Goal: Task Accomplishment & Management: Use online tool/utility

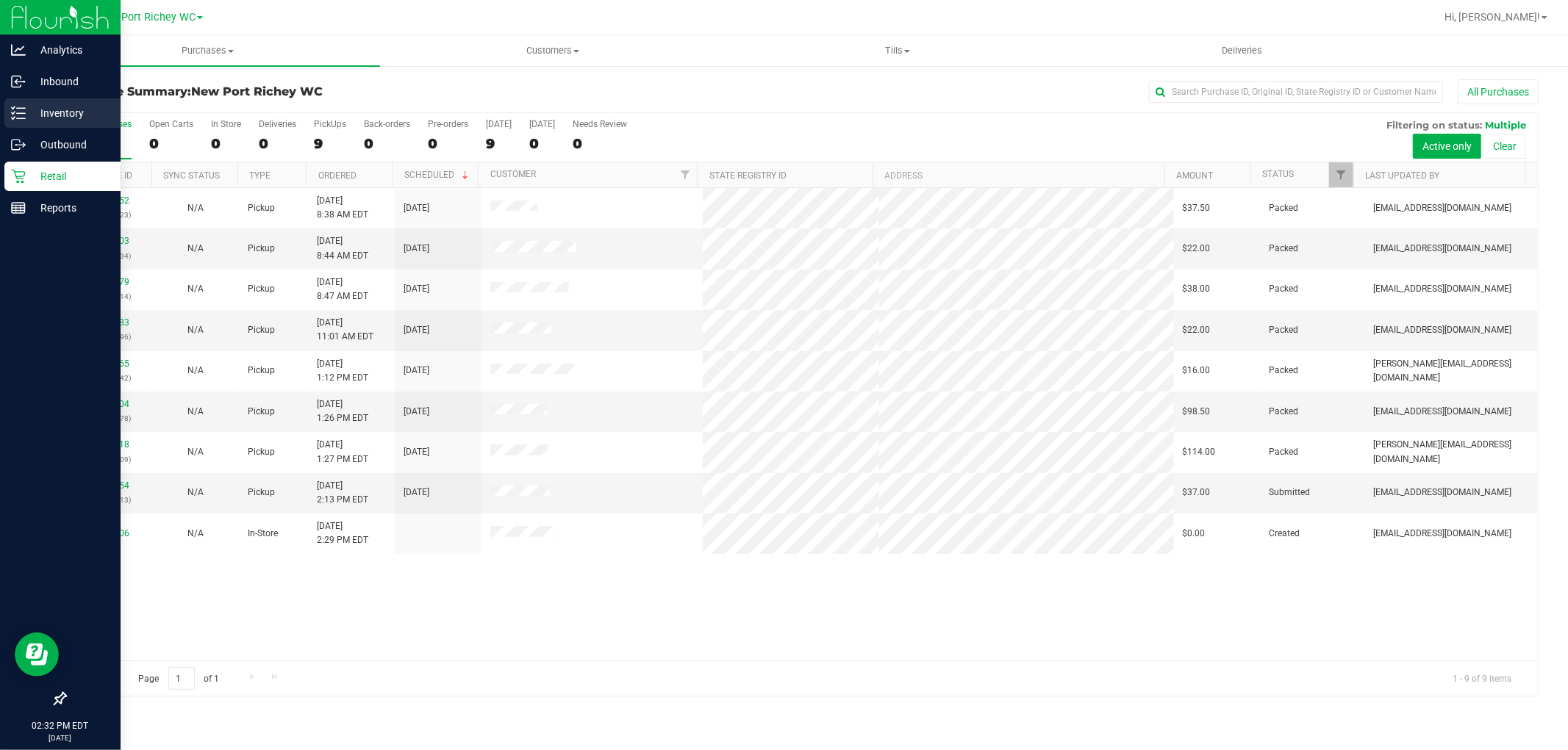
click at [46, 113] on p "Inventory" at bounding box center [69, 113] width 88 height 17
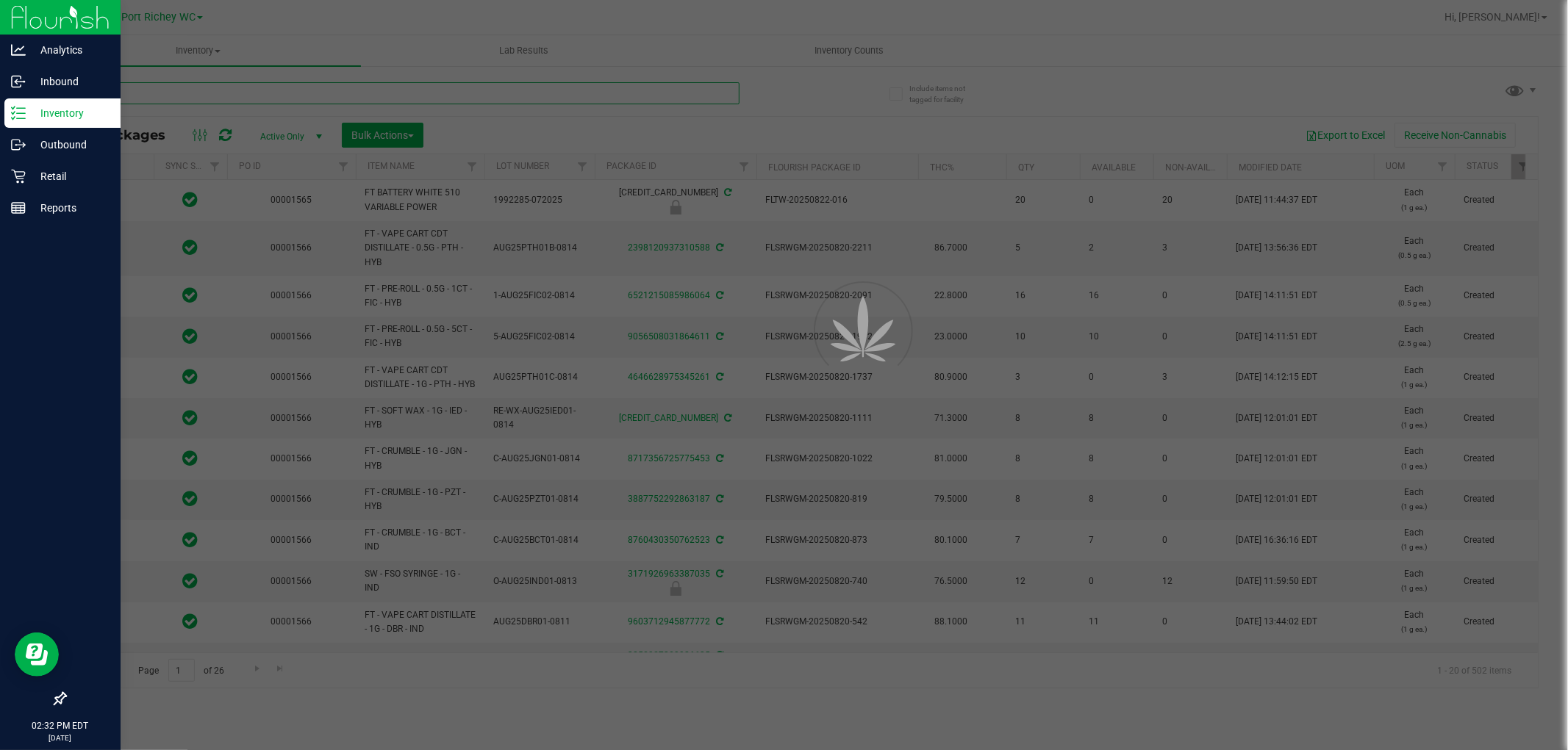
click at [182, 93] on input "text" at bounding box center [402, 93] width 675 height 22
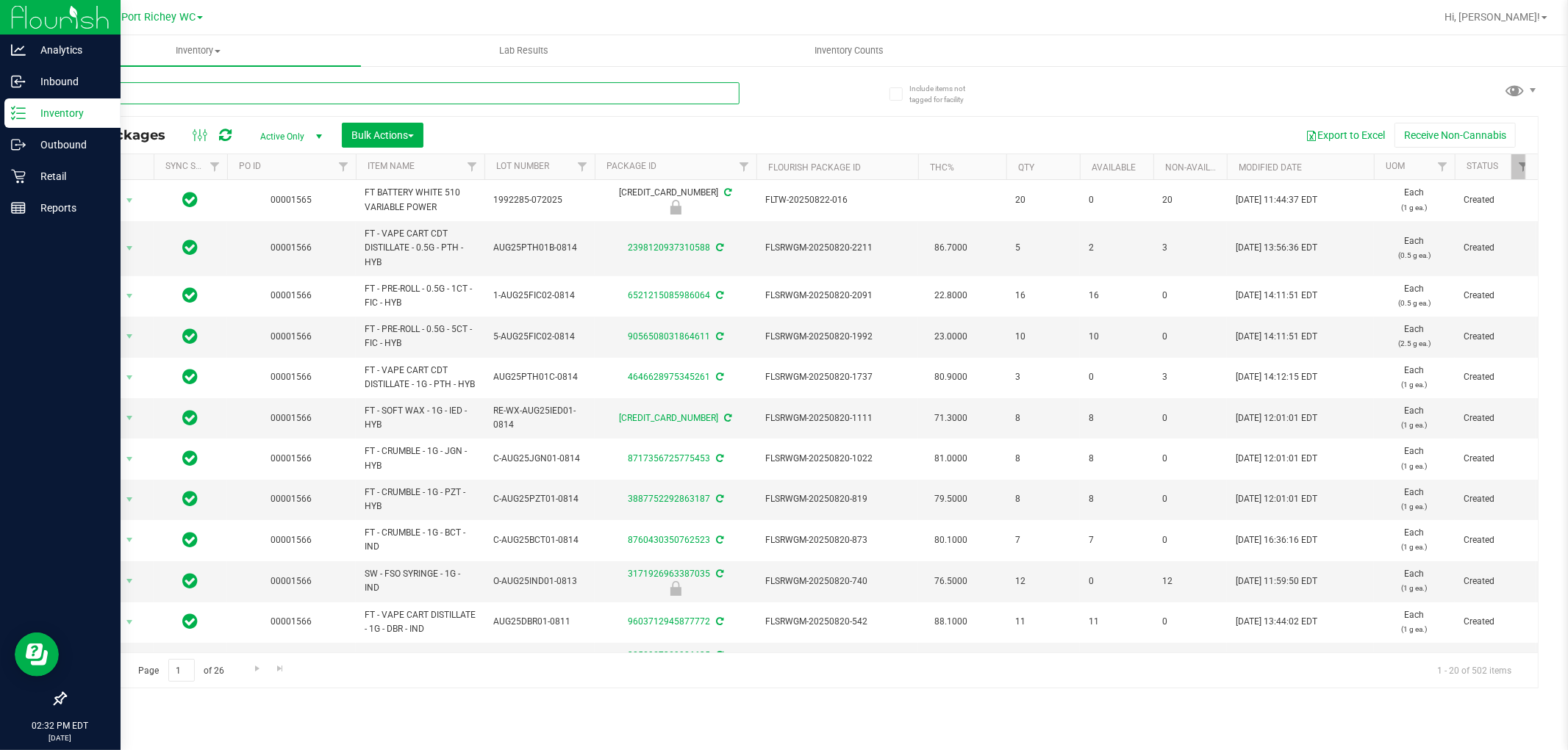
click at [182, 93] on input "text" at bounding box center [402, 93] width 675 height 22
click at [182, 92] on input "text" at bounding box center [402, 93] width 675 height 22
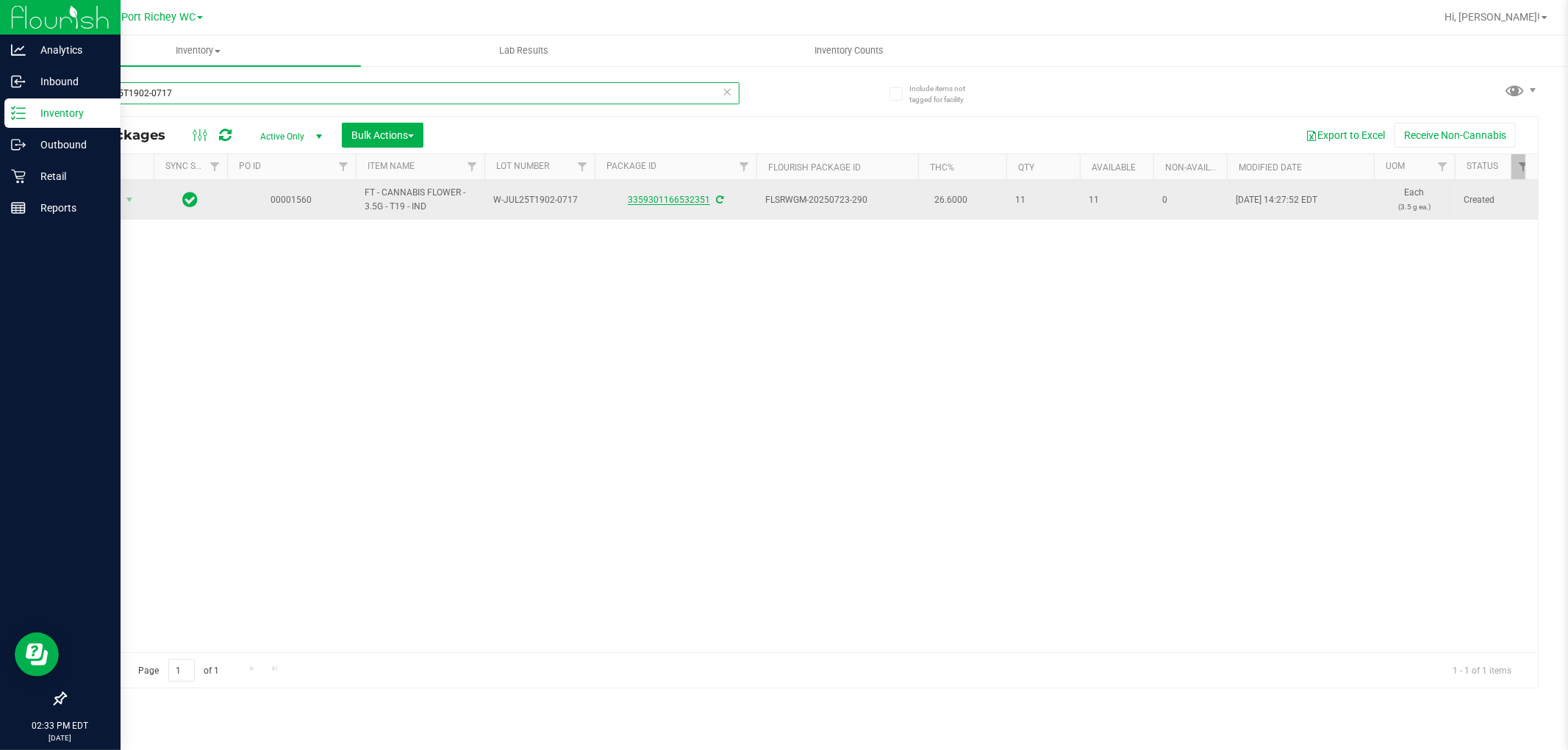
type input "W-JUL25T1902-0717"
click at [669, 202] on link "3359301166532351" at bounding box center [669, 200] width 82 height 11
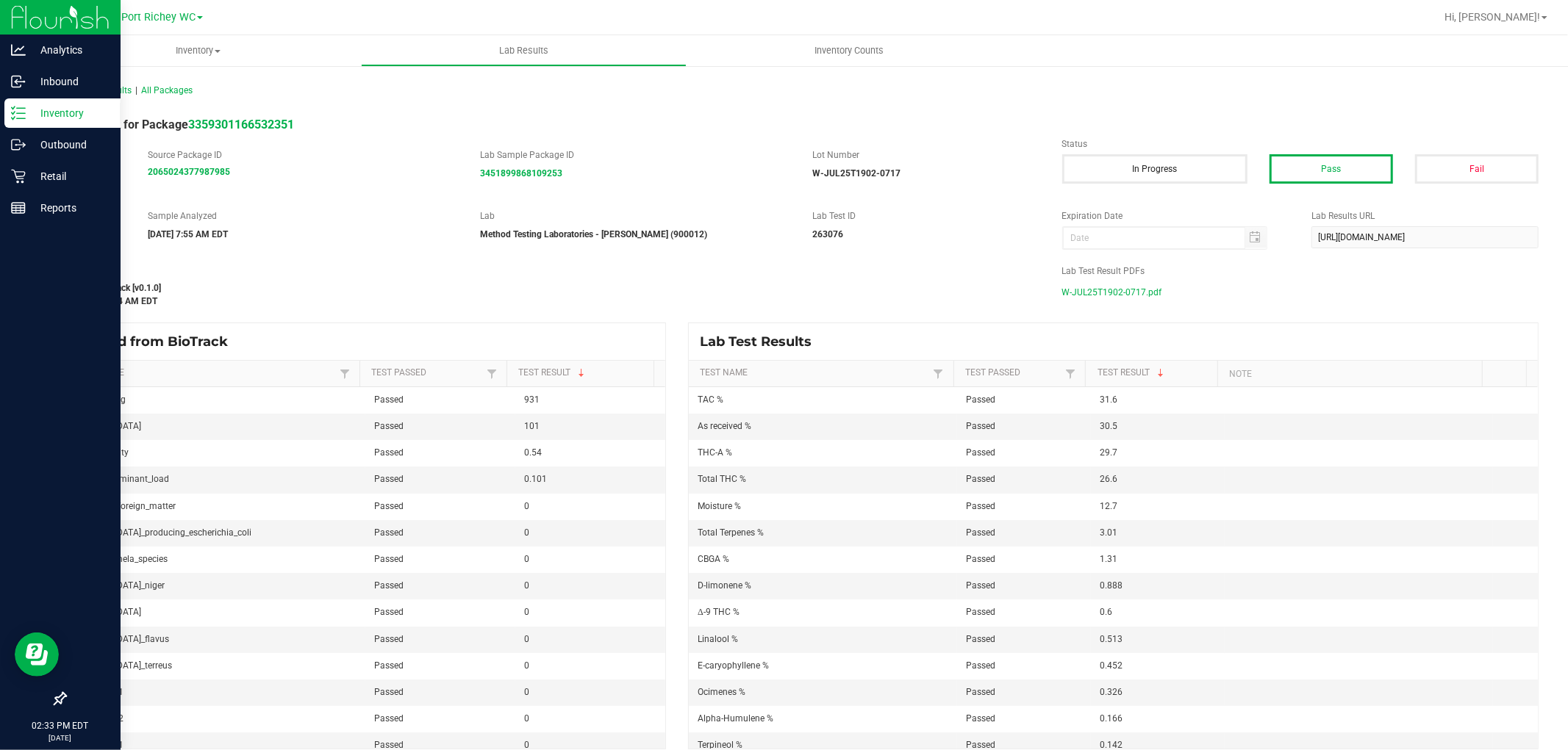
click at [1104, 296] on span "W-JUL25T1902-0717.pdf" at bounding box center [1113, 292] width 100 height 22
click at [30, 117] on p "Inventory" at bounding box center [69, 113] width 88 height 17
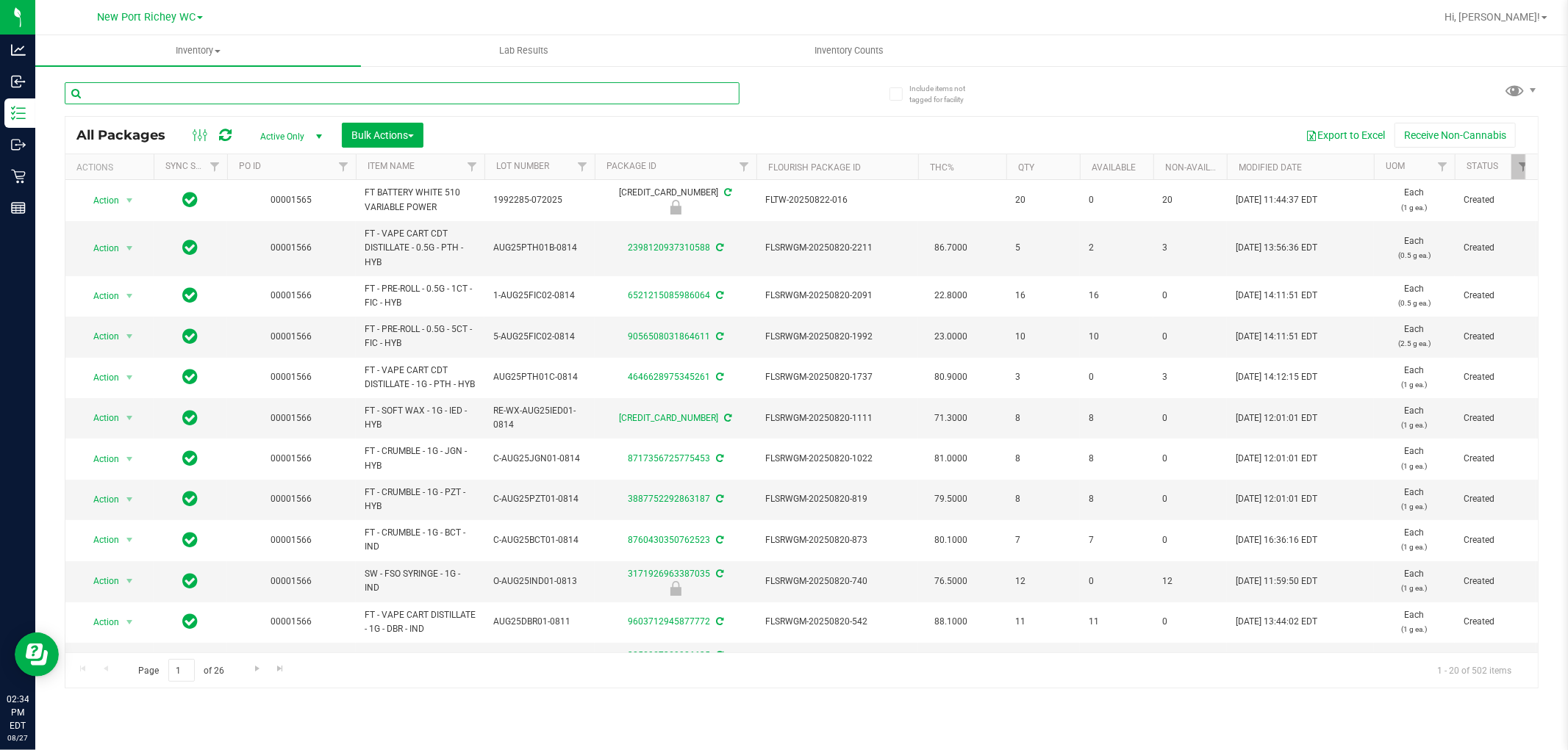
click at [366, 94] on input "text" at bounding box center [402, 93] width 675 height 22
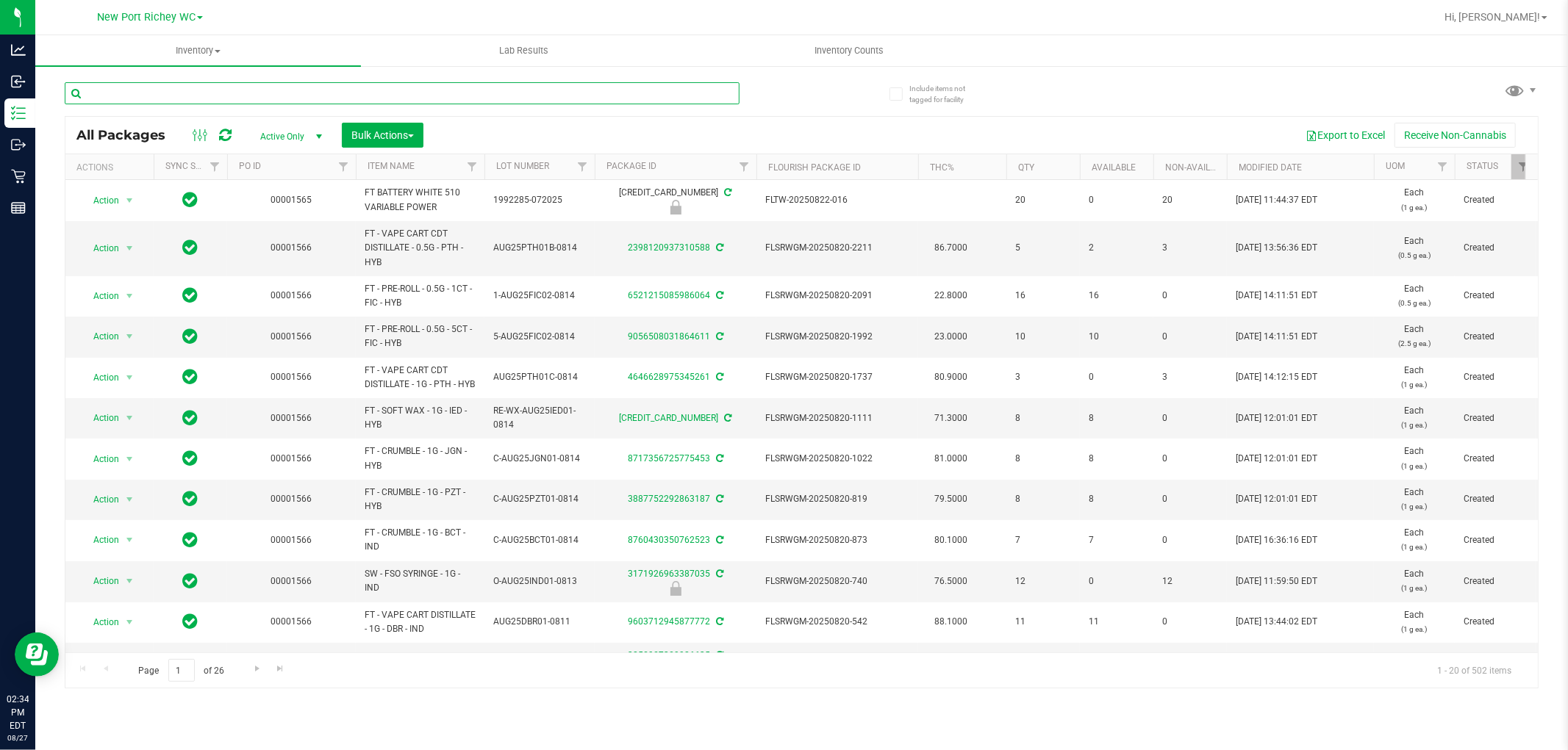
click at [367, 90] on input "text" at bounding box center [402, 93] width 675 height 22
click at [384, 89] on input "text" at bounding box center [402, 93] width 675 height 22
click at [385, 88] on input "text" at bounding box center [402, 93] width 675 height 22
click at [383, 90] on input "text" at bounding box center [402, 93] width 675 height 22
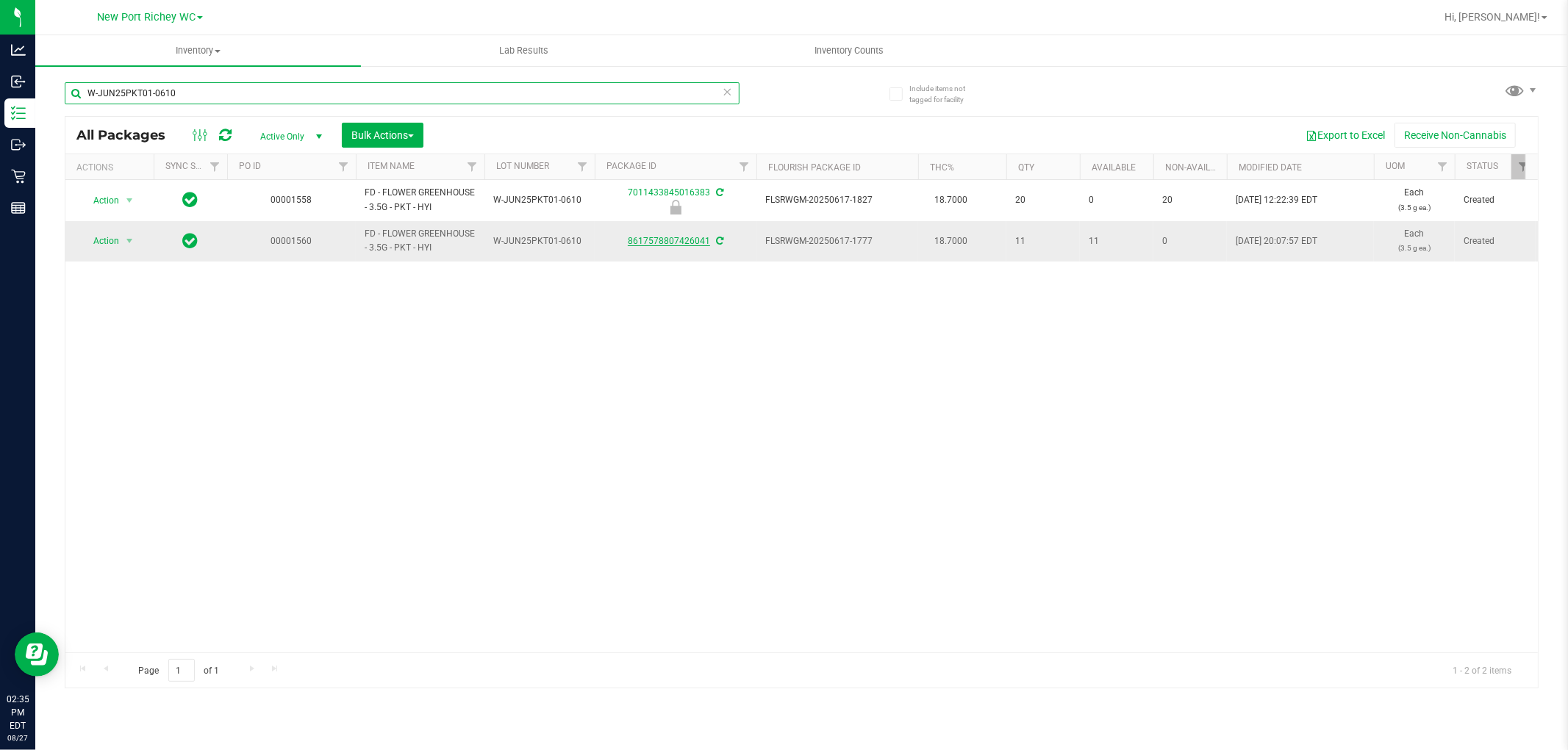
type input "W-JUN25PKT01-0610"
click at [647, 240] on link "8617578807426041" at bounding box center [669, 241] width 82 height 11
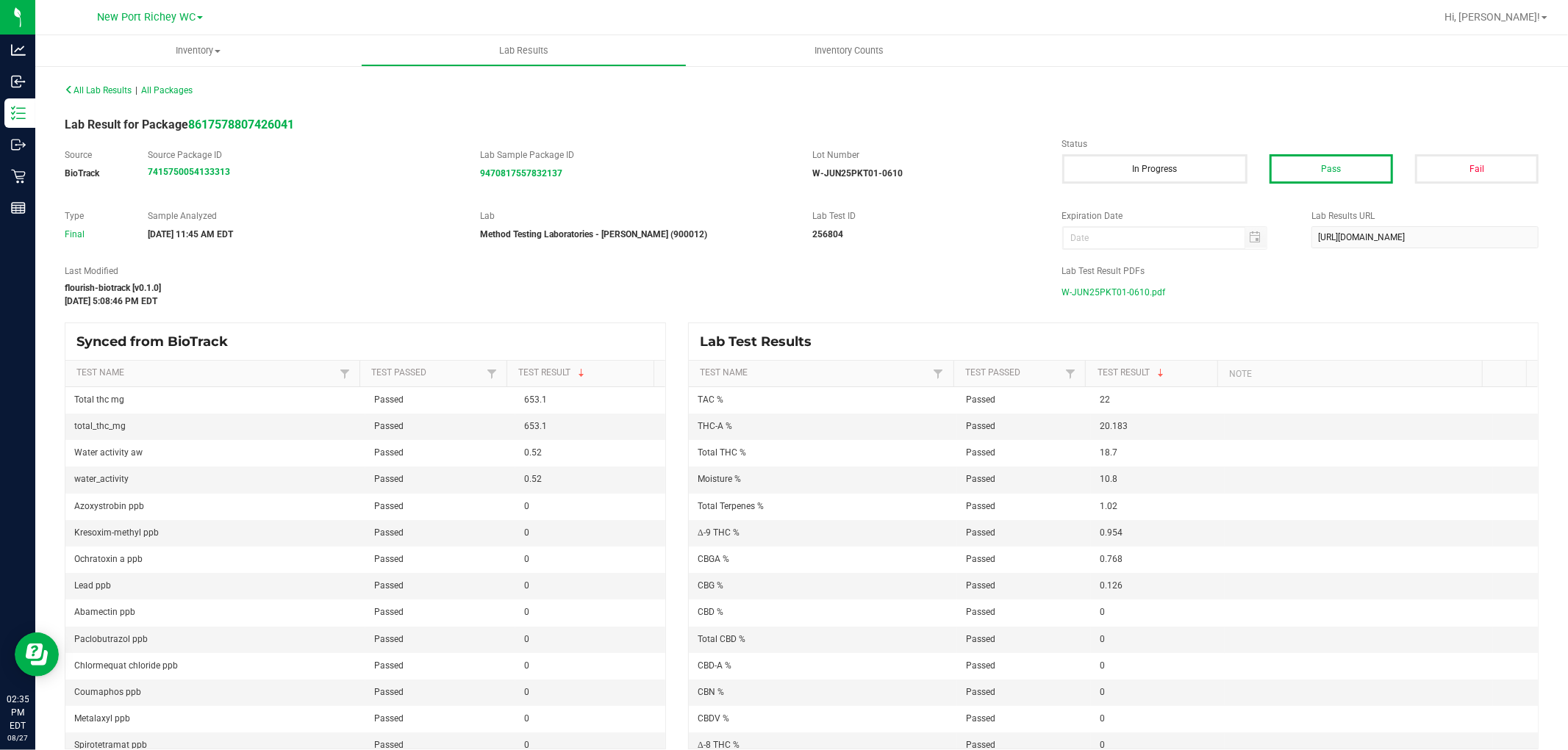
click at [1100, 291] on span "W-JUN25PKT01-0610.pdf" at bounding box center [1114, 292] width 104 height 22
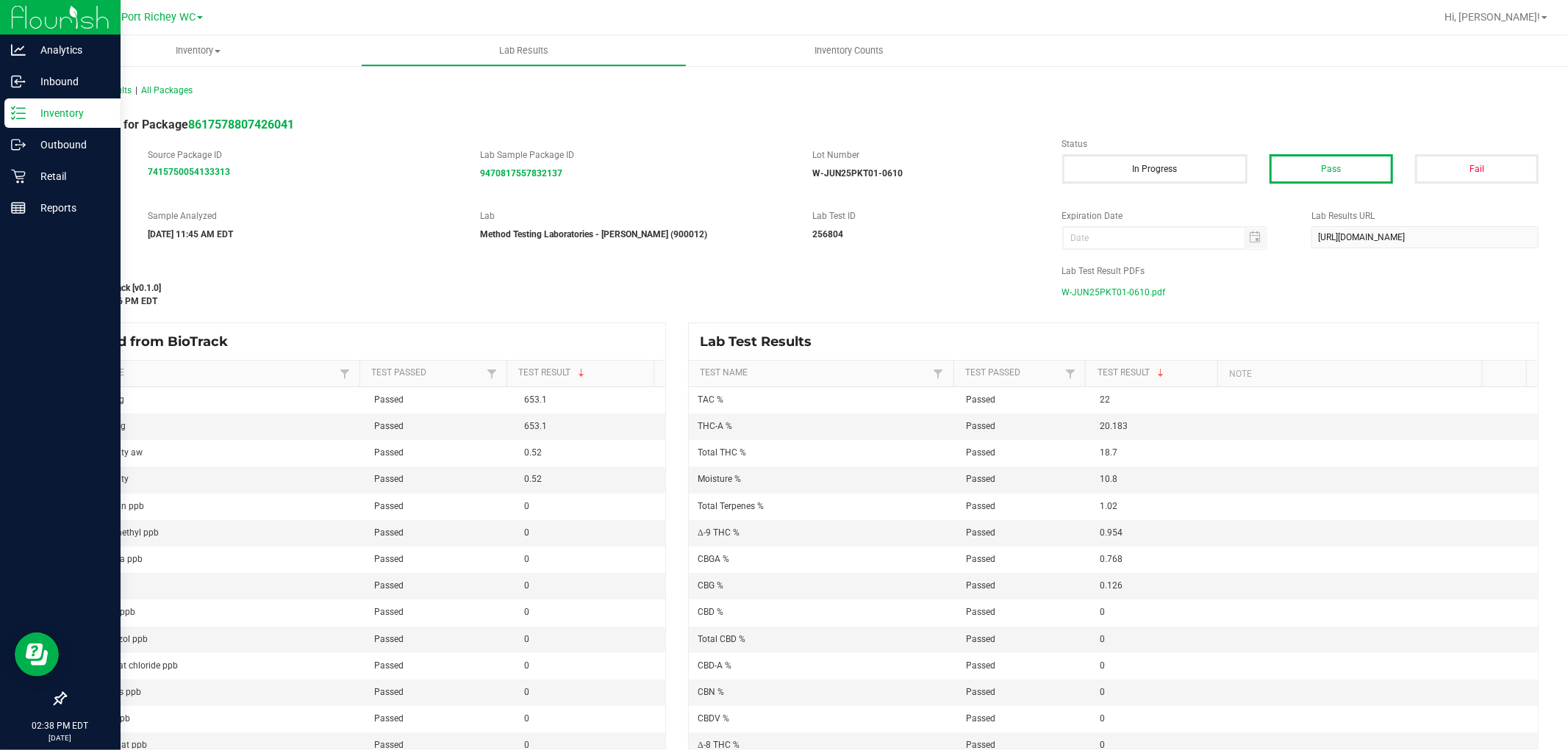
click at [21, 120] on icon at bounding box center [18, 113] width 15 height 15
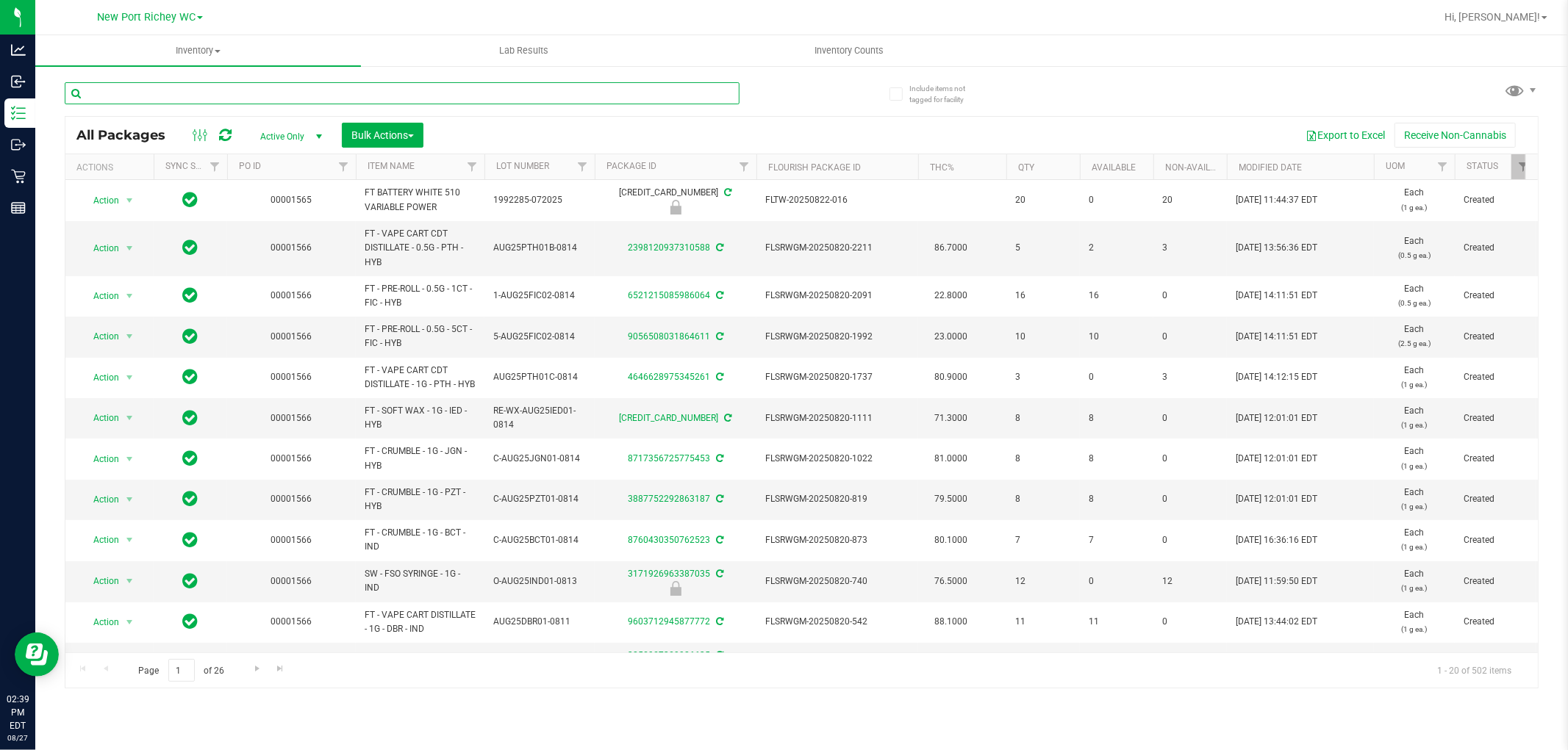
click at [173, 94] on input "text" at bounding box center [402, 93] width 675 height 22
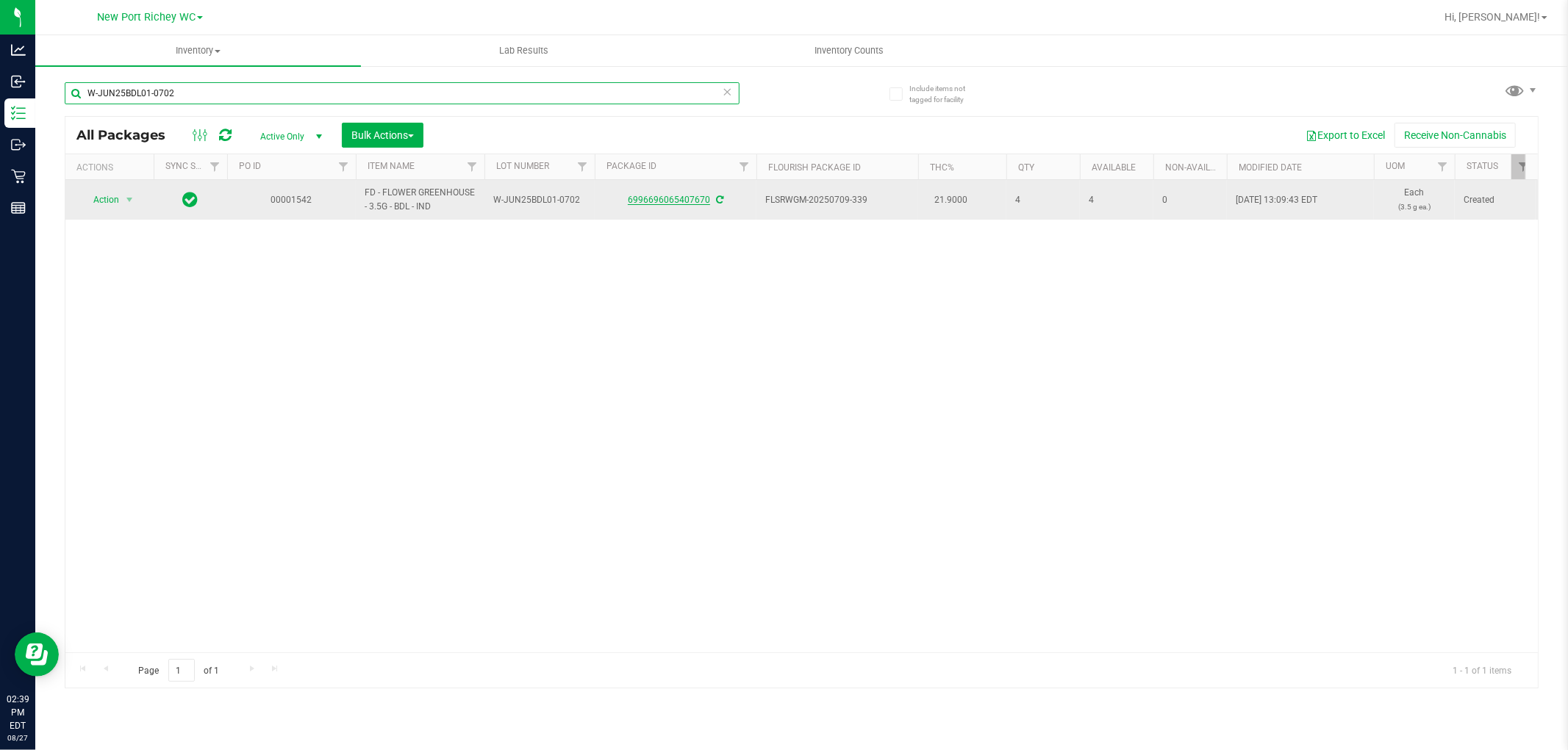
type input "W-JUN25BDL01-0702"
click at [644, 201] on link "6996696065407670" at bounding box center [669, 200] width 82 height 11
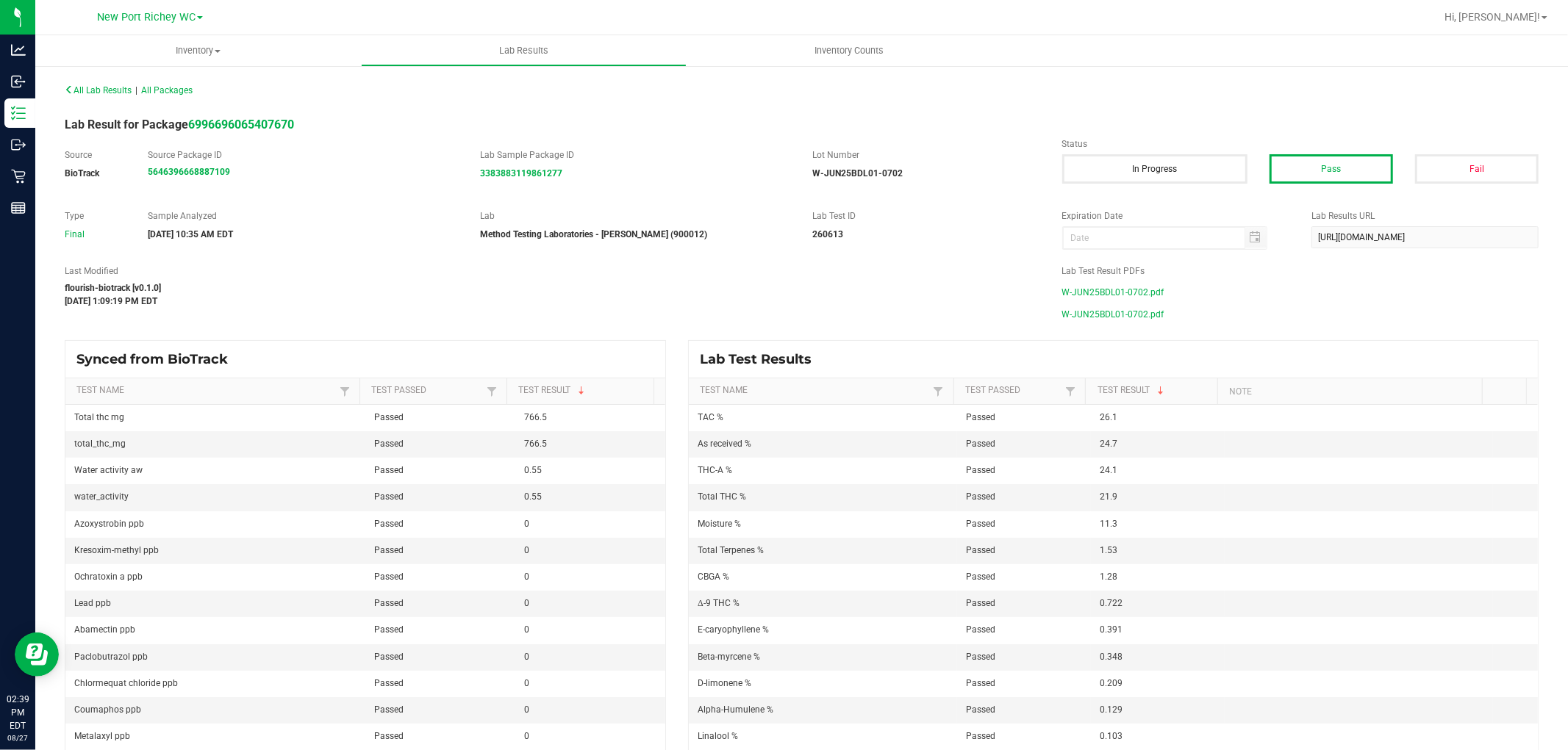
click at [1113, 289] on span "W-JUN25BDL01-0702.pdf" at bounding box center [1114, 292] width 102 height 22
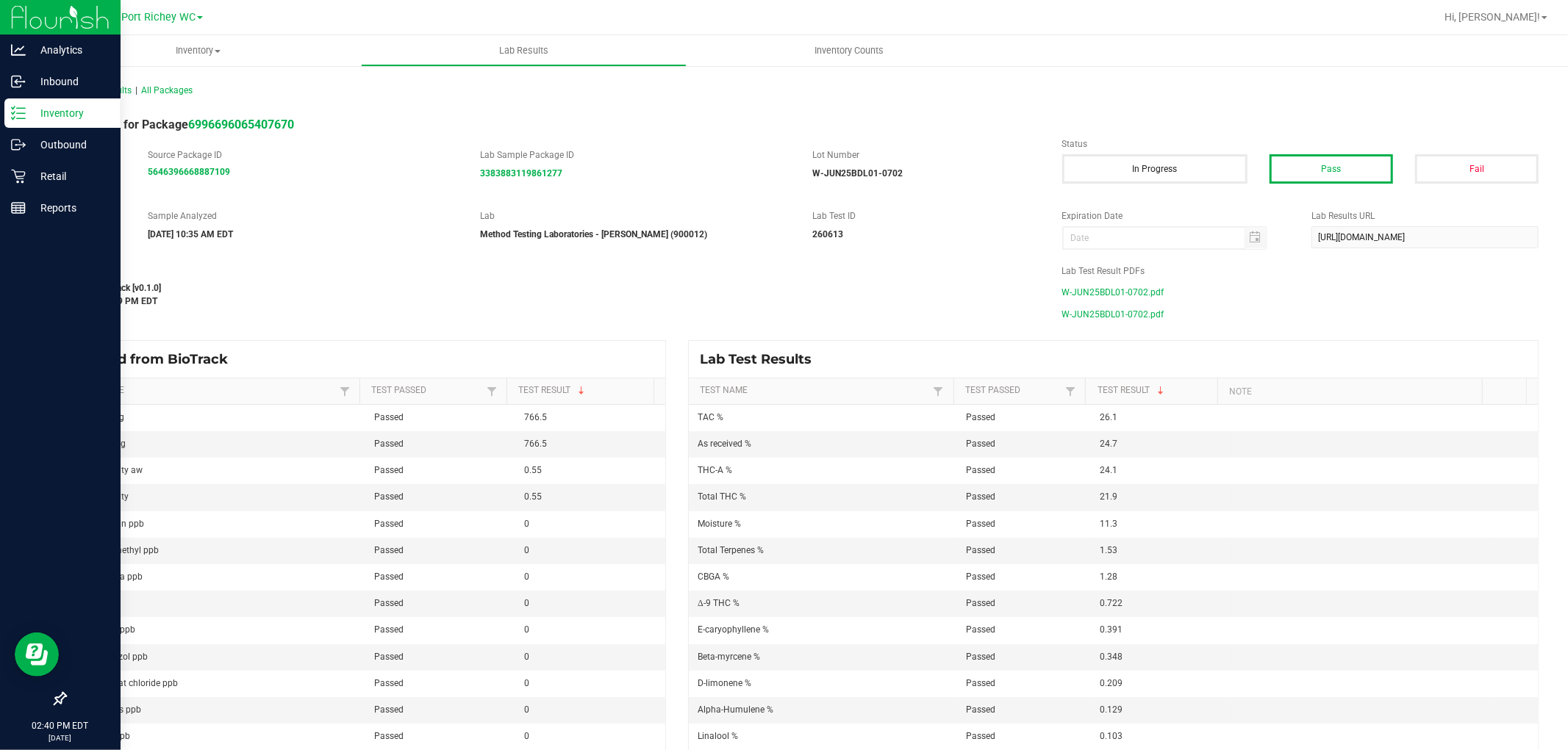
click at [25, 117] on p "Inventory" at bounding box center [69, 113] width 88 height 17
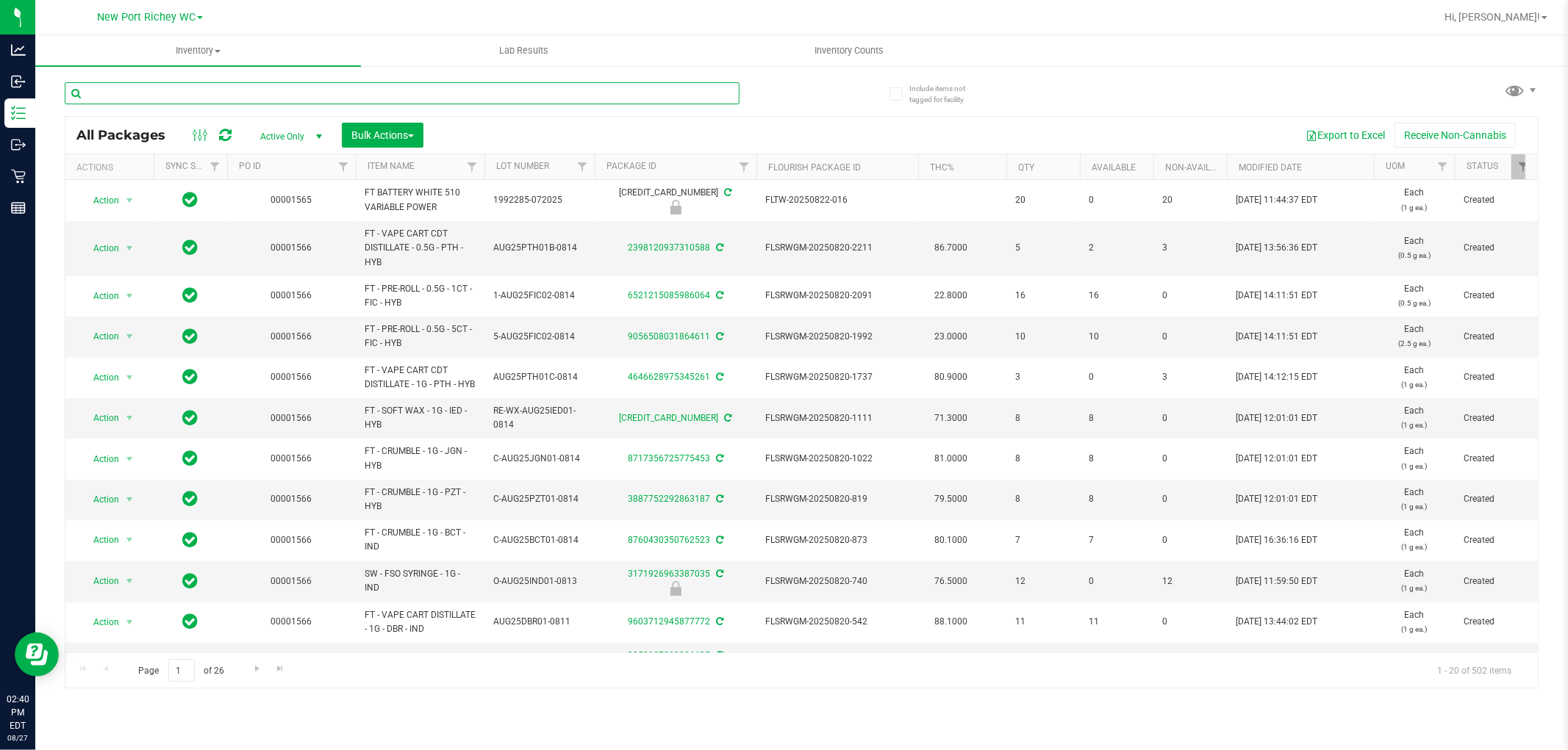
click at [207, 90] on input "text" at bounding box center [402, 93] width 675 height 22
click at [331, 99] on input "text" at bounding box center [402, 93] width 675 height 22
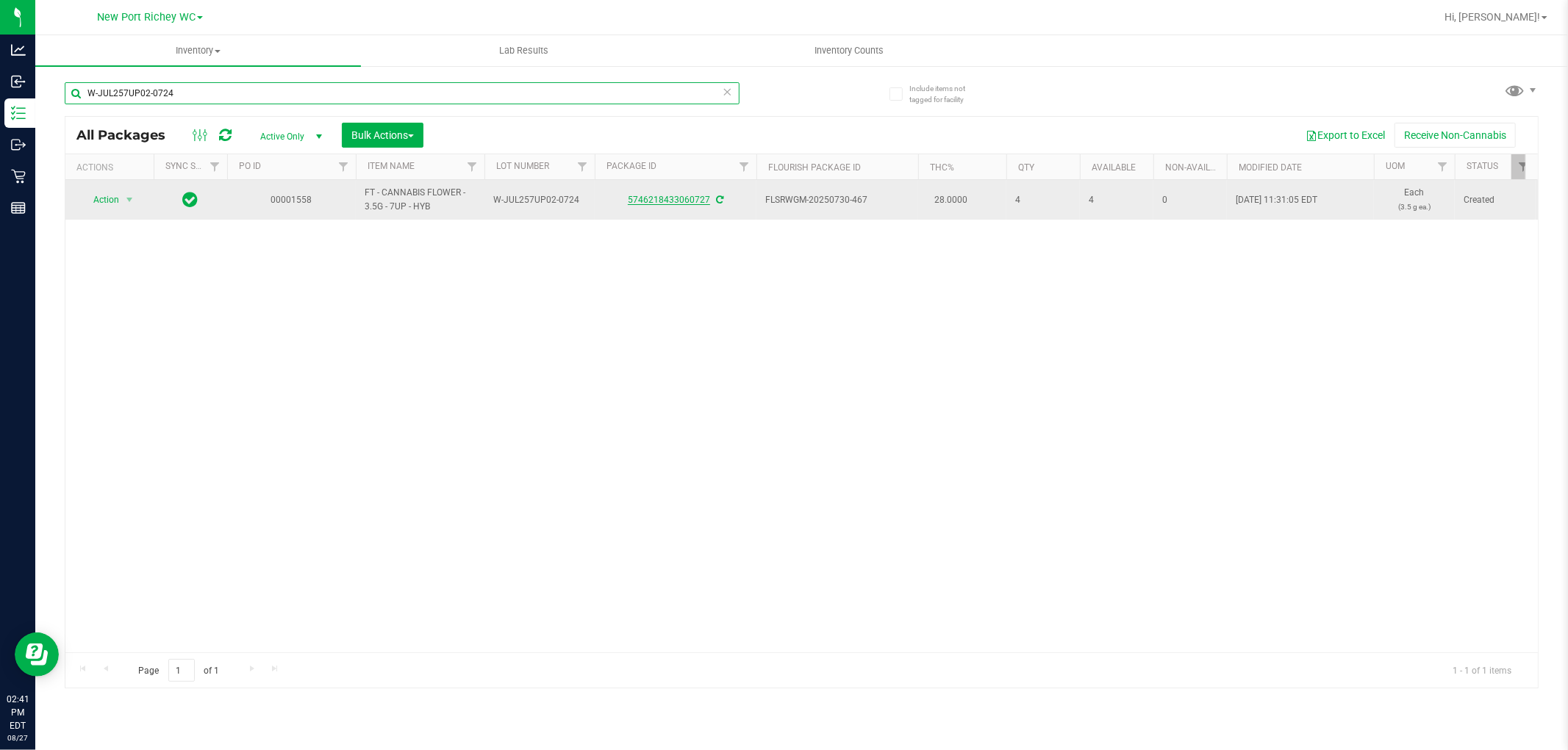
type input "W-JUL257UP02-0724"
click at [688, 195] on link "5746218433060727" at bounding box center [669, 200] width 82 height 11
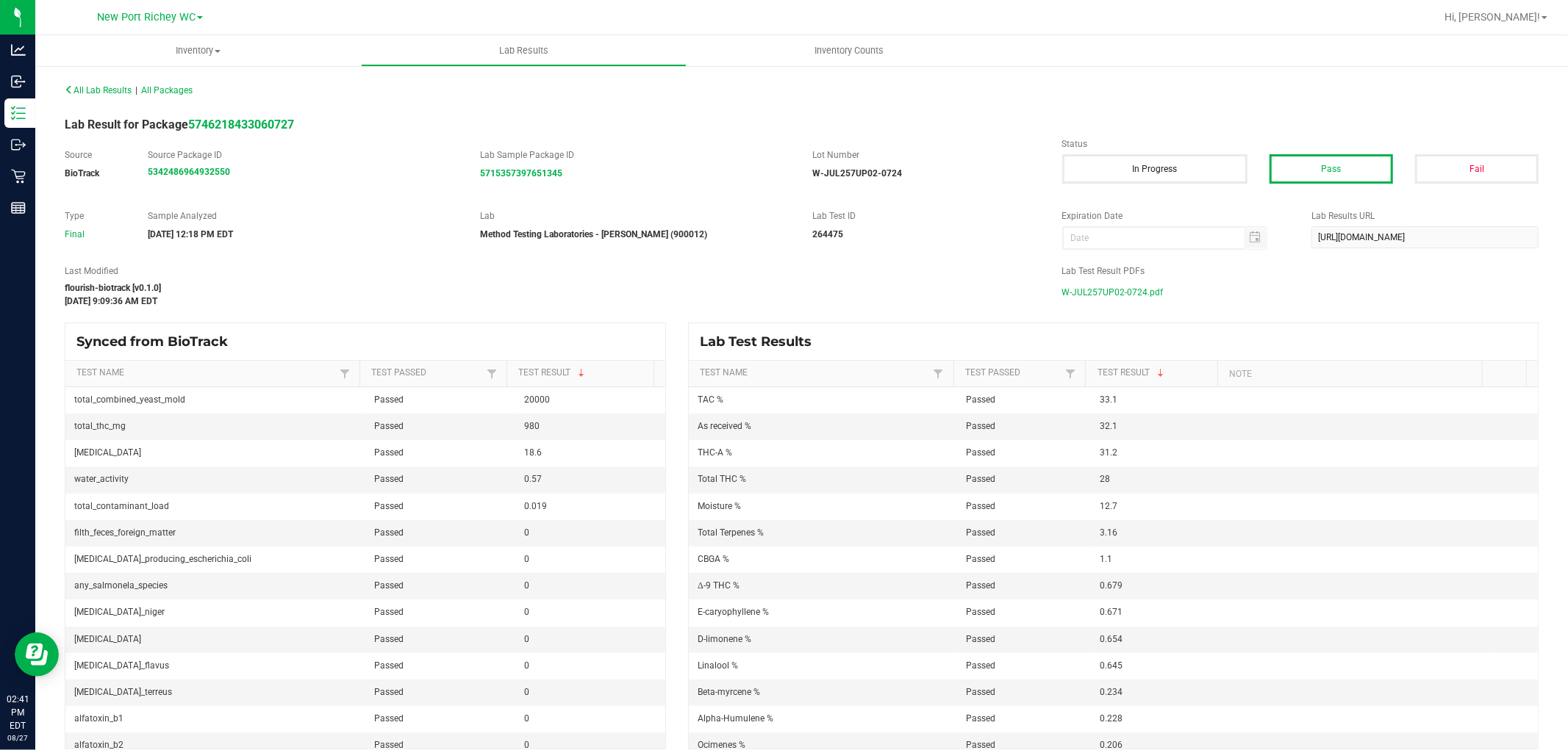
click at [1120, 288] on span "W-JUL257UP02-0724.pdf" at bounding box center [1113, 292] width 101 height 22
click at [1122, 297] on span "W-JUL257UP02-0724.pdf" at bounding box center [1113, 292] width 101 height 22
click at [1105, 292] on span "W-JUL257UP02-0724.pdf" at bounding box center [1113, 292] width 101 height 22
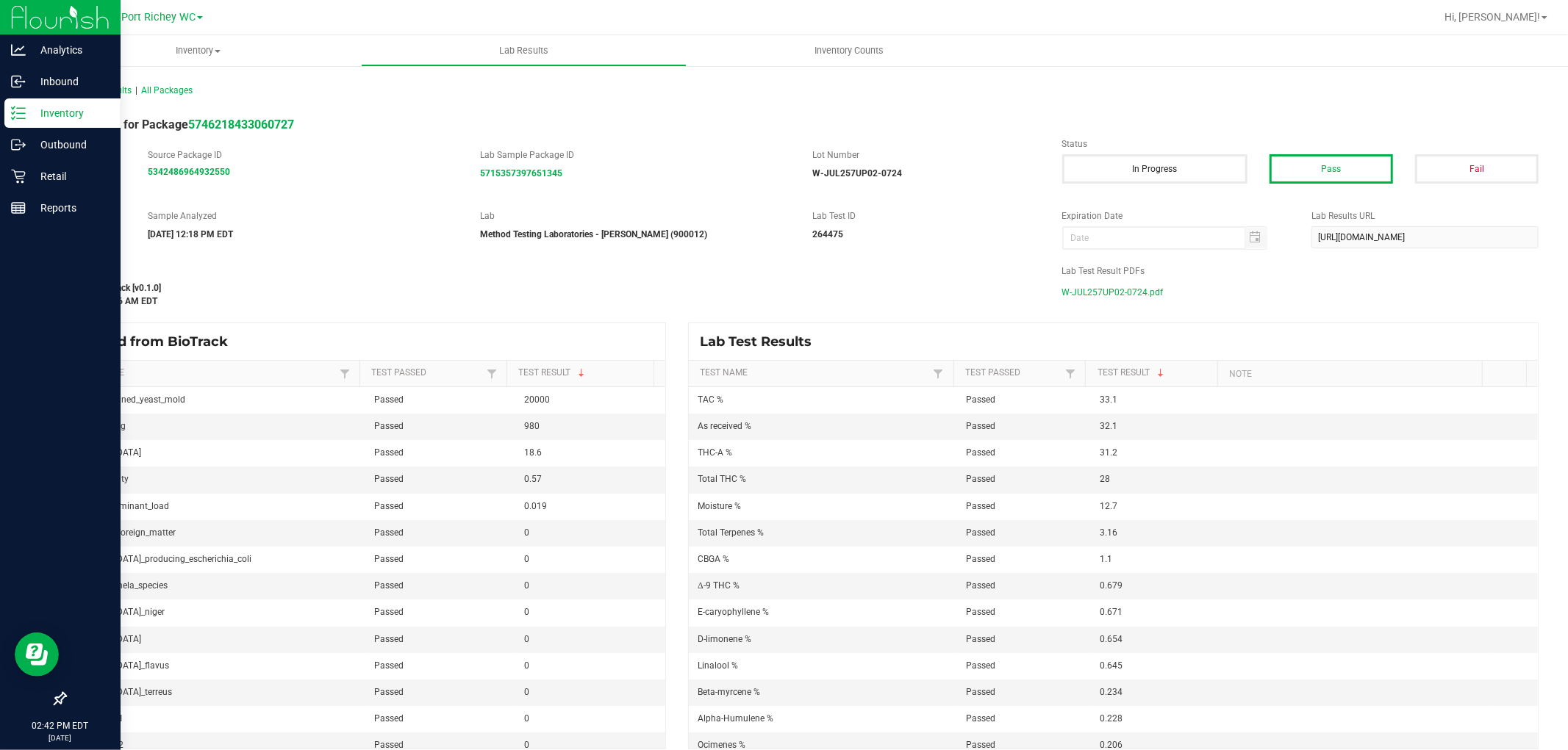
click at [37, 113] on p "Inventory" at bounding box center [69, 113] width 88 height 17
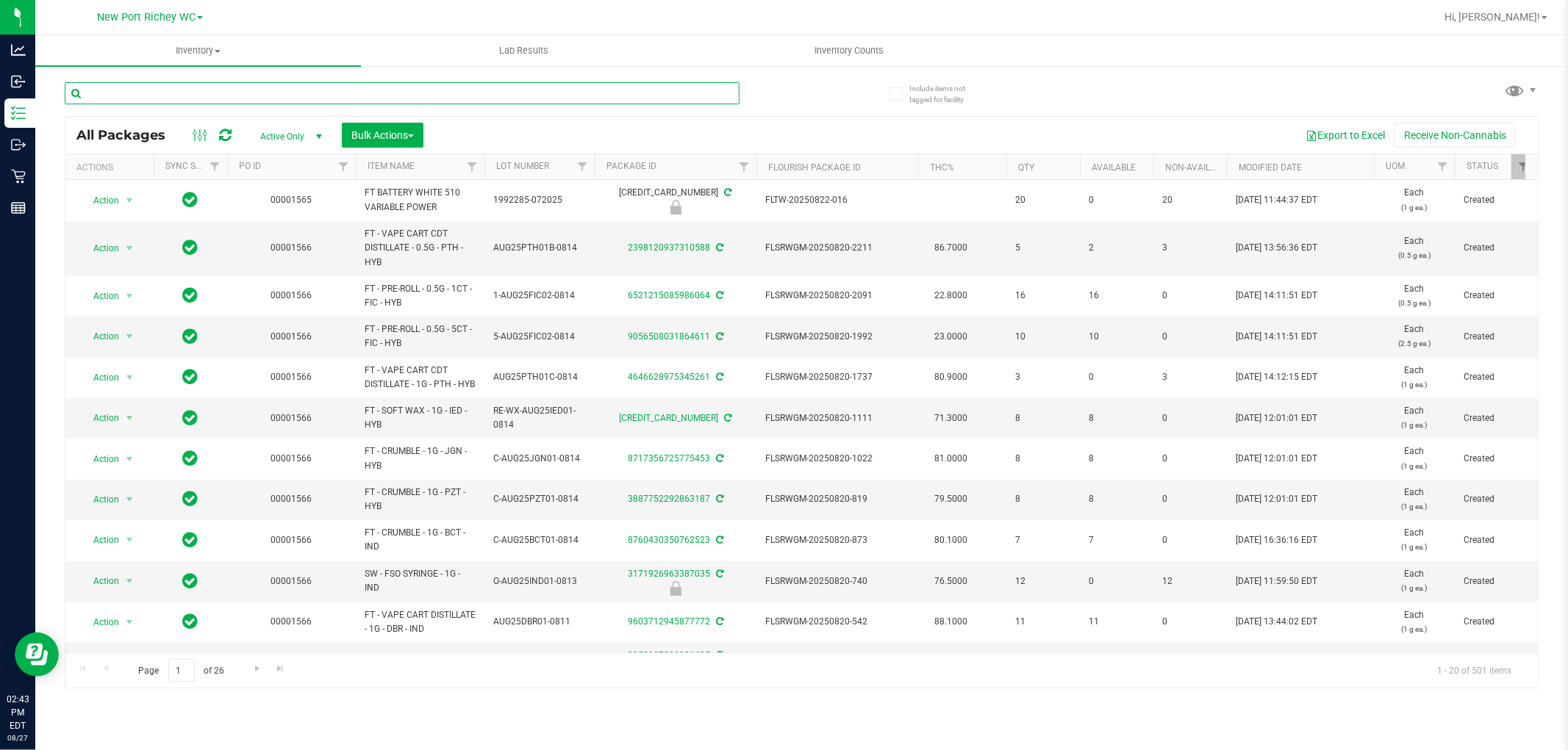
click at [238, 92] on input "text" at bounding box center [402, 93] width 675 height 22
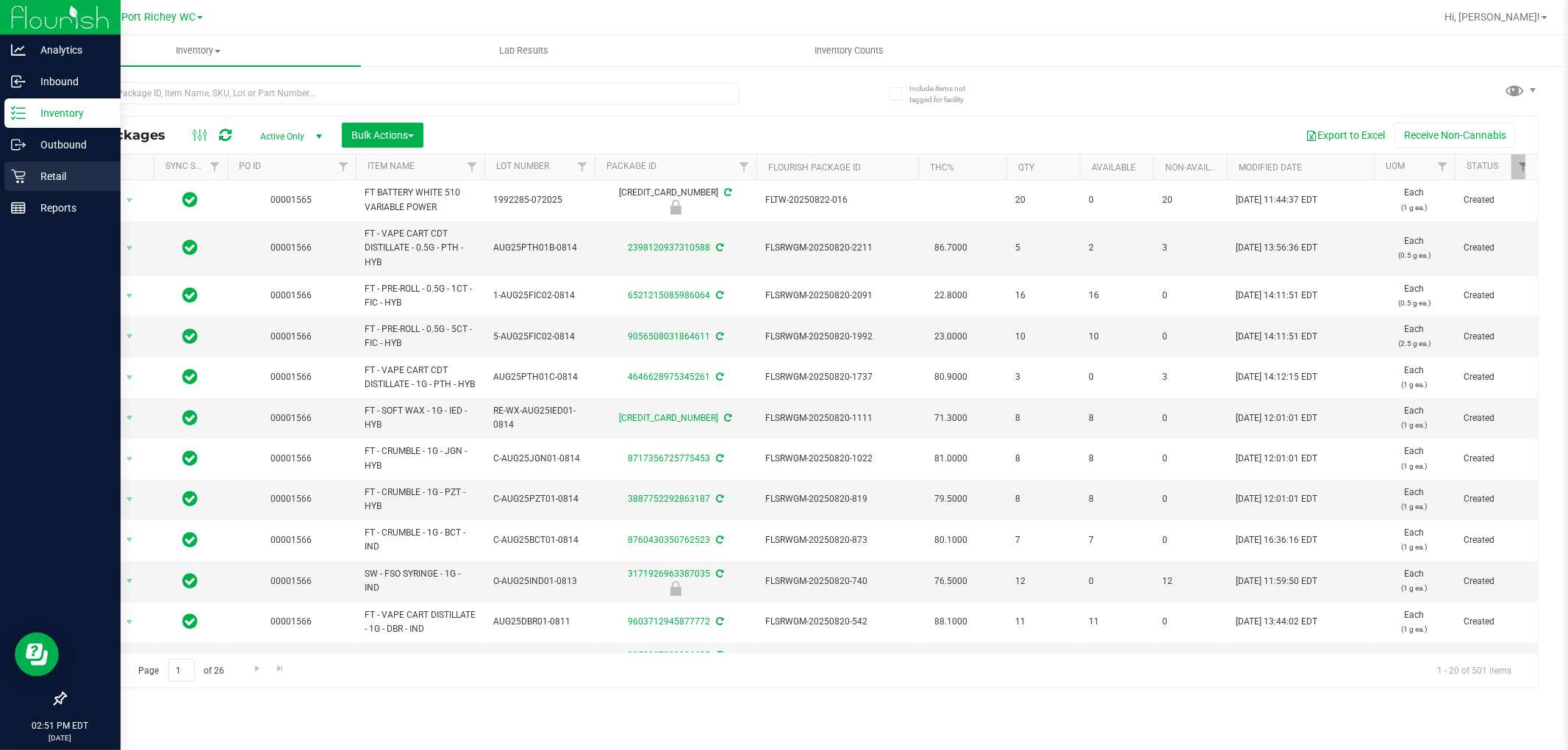
click at [44, 174] on p "Retail" at bounding box center [69, 176] width 88 height 17
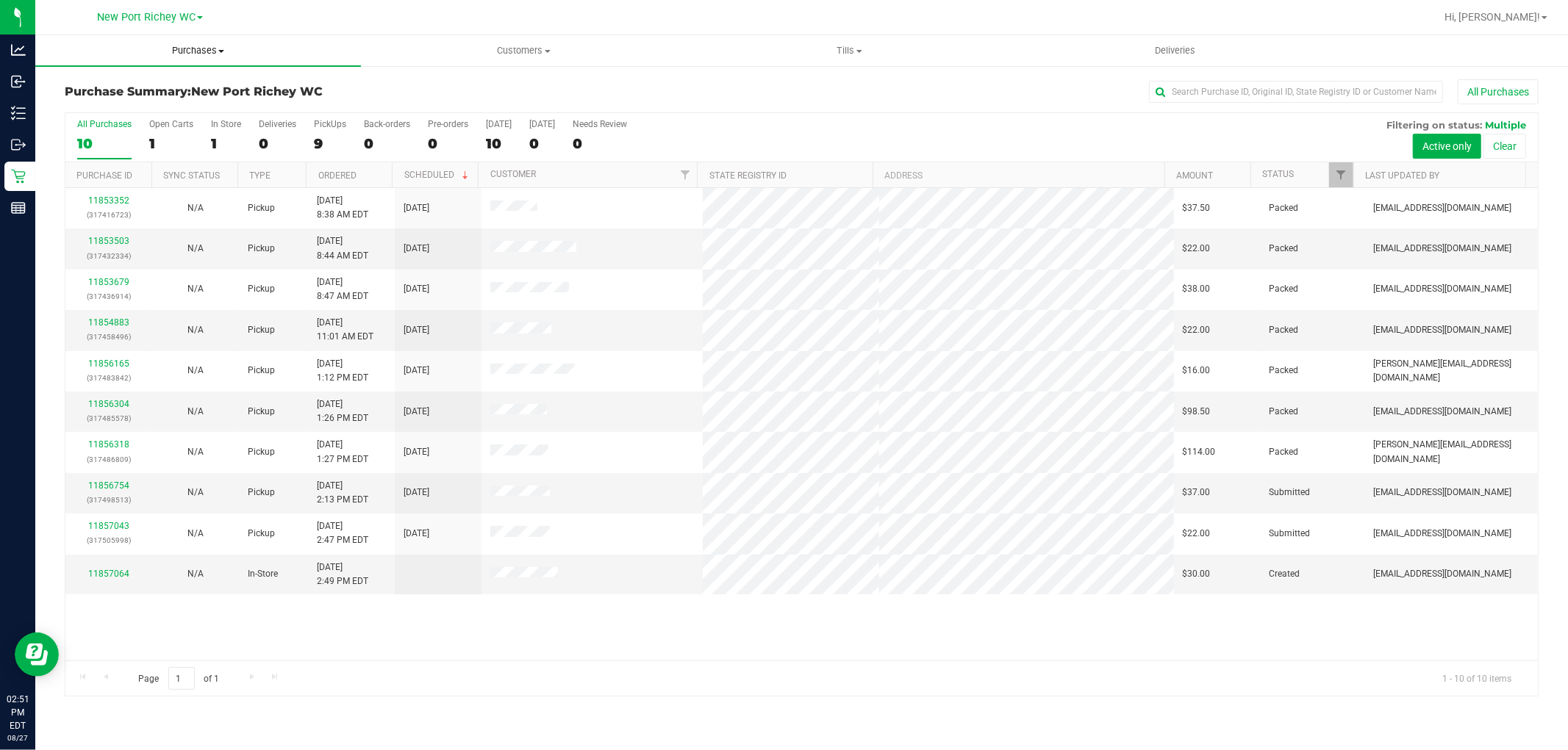
click at [186, 56] on span "Purchases" at bounding box center [198, 51] width 325 height 13
click at [142, 101] on li "Fulfillment" at bounding box center [198, 106] width 325 height 17
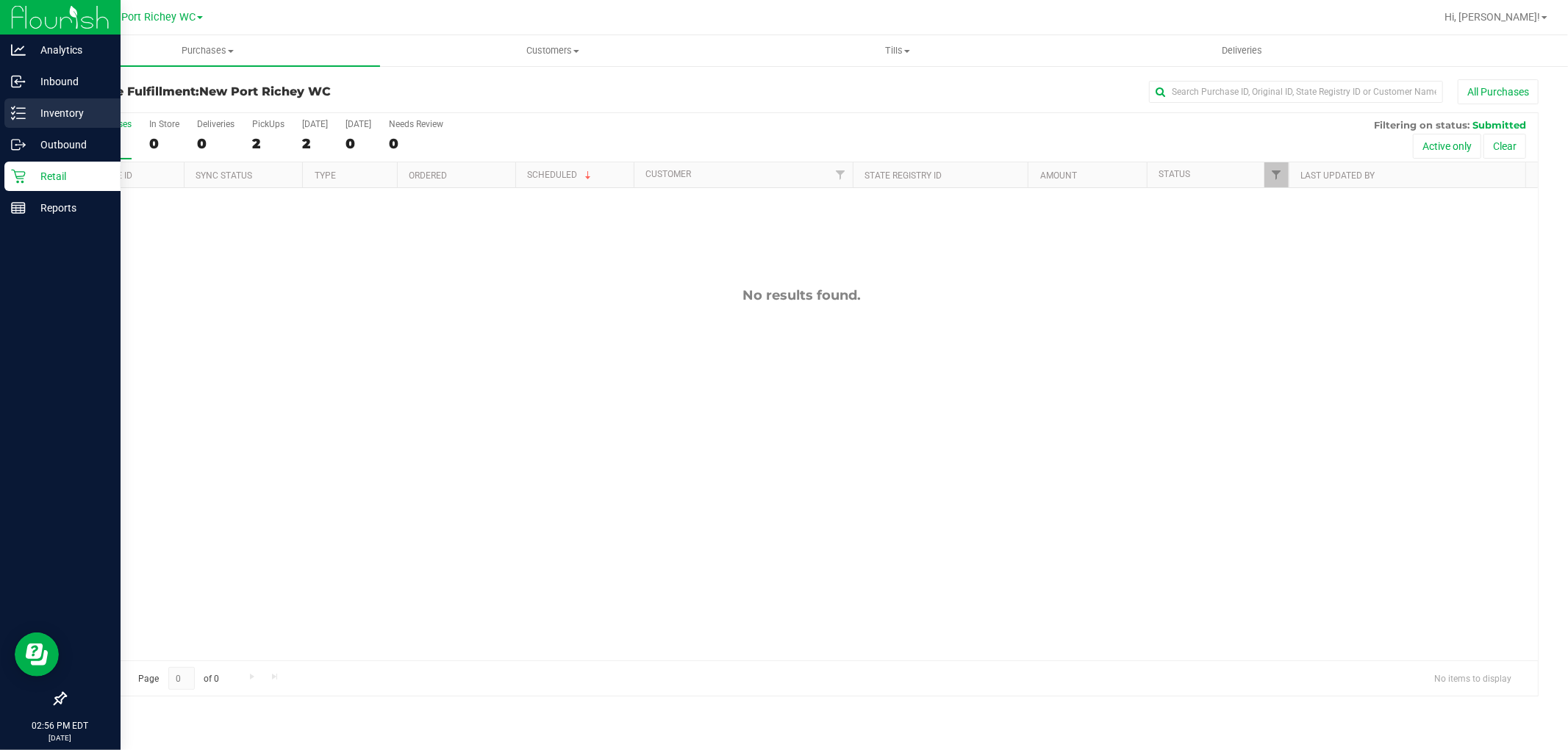
click at [25, 116] on p "Inventory" at bounding box center [69, 113] width 88 height 17
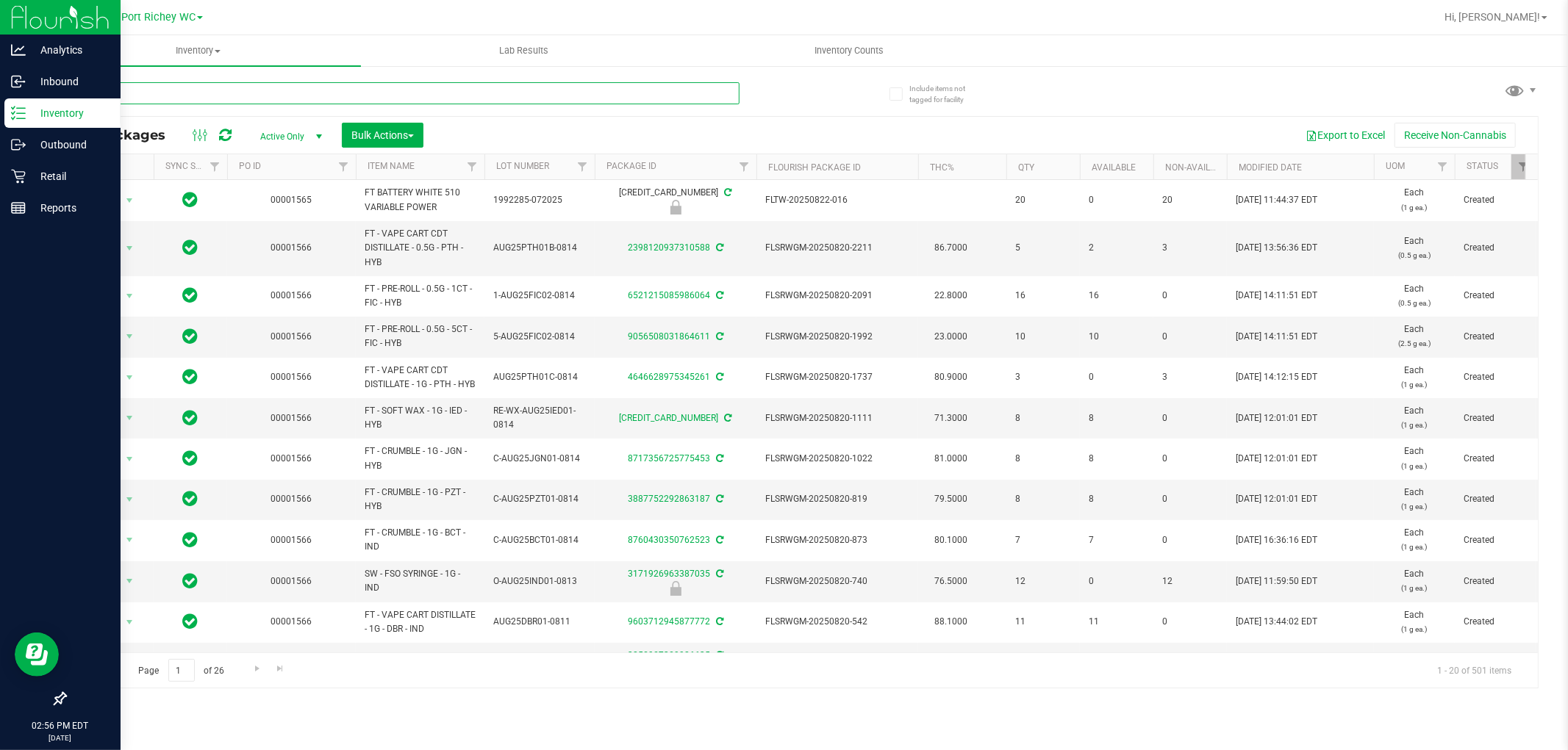
click at [126, 99] on input "text" at bounding box center [402, 93] width 675 height 22
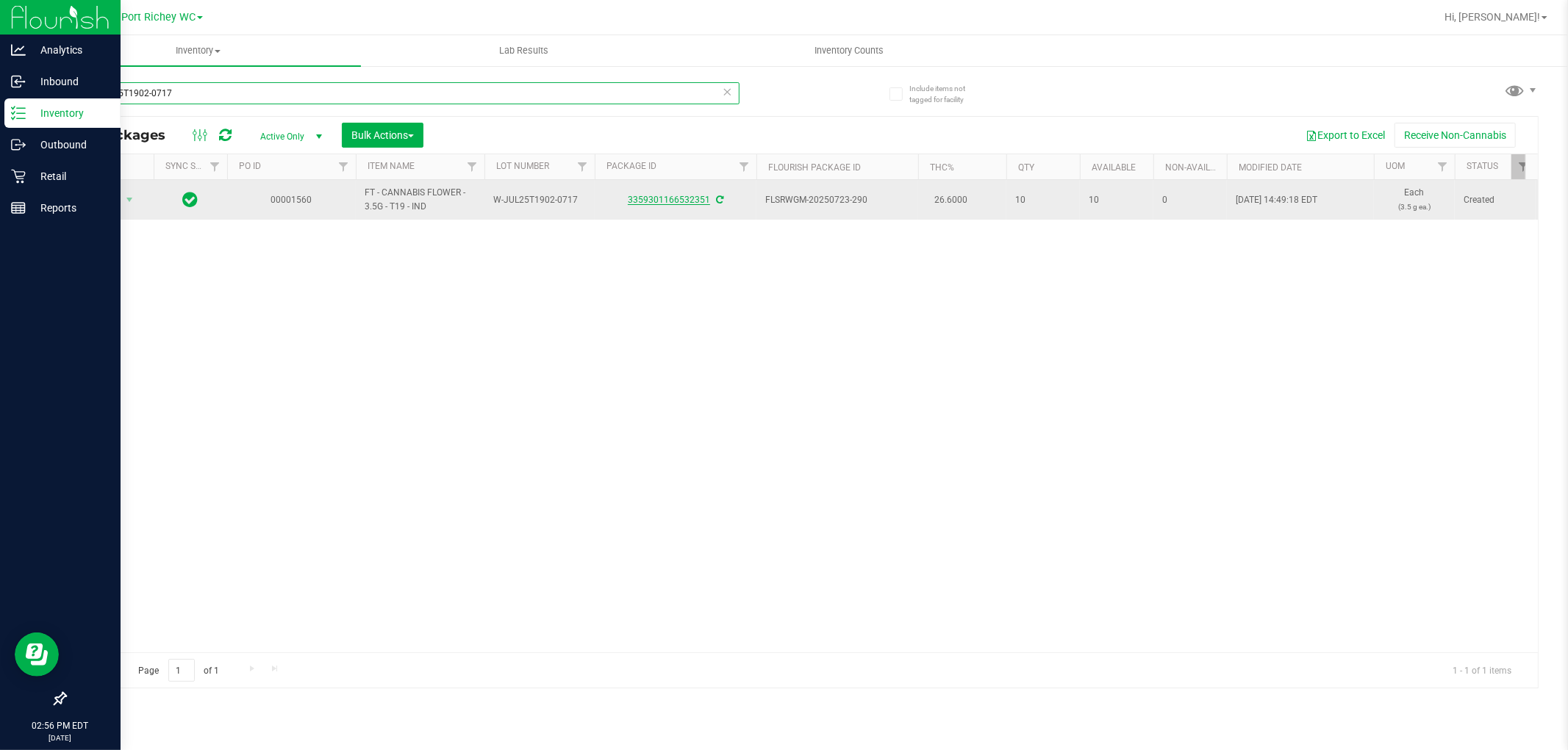
type input "W-JUL25T1902-0717"
click at [659, 204] on link "3359301166532351" at bounding box center [669, 200] width 82 height 11
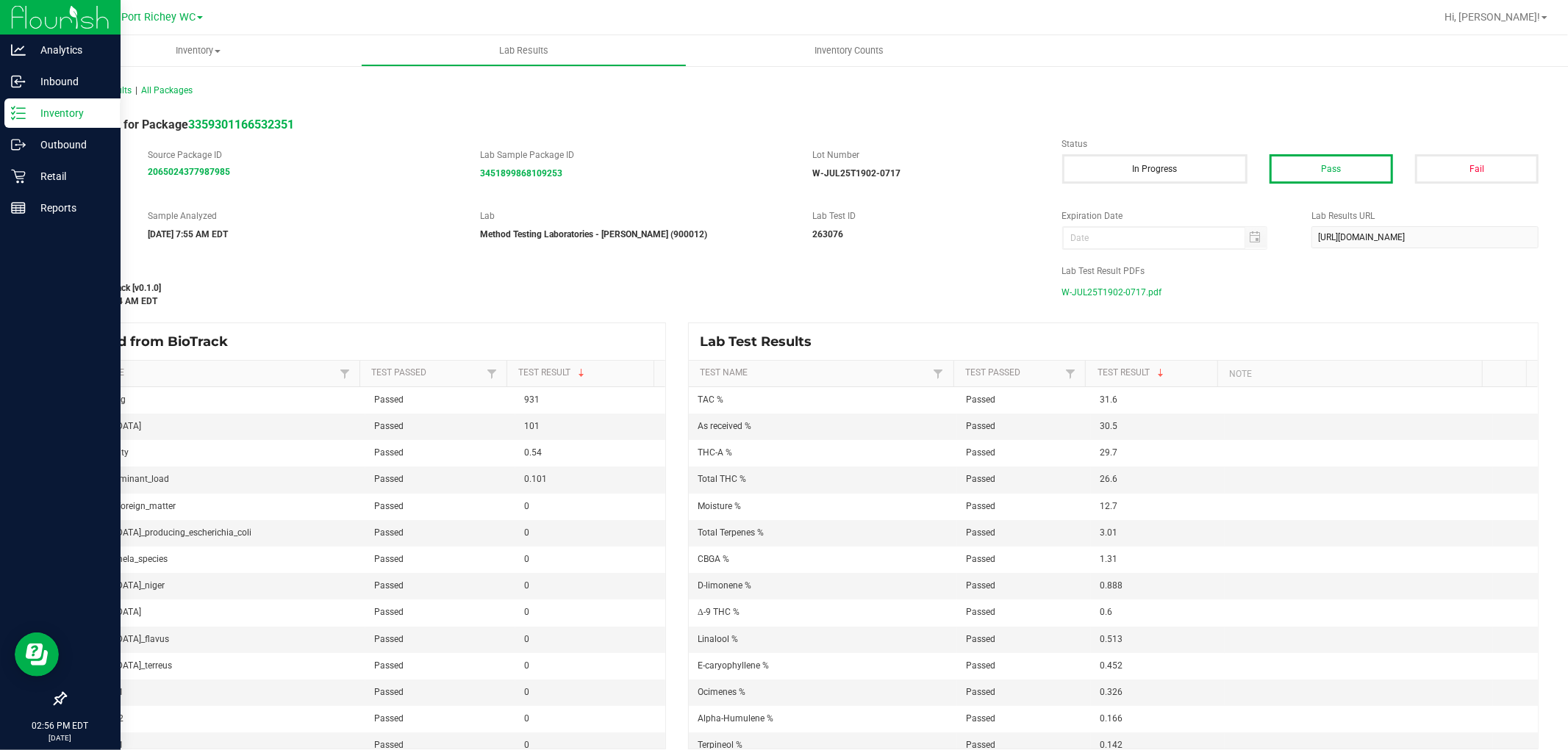
click at [1114, 294] on span "W-JUL25T1902-0717.pdf" at bounding box center [1113, 292] width 100 height 22
click at [0, 110] on link "Inventory" at bounding box center [60, 114] width 121 height 31
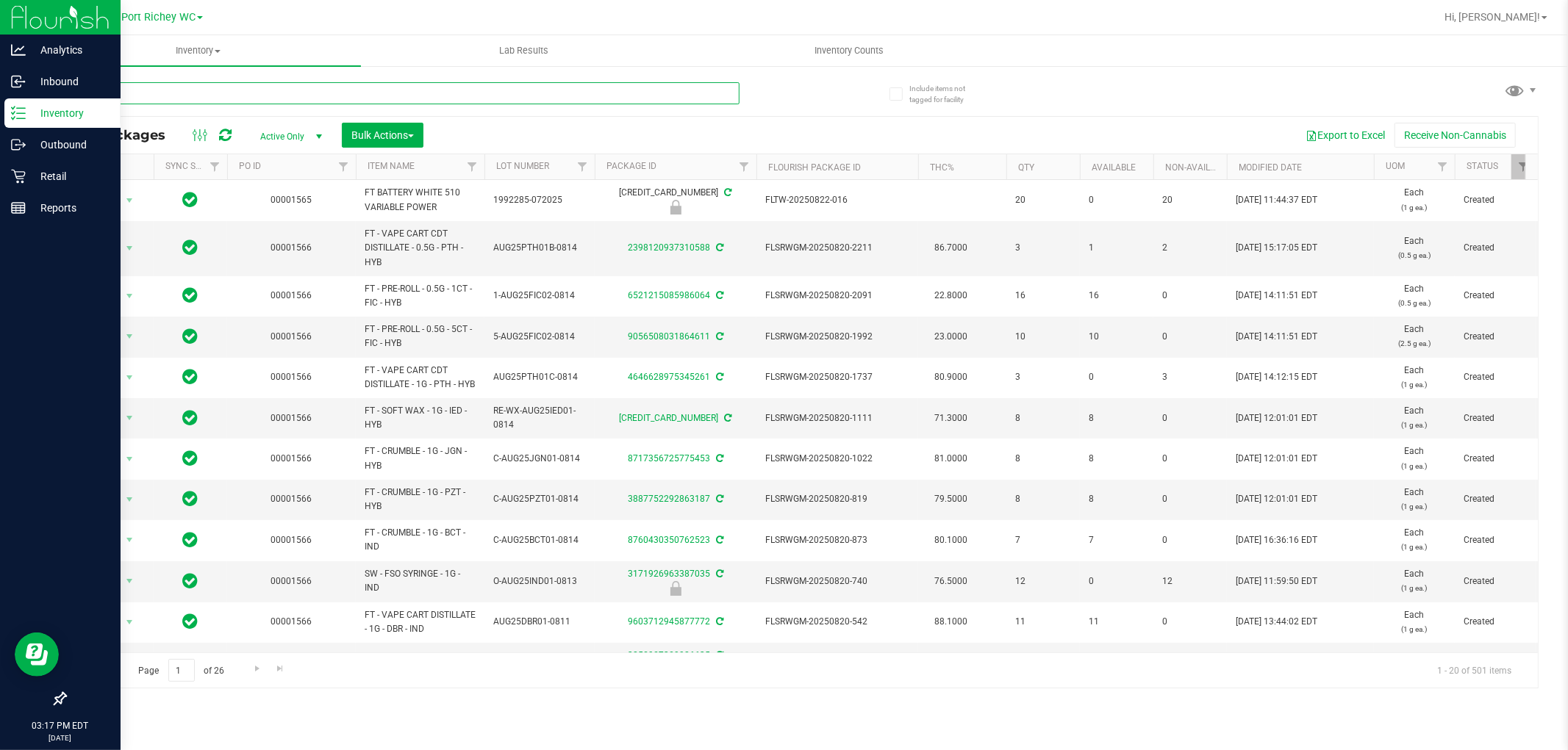
click at [192, 89] on input "text" at bounding box center [402, 93] width 675 height 22
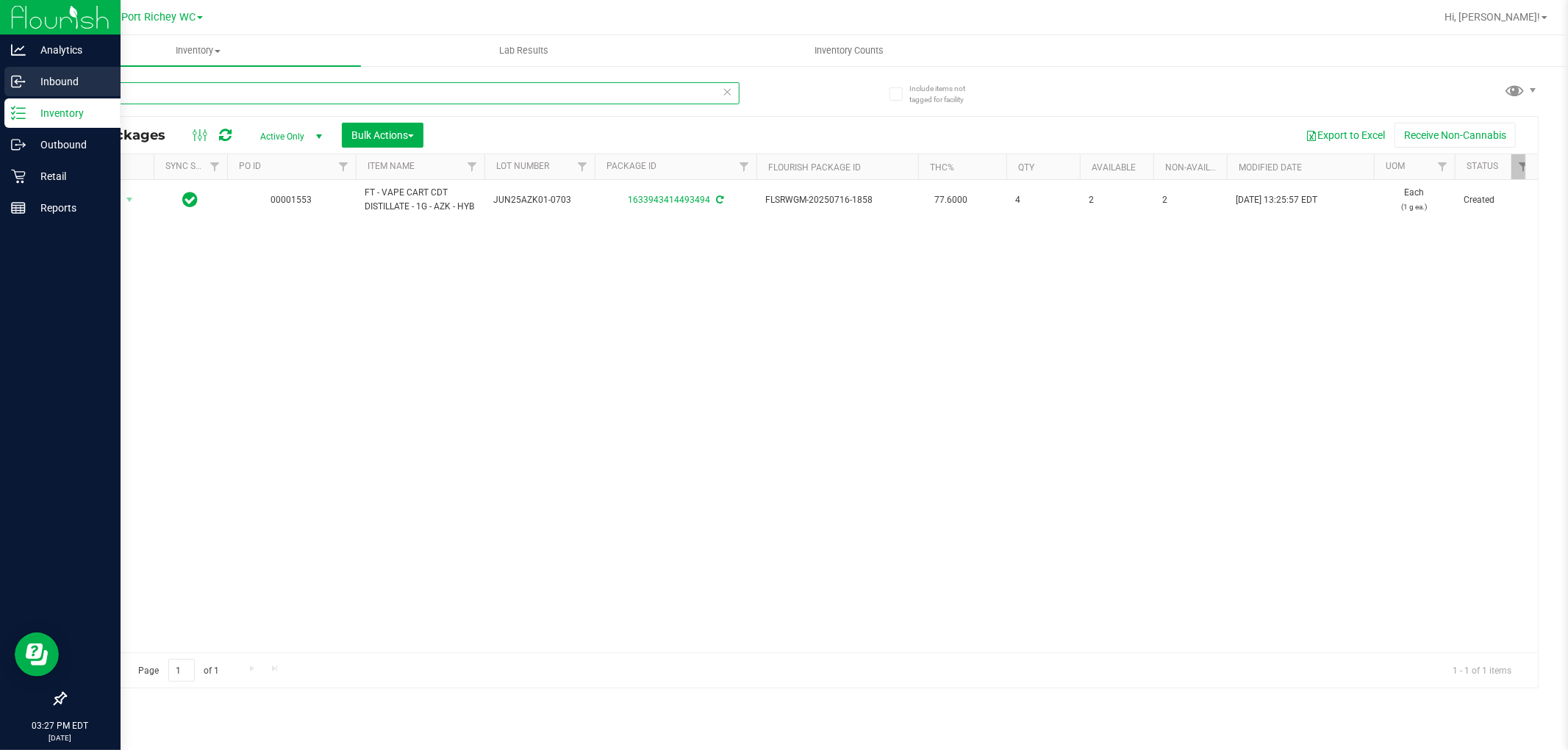
drag, startPoint x: 246, startPoint y: 91, endPoint x: 0, endPoint y: 85, distance: 246.1
click at [0, 87] on div "Analytics Inbound Inventory Outbound Retail Reports 03:27 PM EDT [DATE] 08/27 […" at bounding box center [784, 375] width 1568 height 750
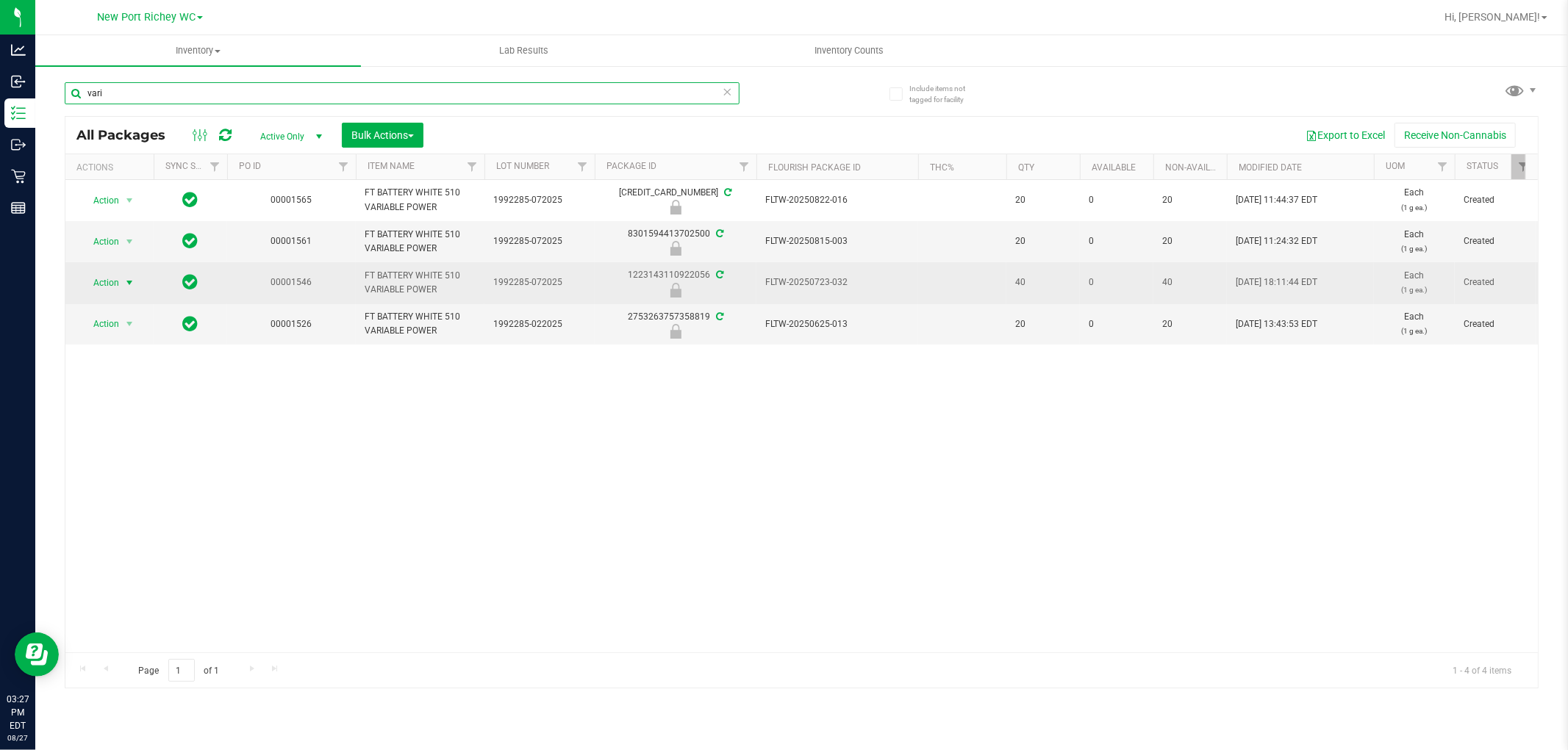
type input "vari"
click at [121, 282] on span "select" at bounding box center [130, 283] width 18 height 21
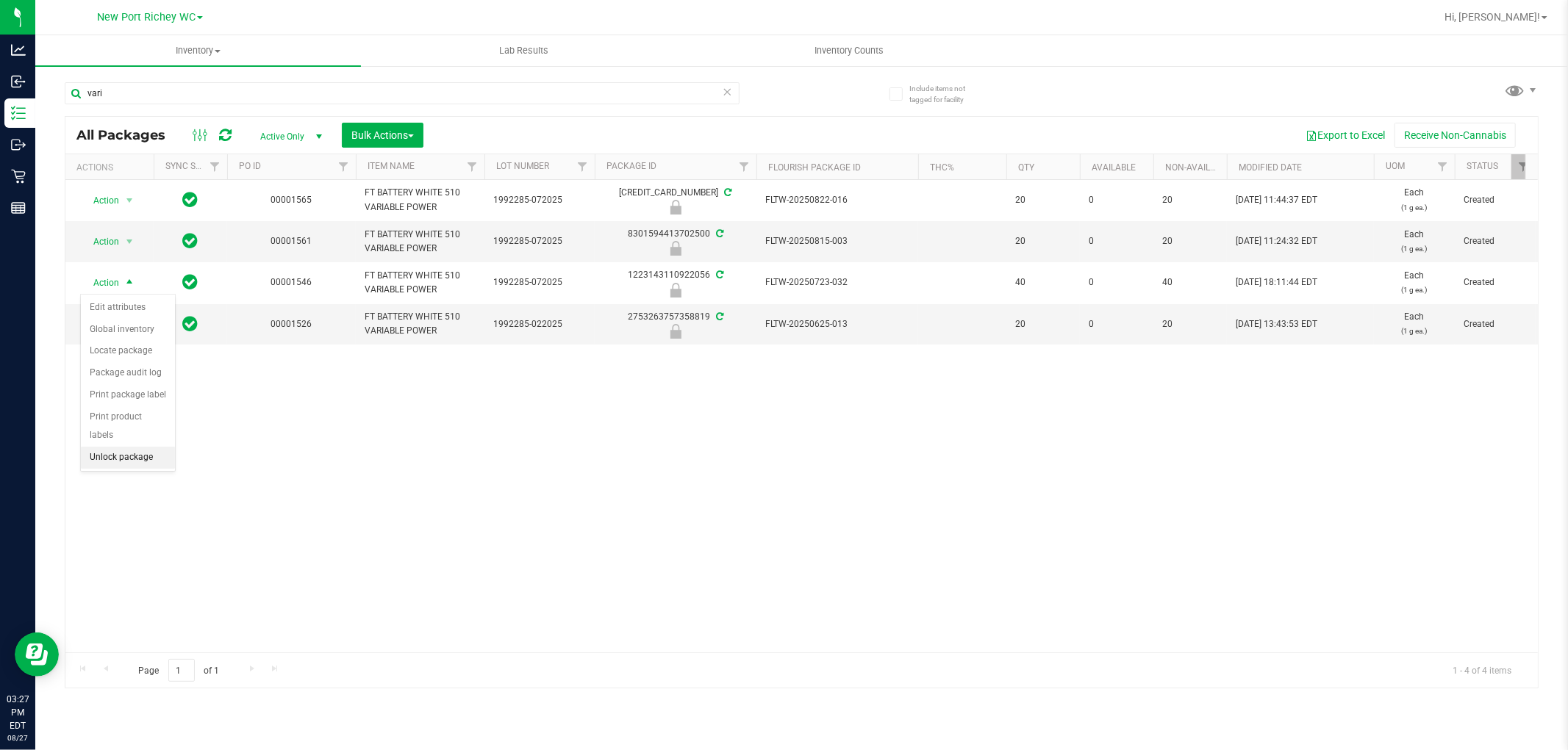
click at [135, 460] on li "Unlock package" at bounding box center [127, 458] width 95 height 22
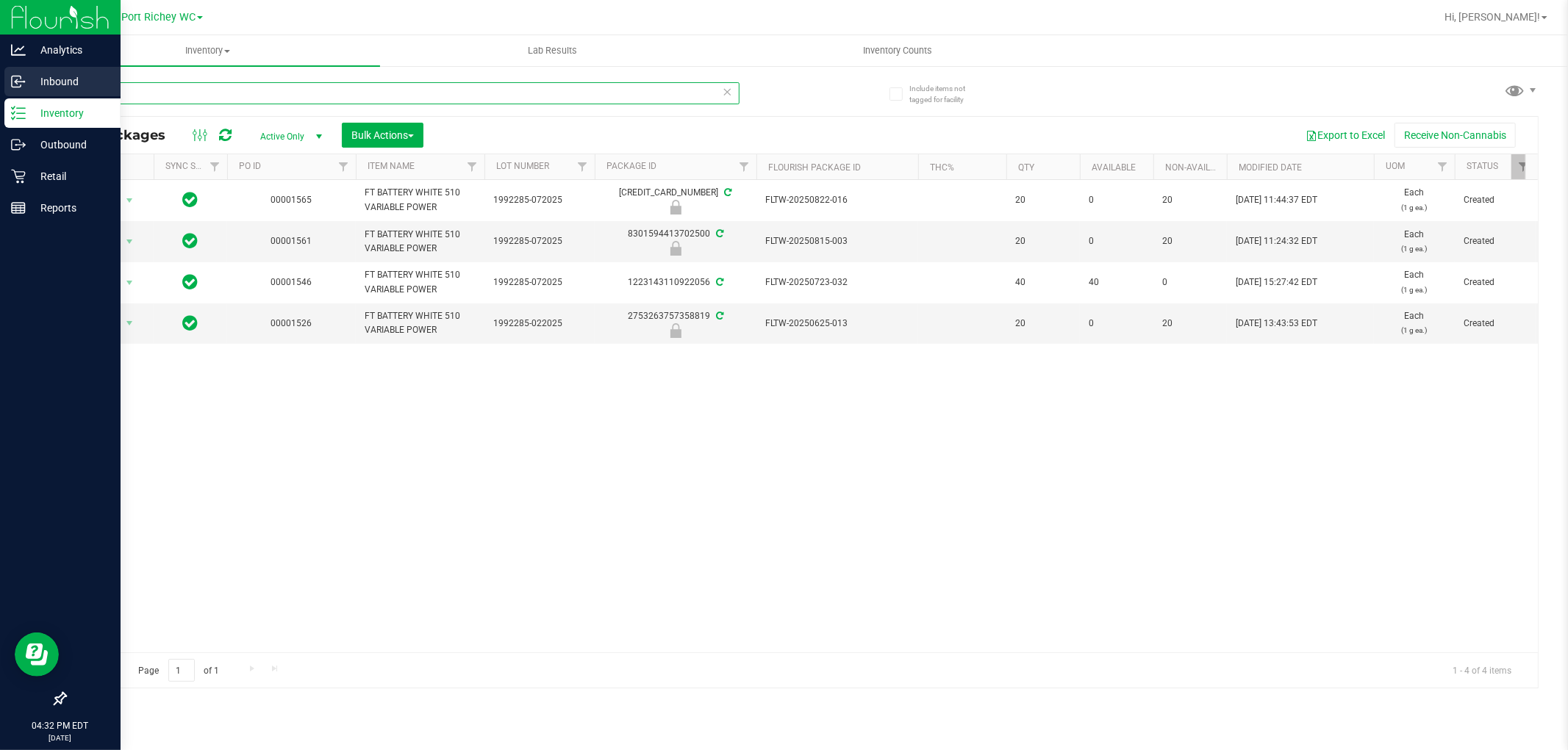
drag, startPoint x: 185, startPoint y: 97, endPoint x: 0, endPoint y: 73, distance: 186.6
click at [0, 73] on div "Analytics Inbound Inventory Outbound Retail Reports 04:32 PM EDT [DATE] 08/27 […" at bounding box center [784, 375] width 1568 height 750
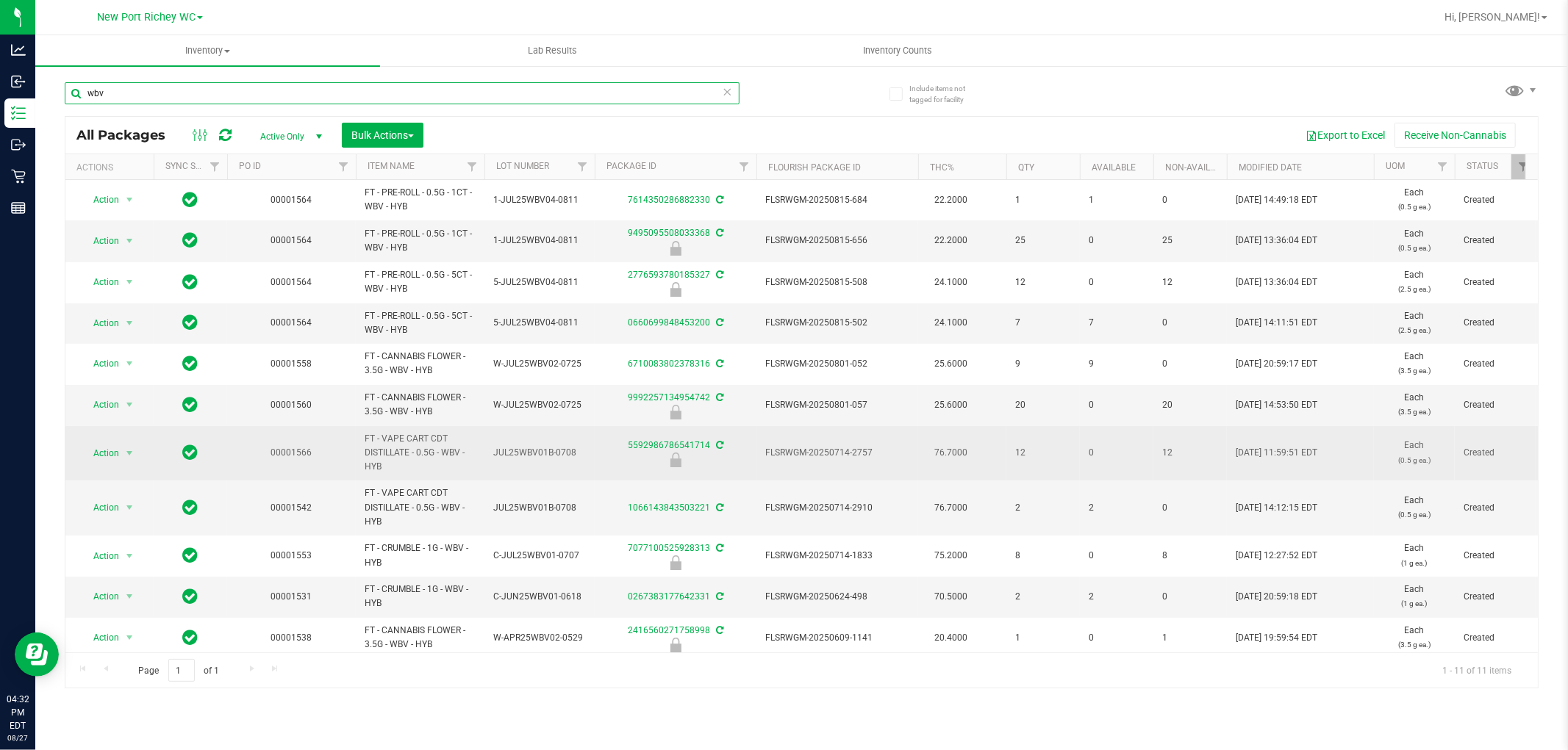
scroll to position [17, 0]
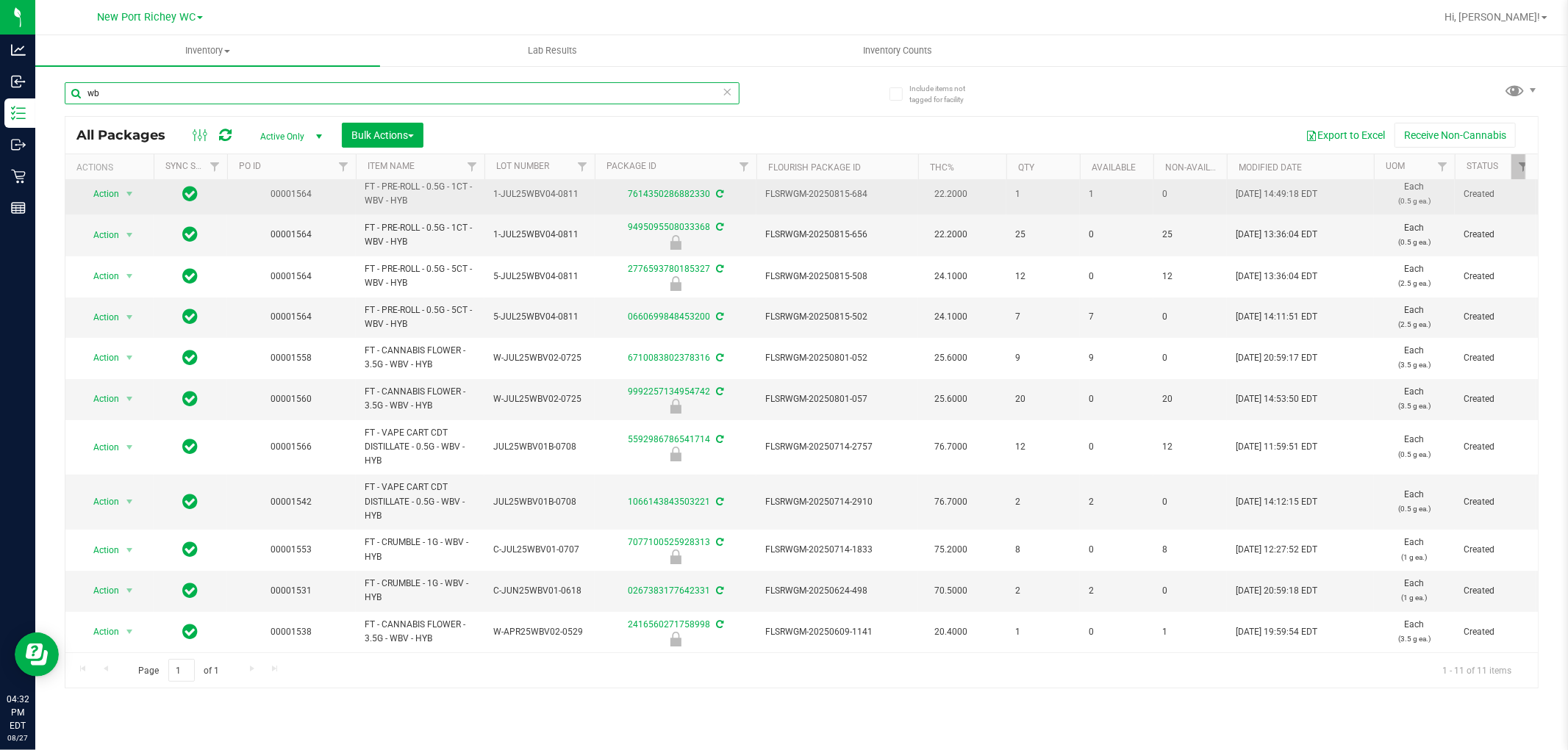
type input "w"
type input "pbs"
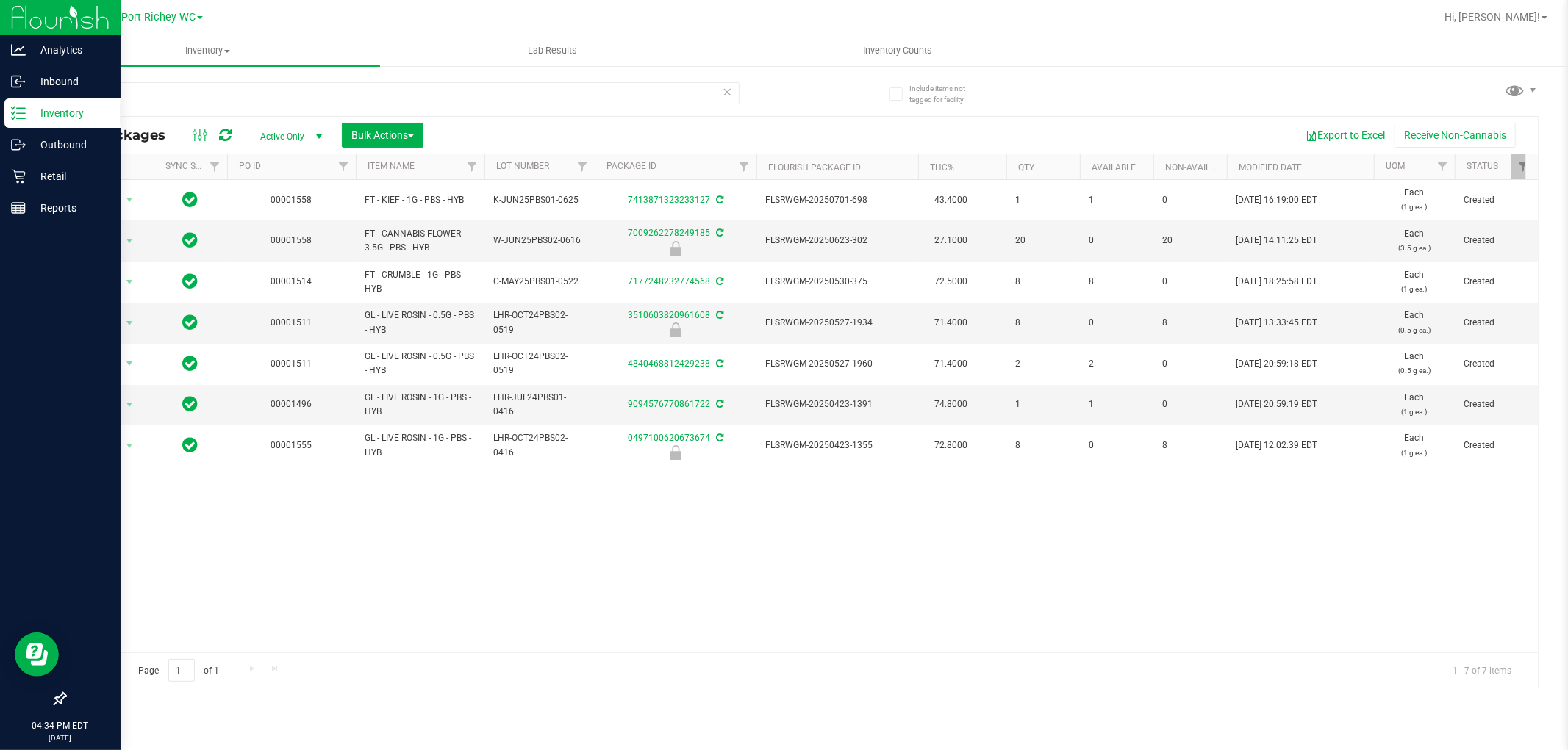
click at [30, 112] on p "Inventory" at bounding box center [69, 113] width 88 height 17
click at [45, 177] on p "Retail" at bounding box center [69, 176] width 88 height 17
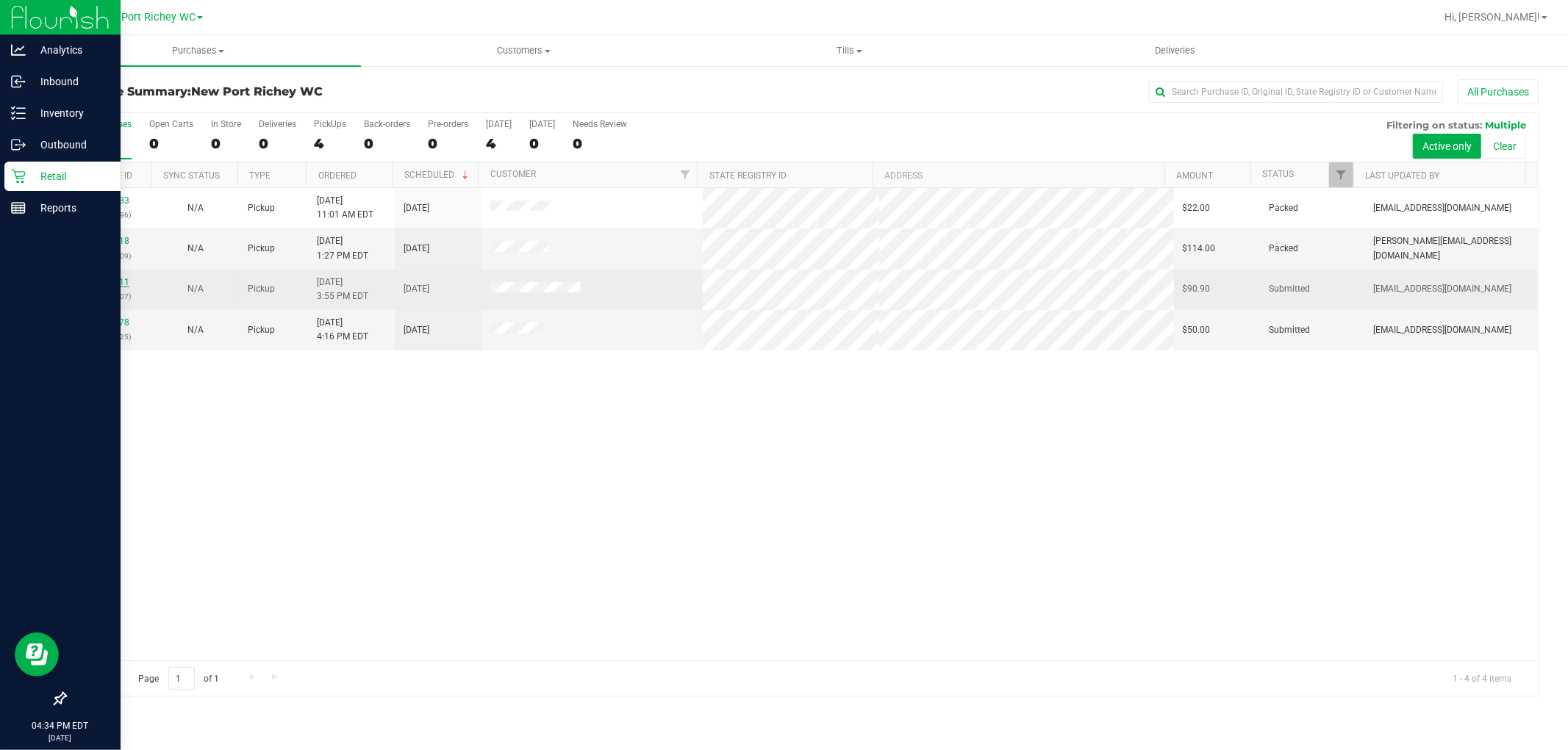
click at [115, 283] on link "11857611" at bounding box center [108, 282] width 41 height 11
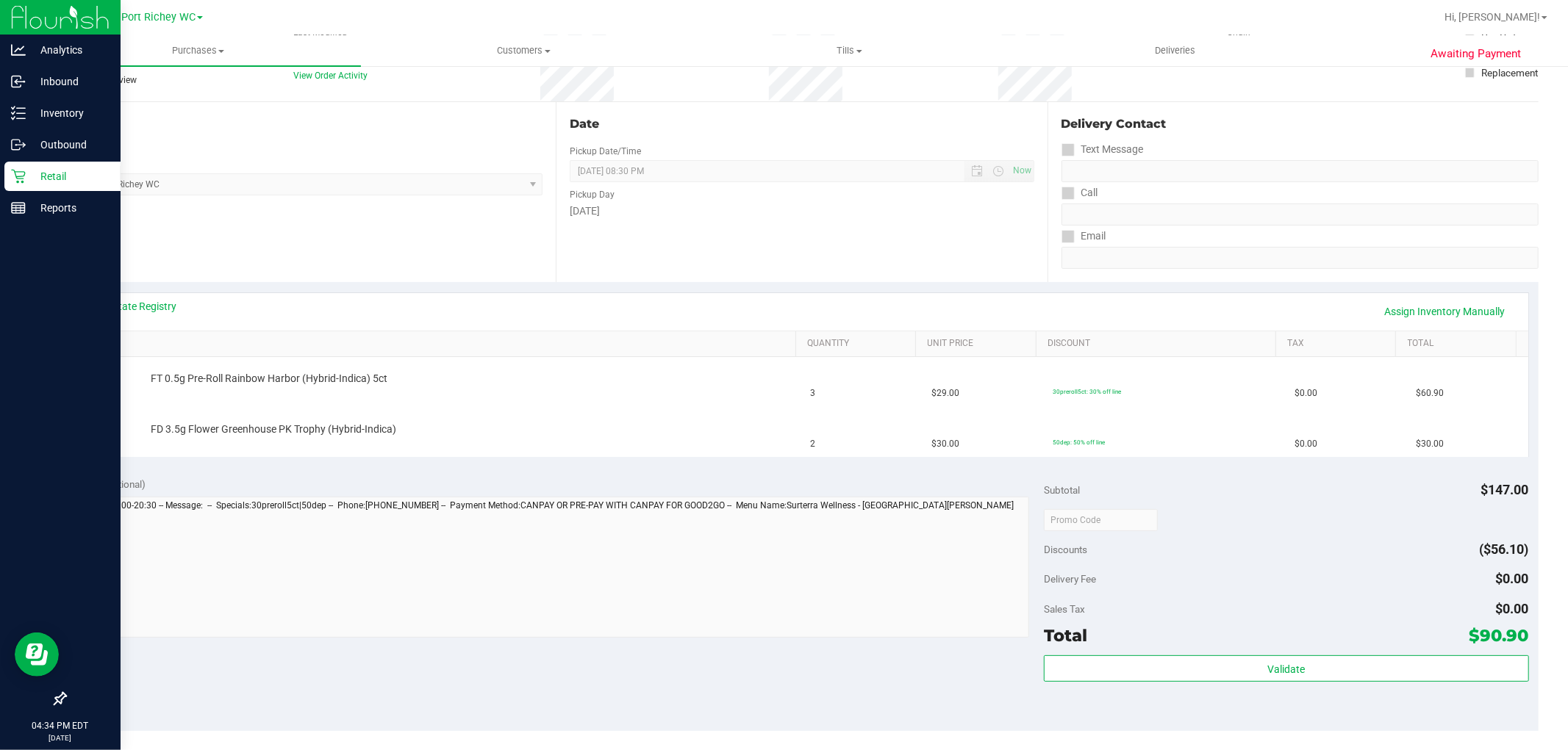
scroll to position [163, 0]
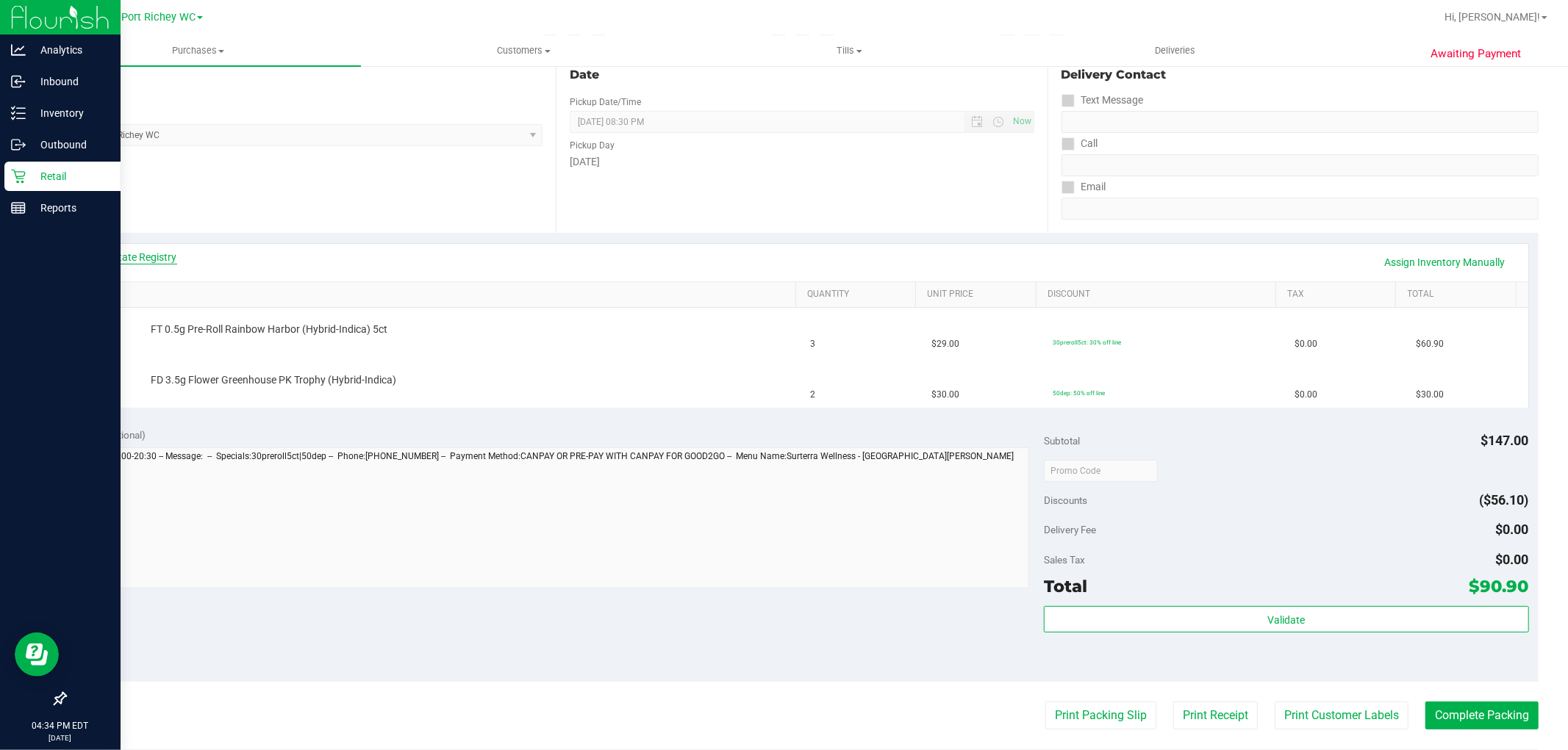
click at [154, 251] on link "View State Registry" at bounding box center [132, 257] width 88 height 15
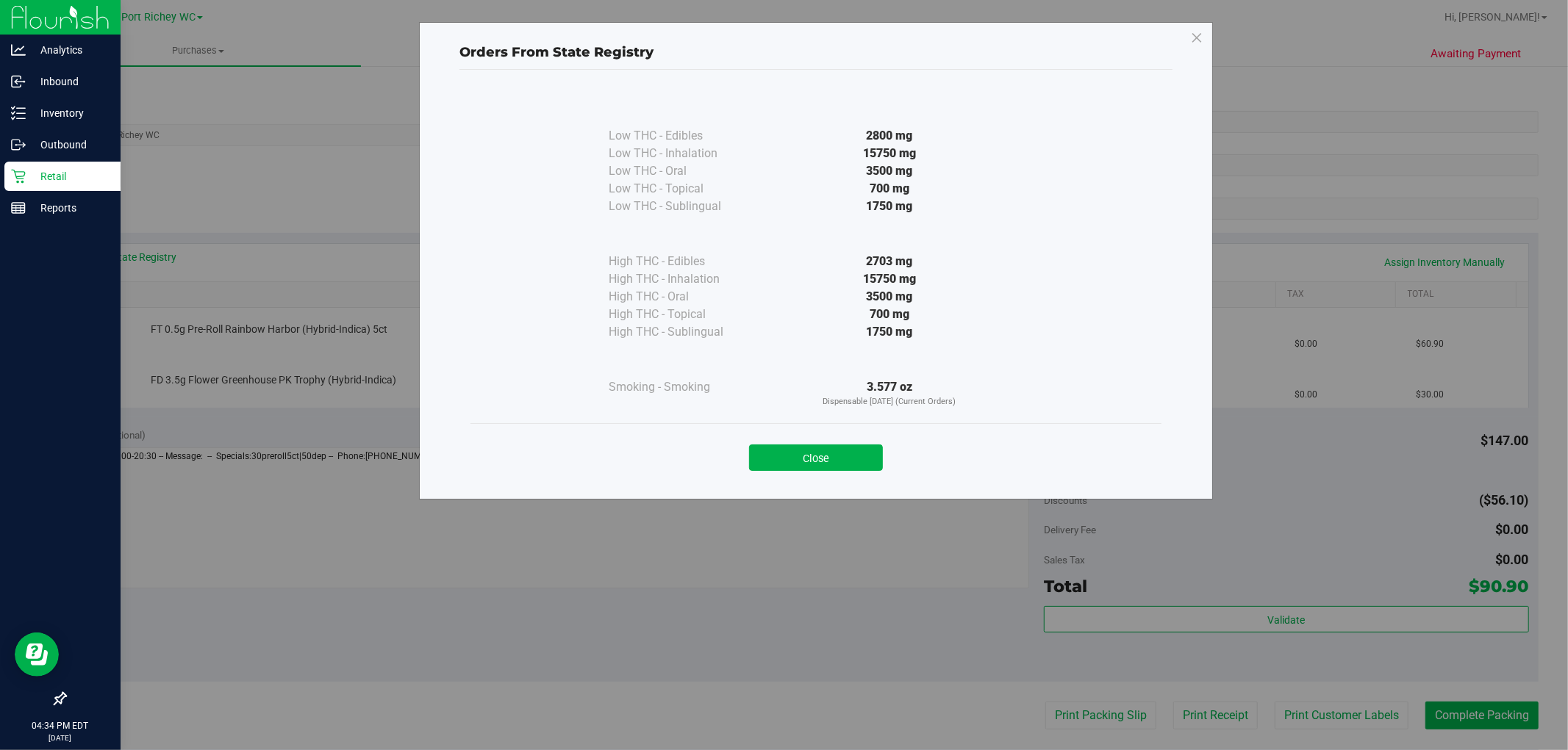
click at [828, 443] on div "Close" at bounding box center [816, 453] width 669 height 37
click at [826, 454] on button "Close" at bounding box center [816, 458] width 134 height 26
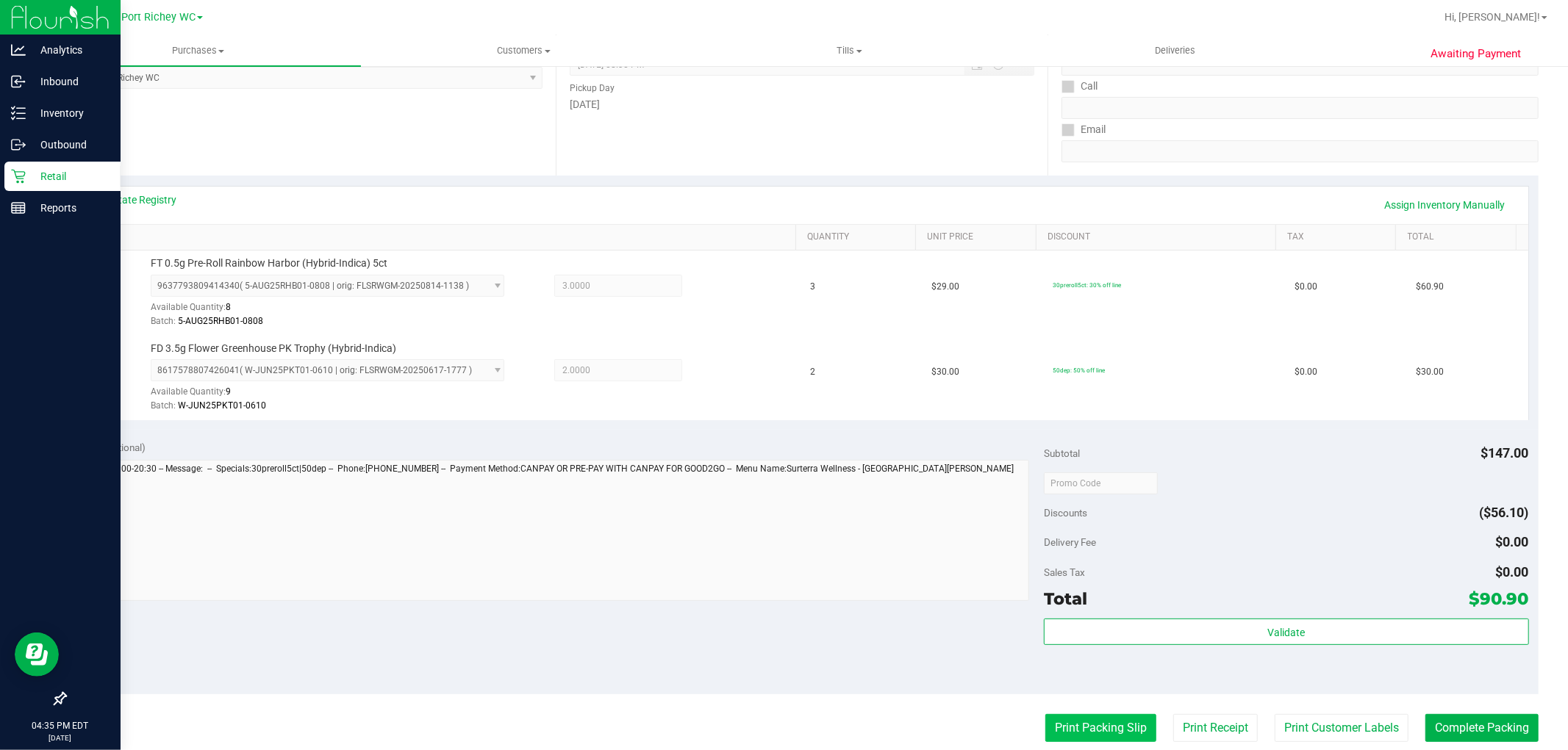
scroll to position [490, 0]
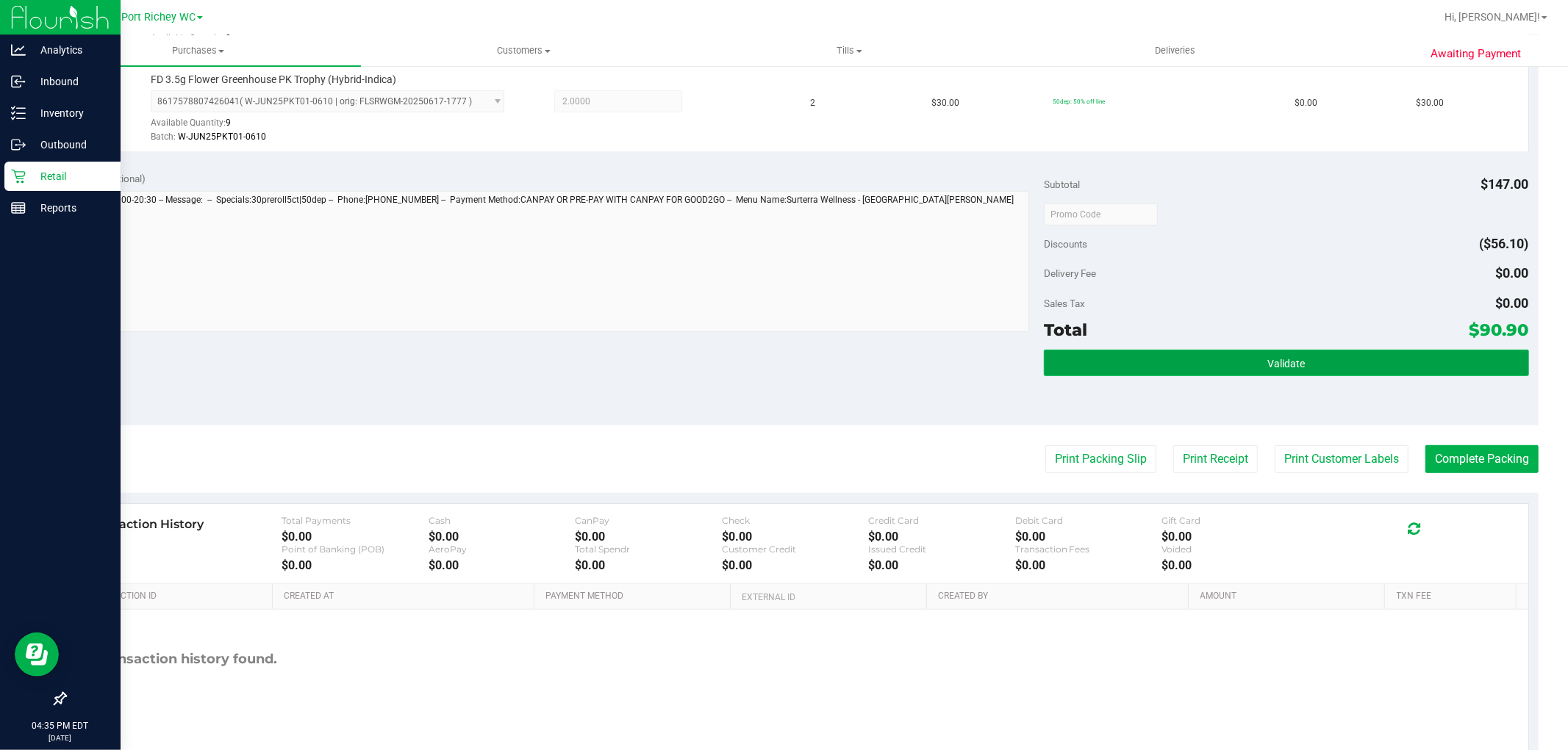
click at [1116, 356] on button "Validate" at bounding box center [1286, 363] width 485 height 26
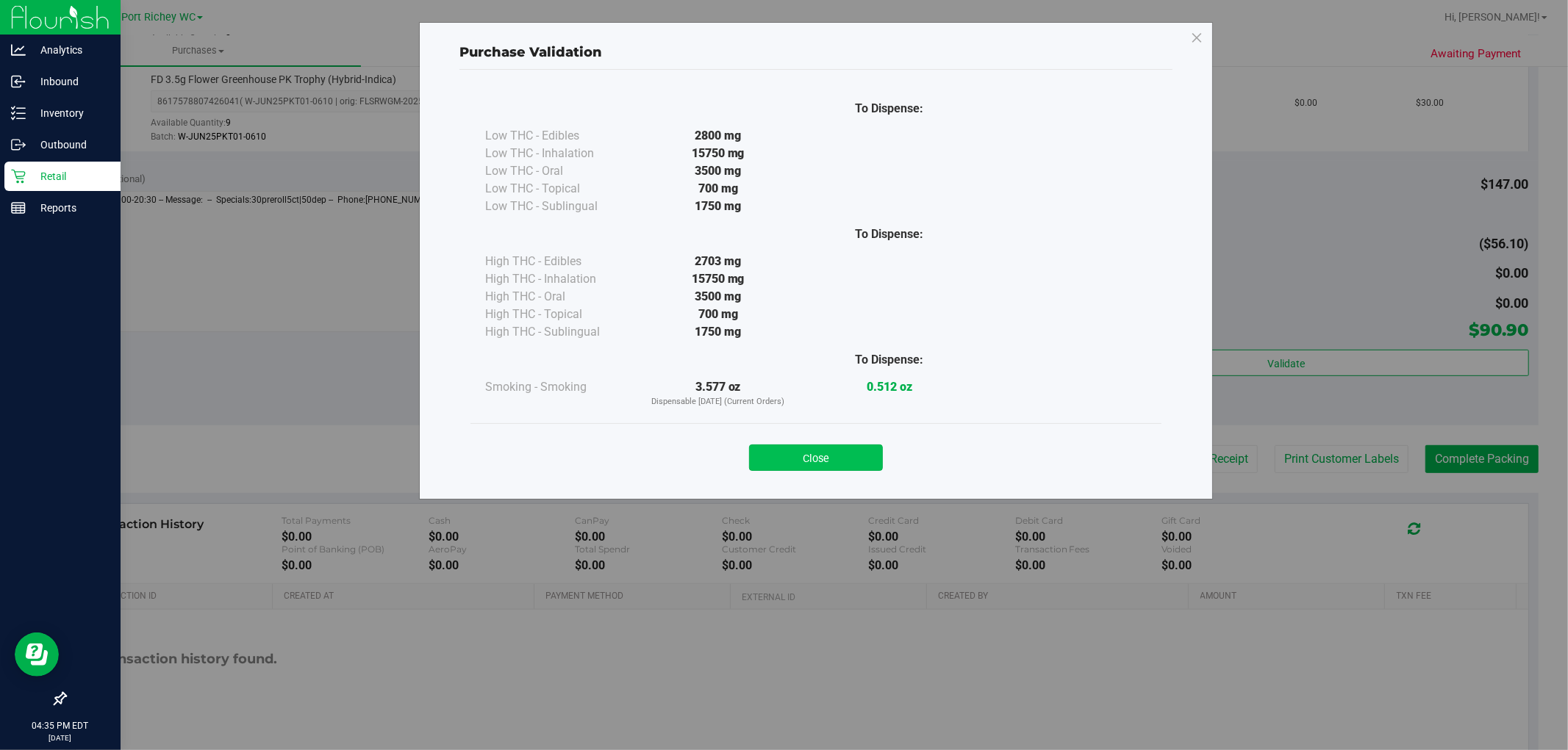
click at [834, 453] on button "Close" at bounding box center [816, 458] width 134 height 26
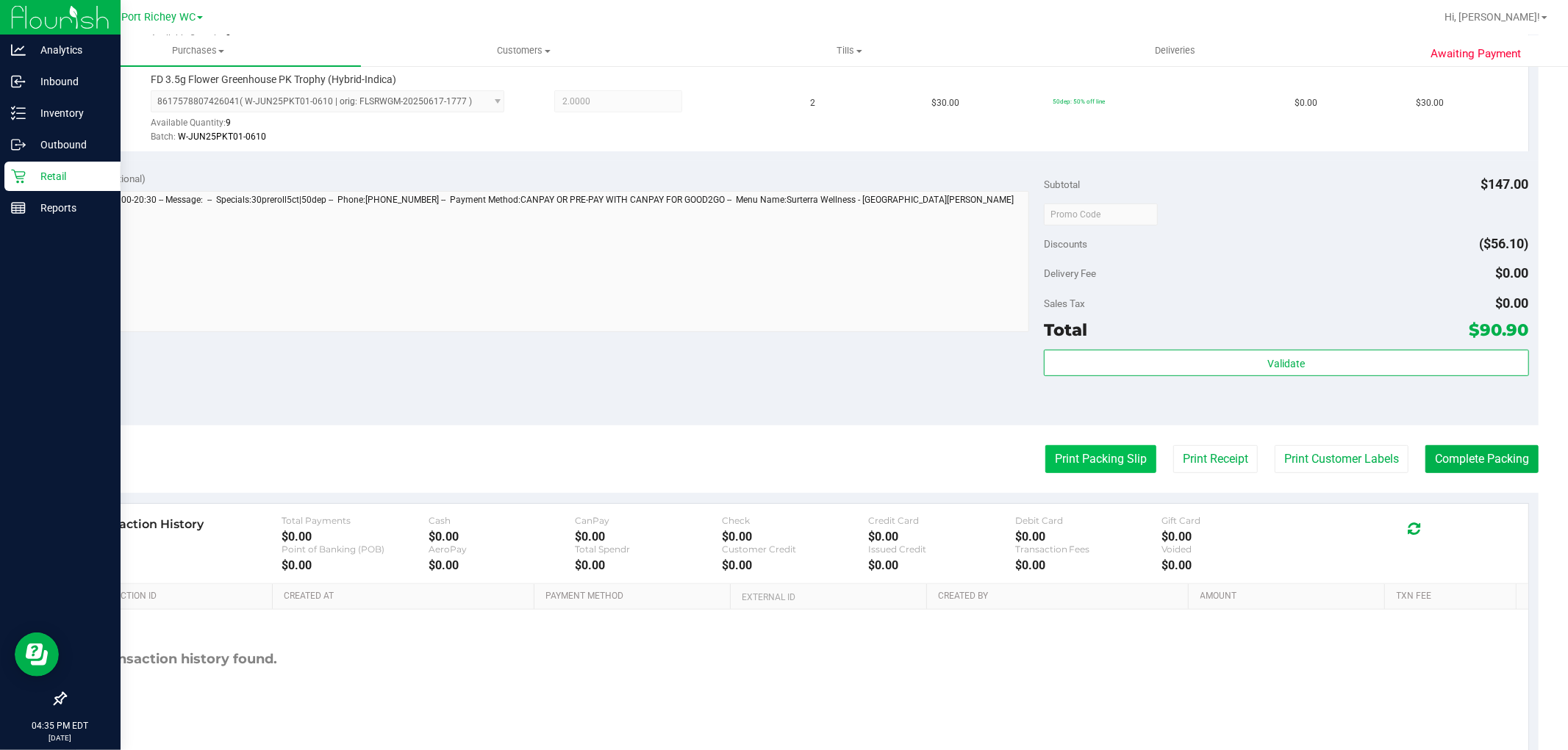
click at [1062, 451] on button "Print Packing Slip" at bounding box center [1100, 459] width 111 height 28
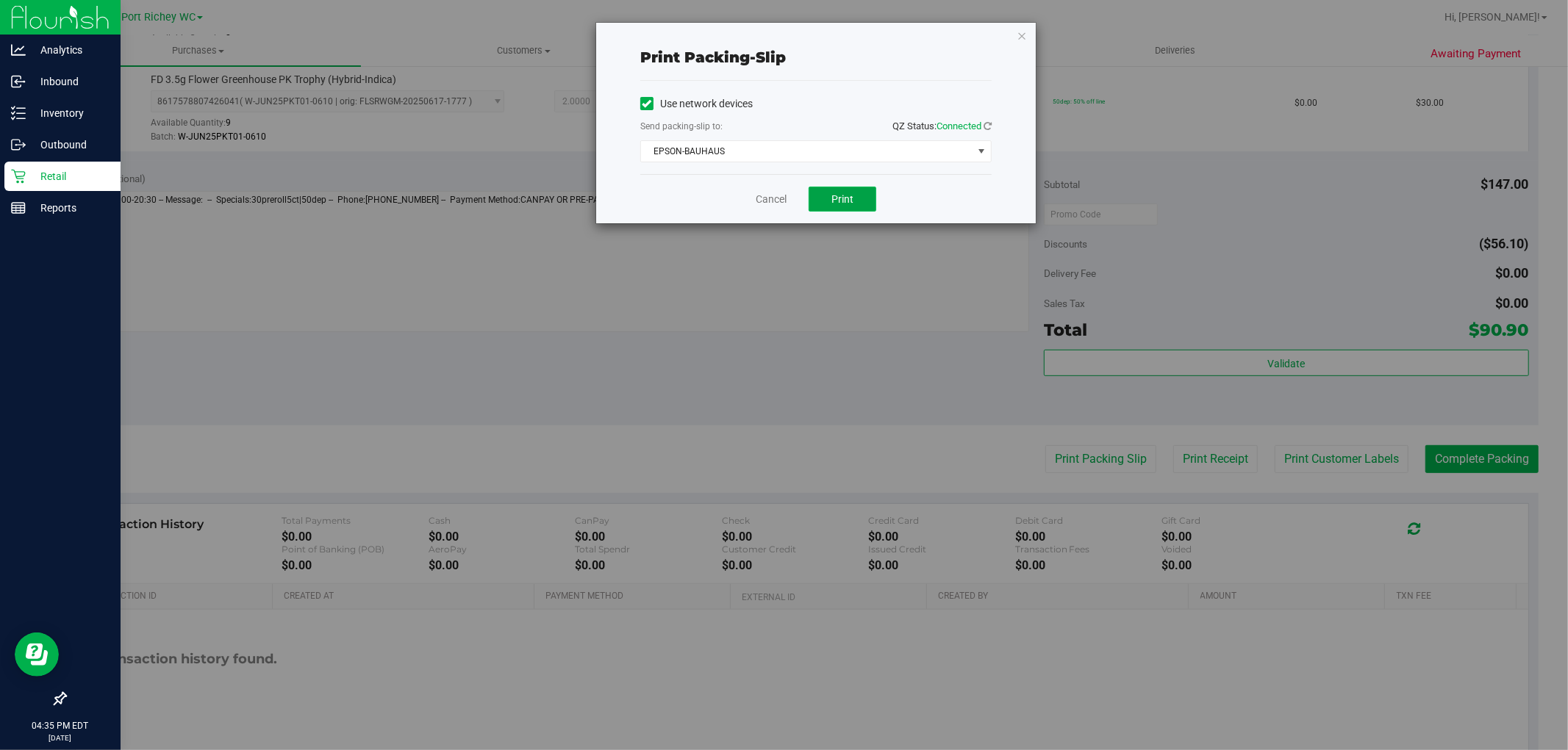
click at [819, 191] on button "Print" at bounding box center [842, 199] width 67 height 25
click at [1024, 38] on icon "button" at bounding box center [1022, 35] width 11 height 17
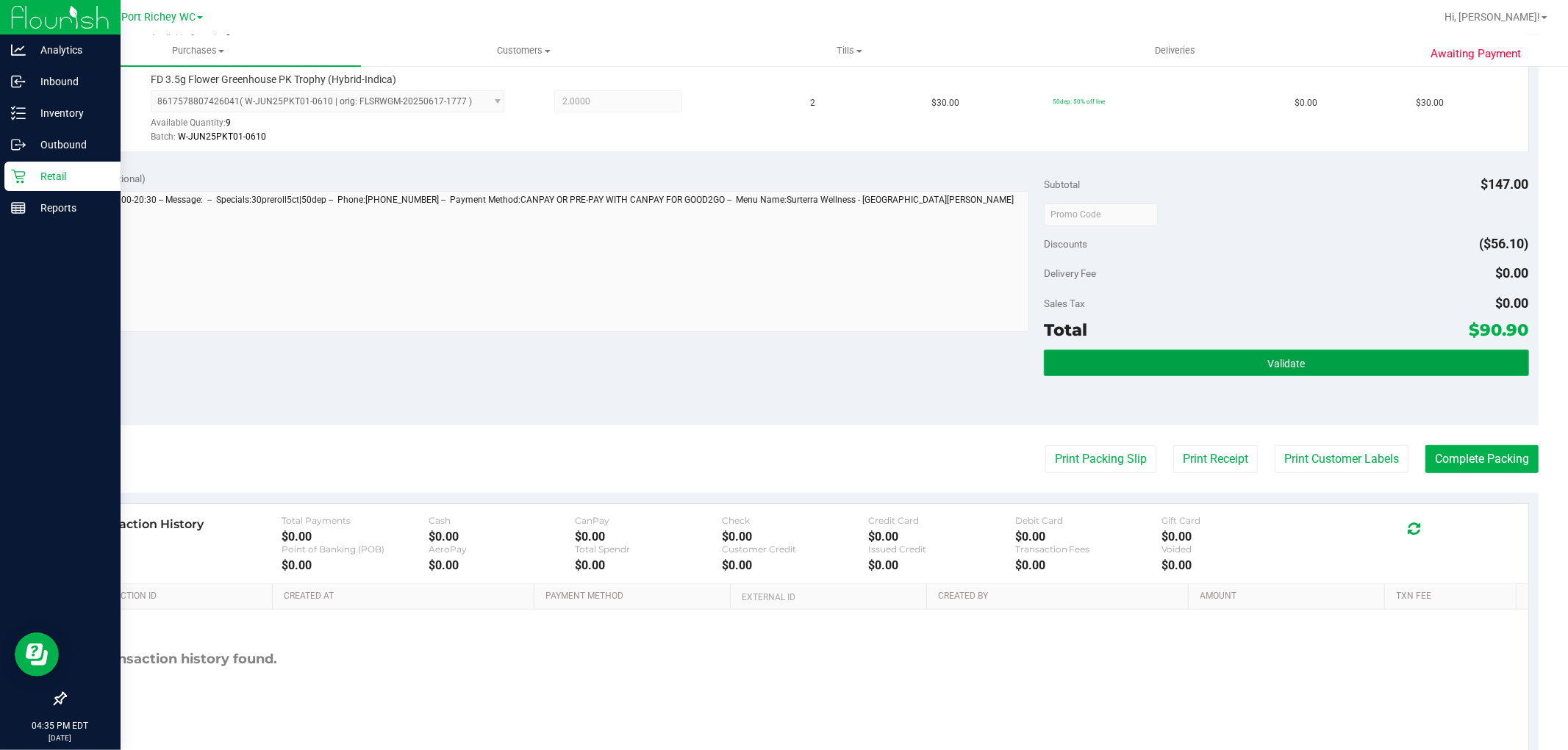
click at [1158, 369] on button "Validate" at bounding box center [1286, 363] width 485 height 26
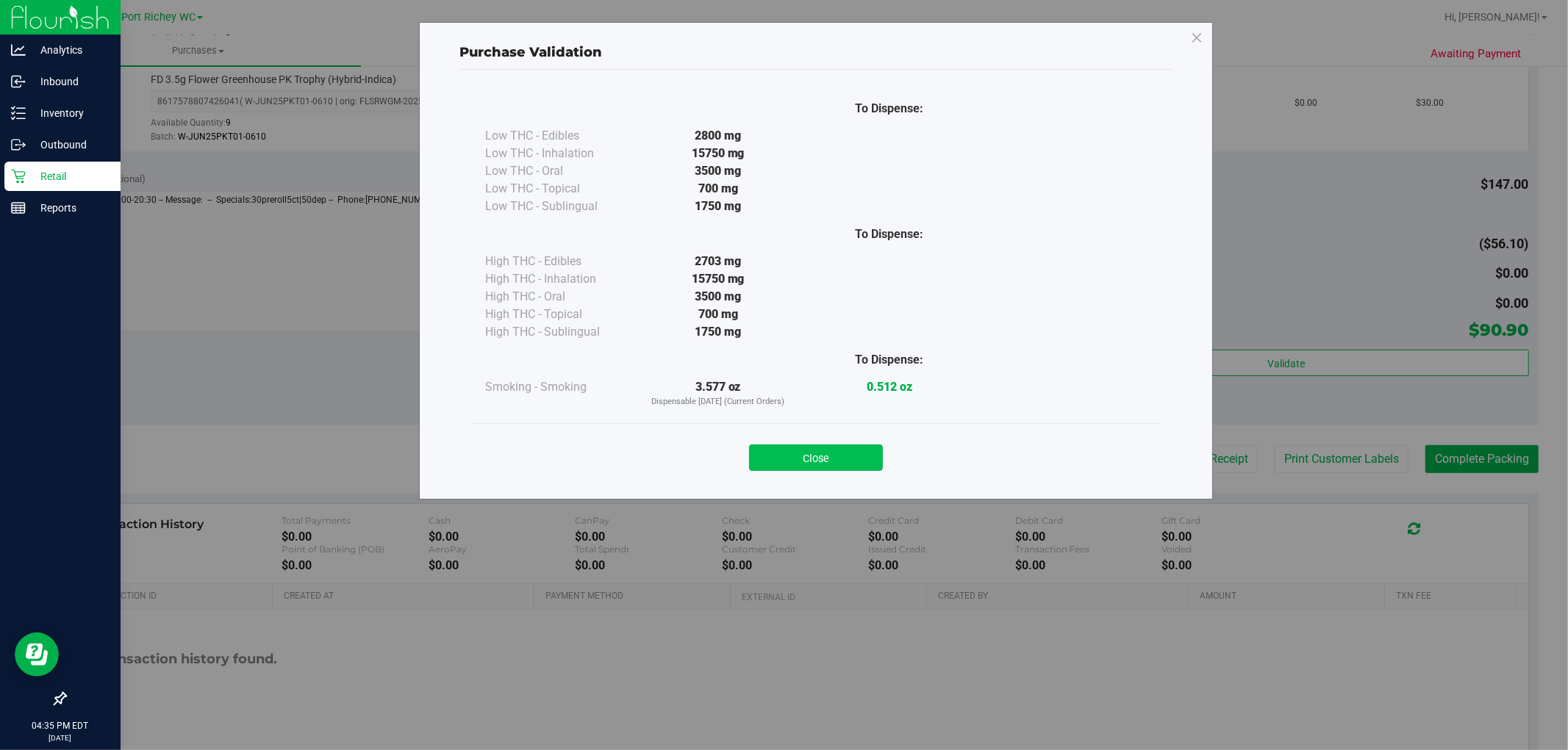
click at [797, 446] on button "Close" at bounding box center [816, 458] width 134 height 26
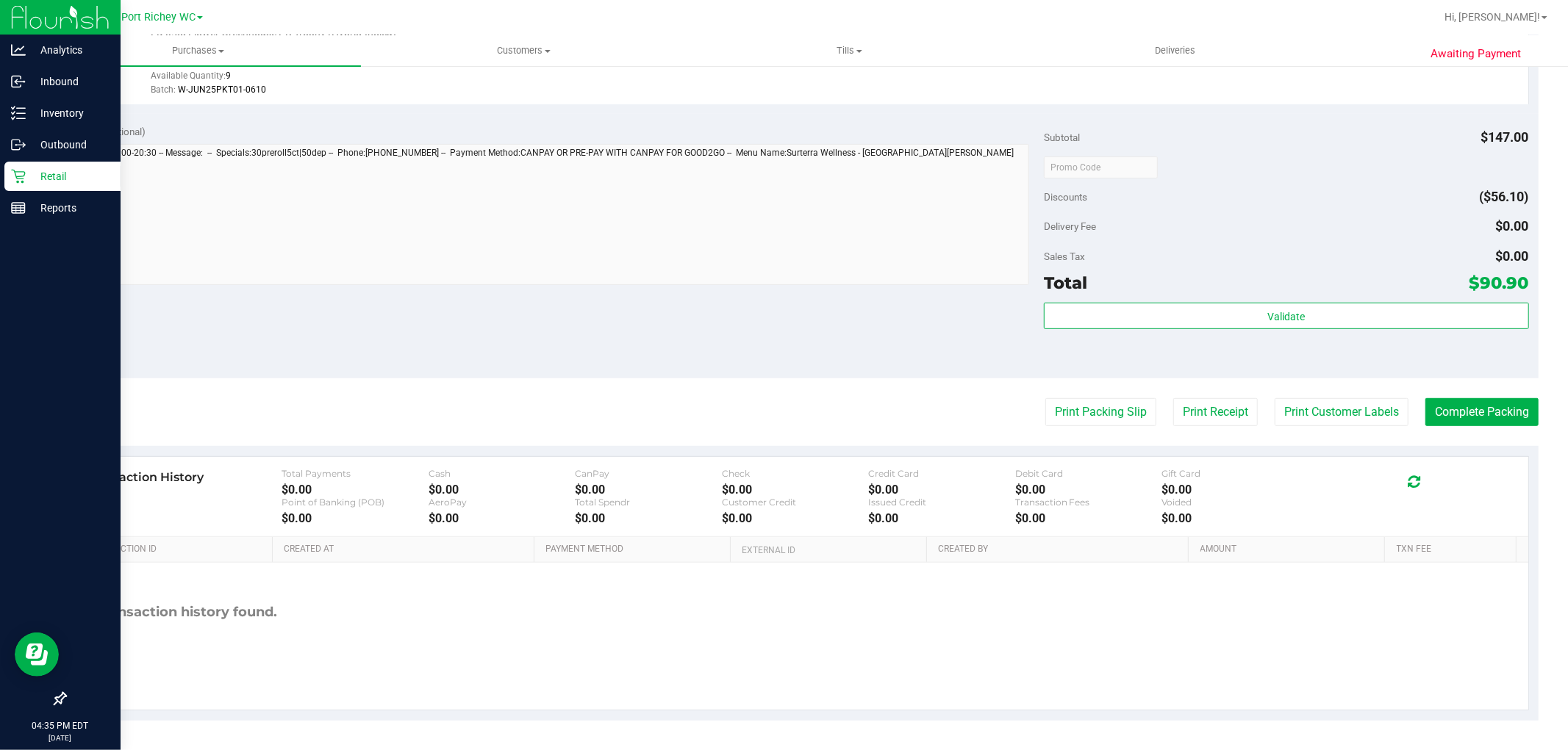
scroll to position [538, 0]
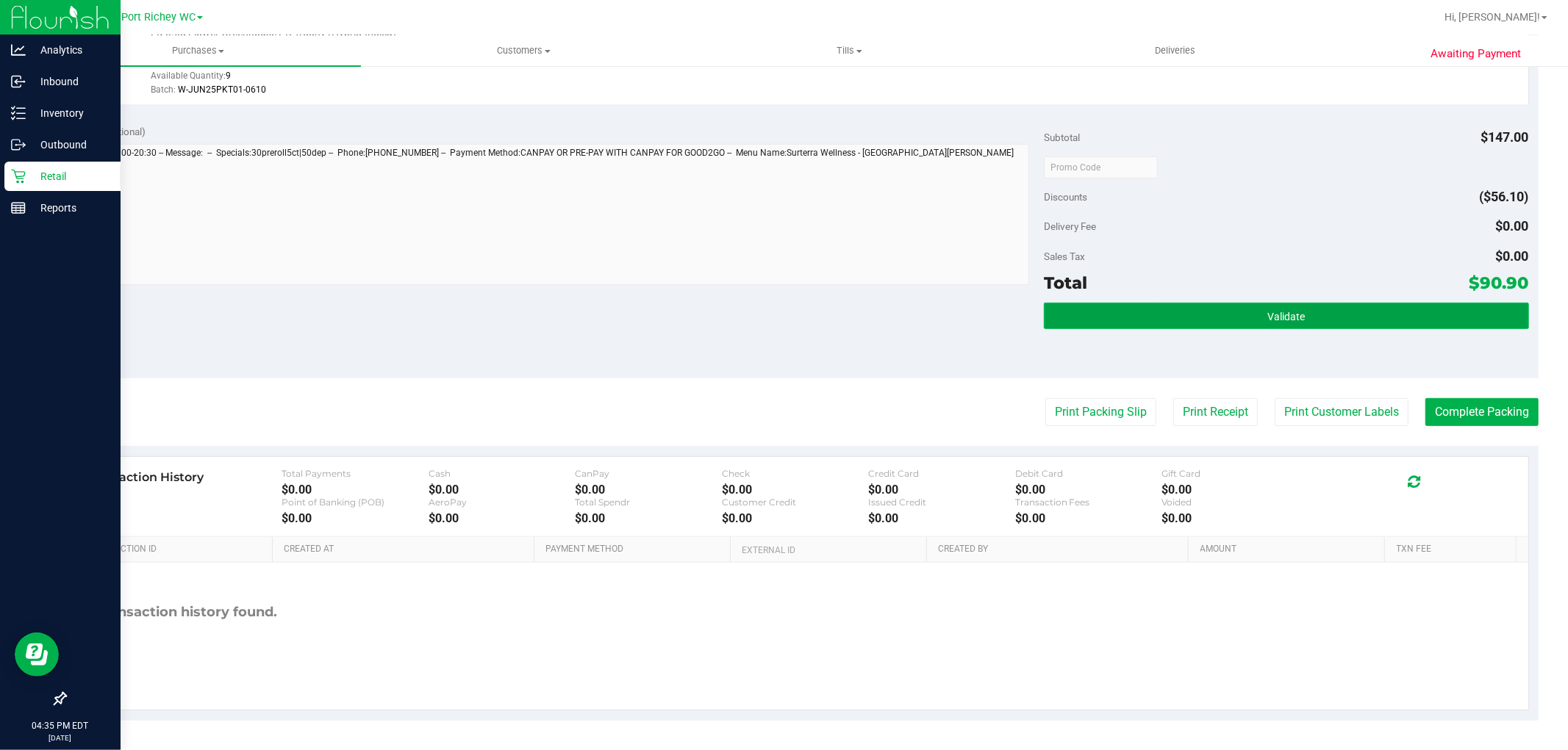
click at [1348, 322] on button "Validate" at bounding box center [1286, 316] width 485 height 26
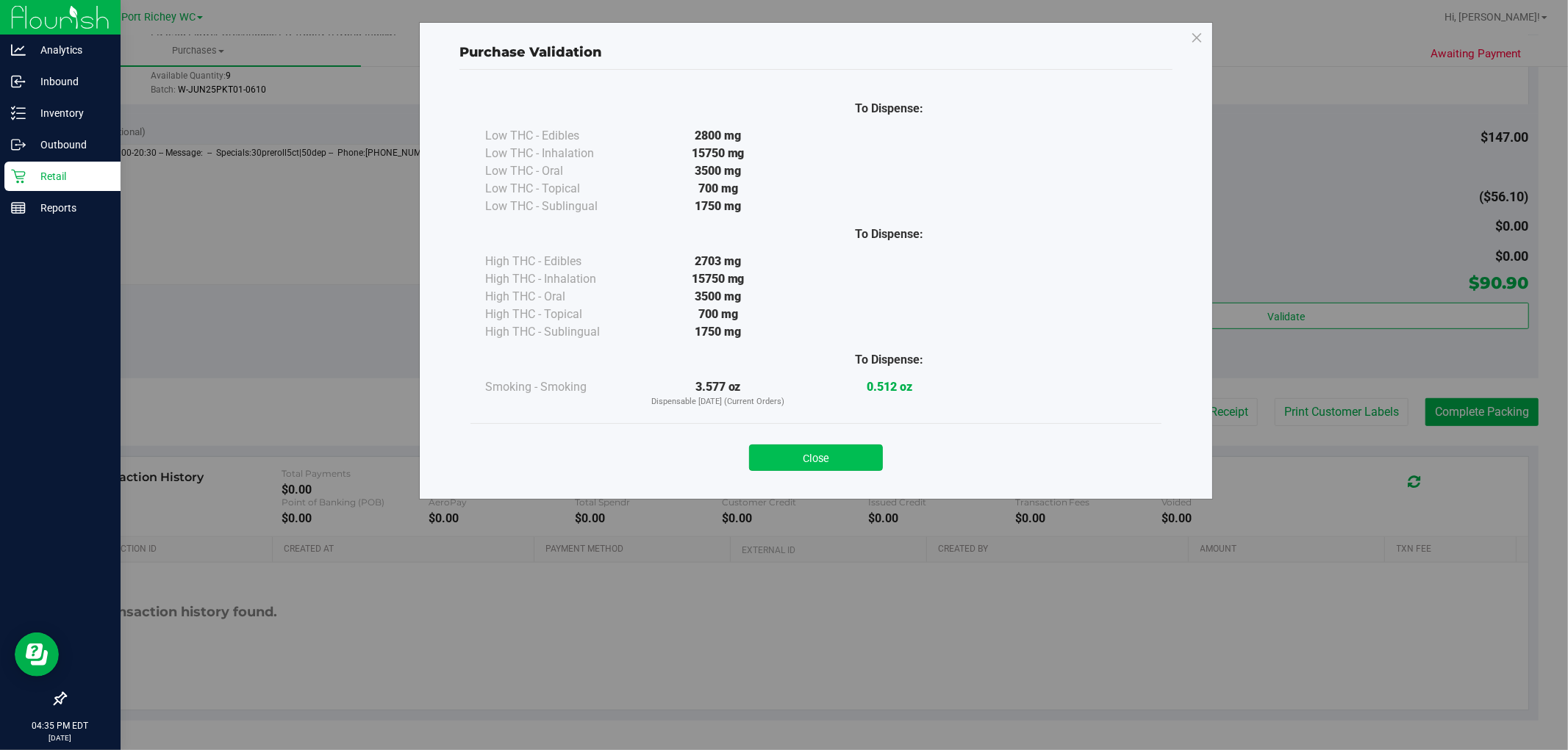
click at [855, 467] on button "Close" at bounding box center [816, 458] width 134 height 26
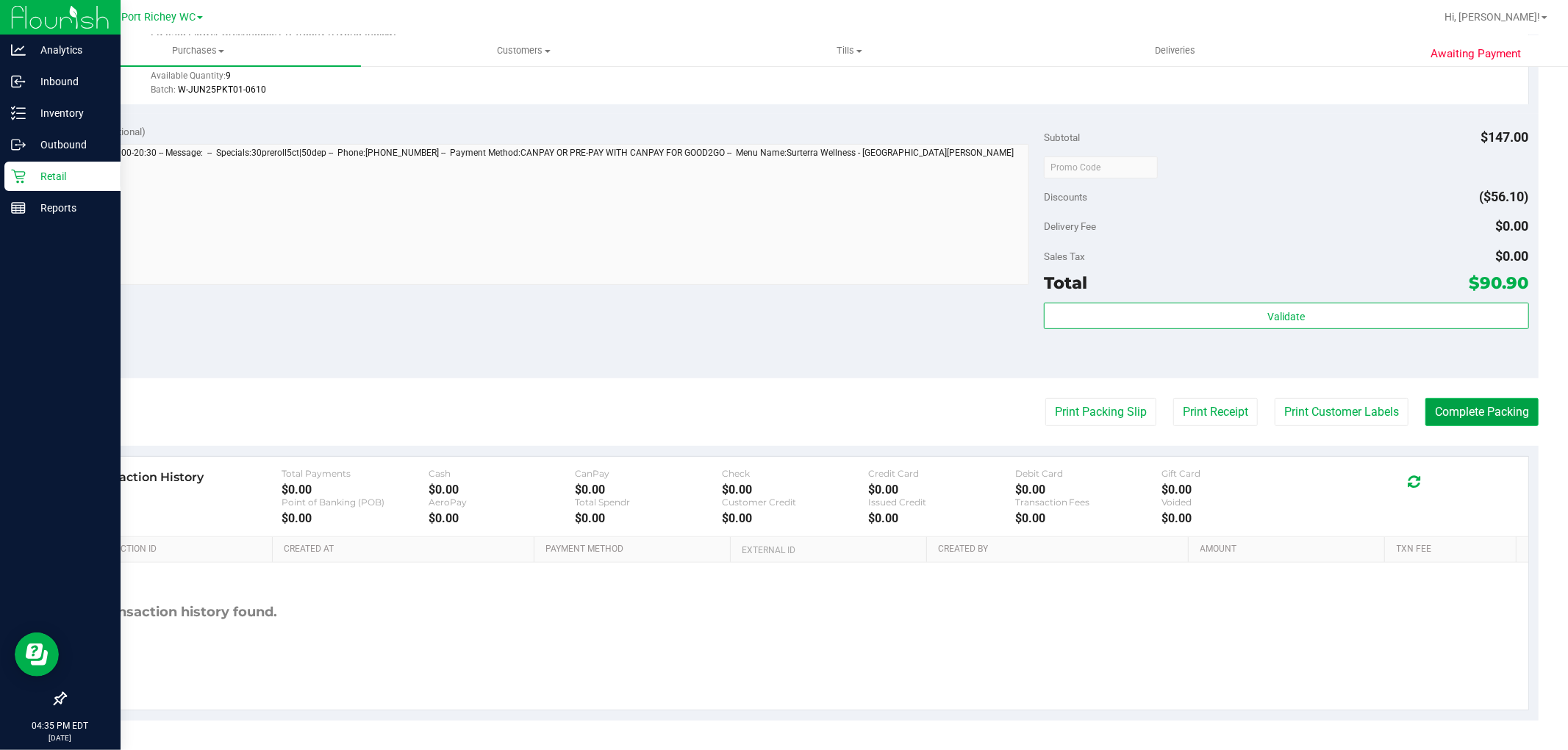
click at [1468, 408] on button "Complete Packing" at bounding box center [1483, 412] width 113 height 28
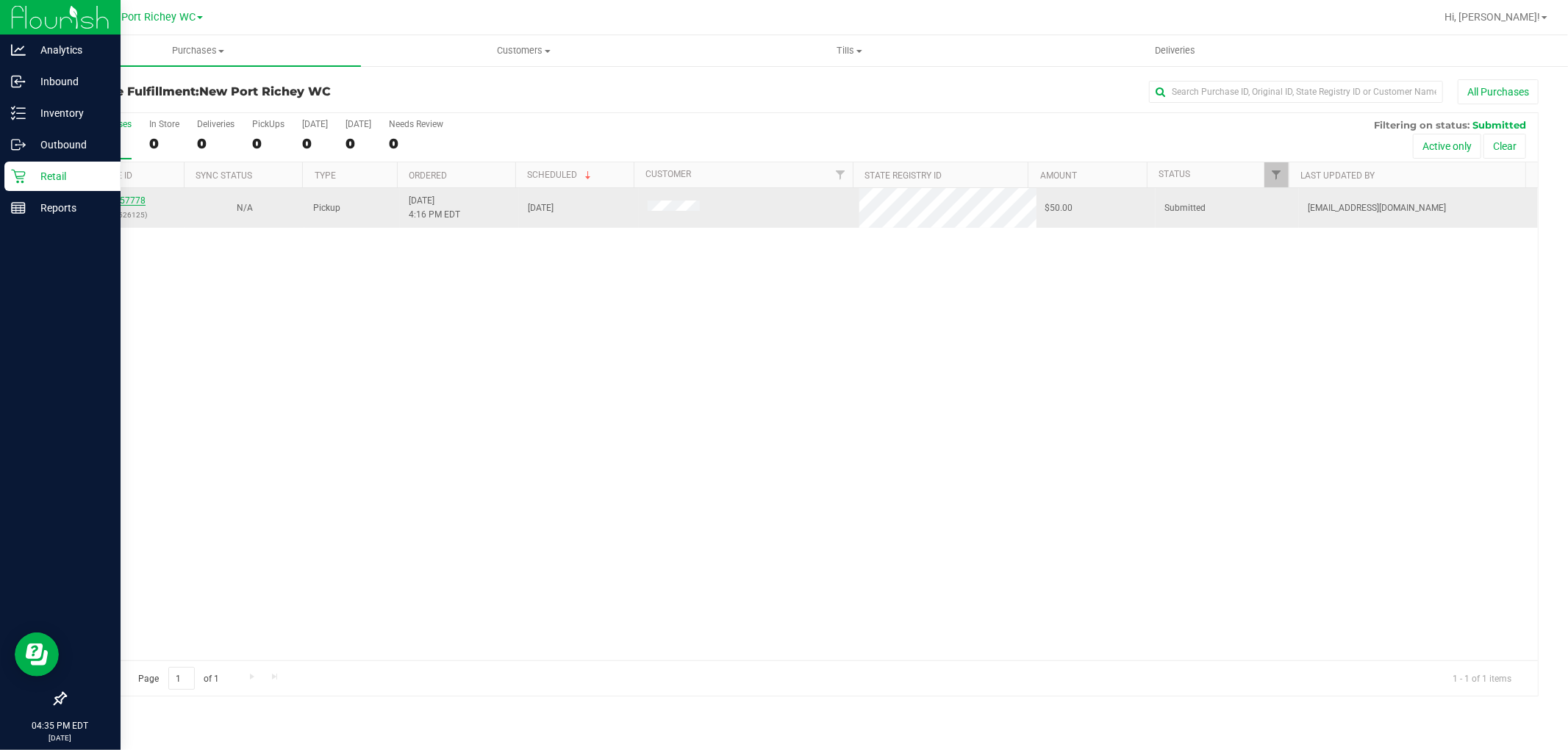
click at [130, 205] on link "11857778" at bounding box center [125, 200] width 41 height 11
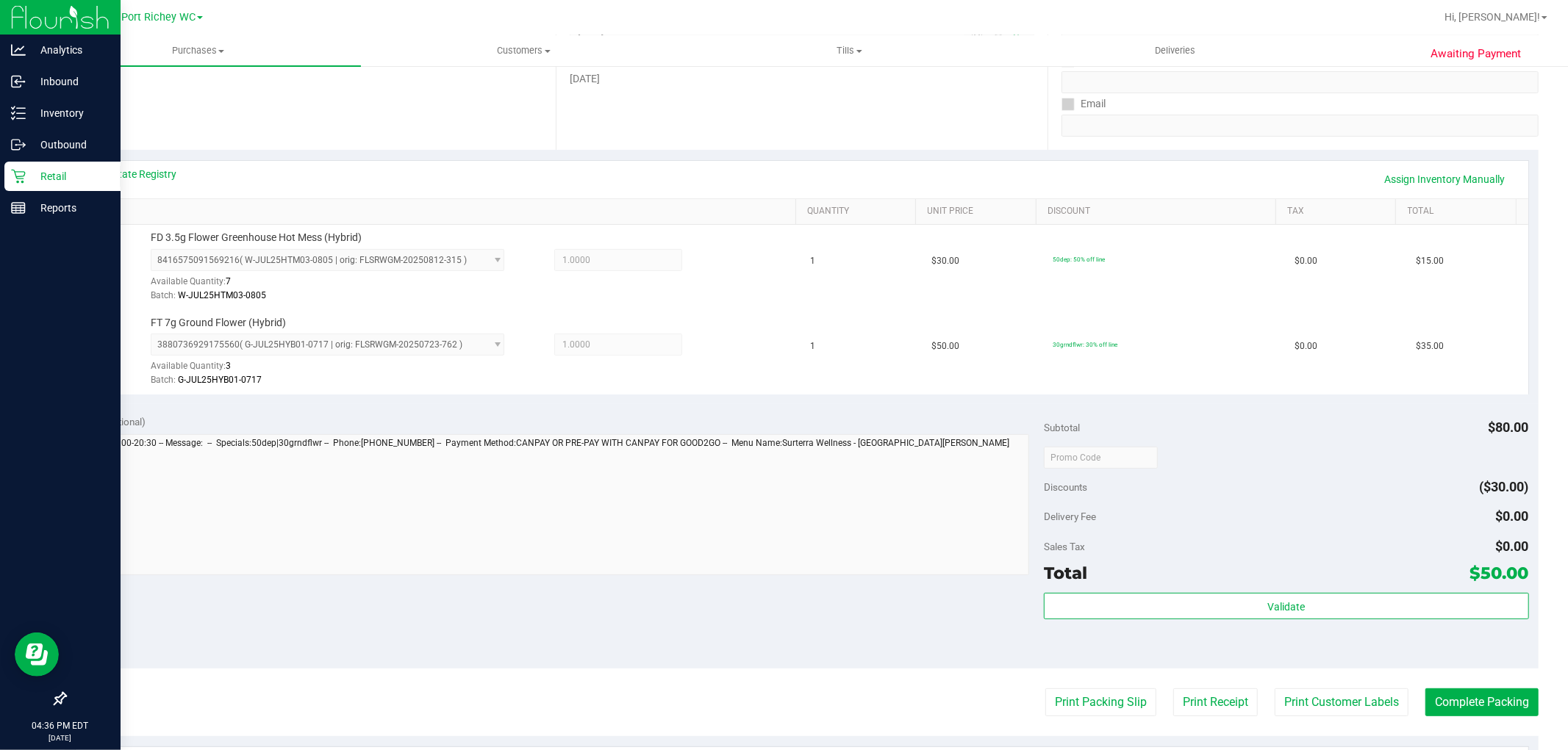
scroll to position [326, 0]
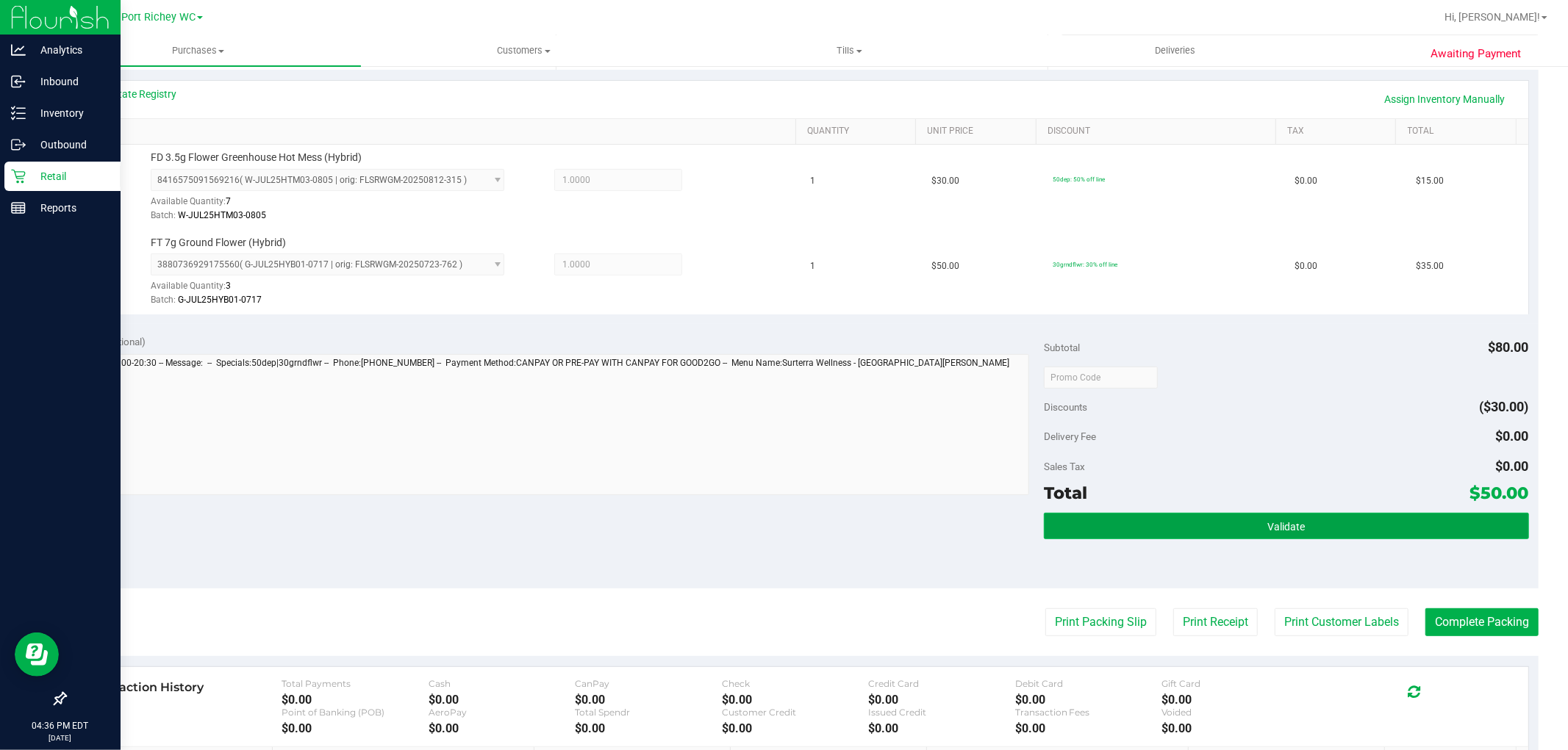
click at [1370, 522] on button "Validate" at bounding box center [1286, 526] width 485 height 26
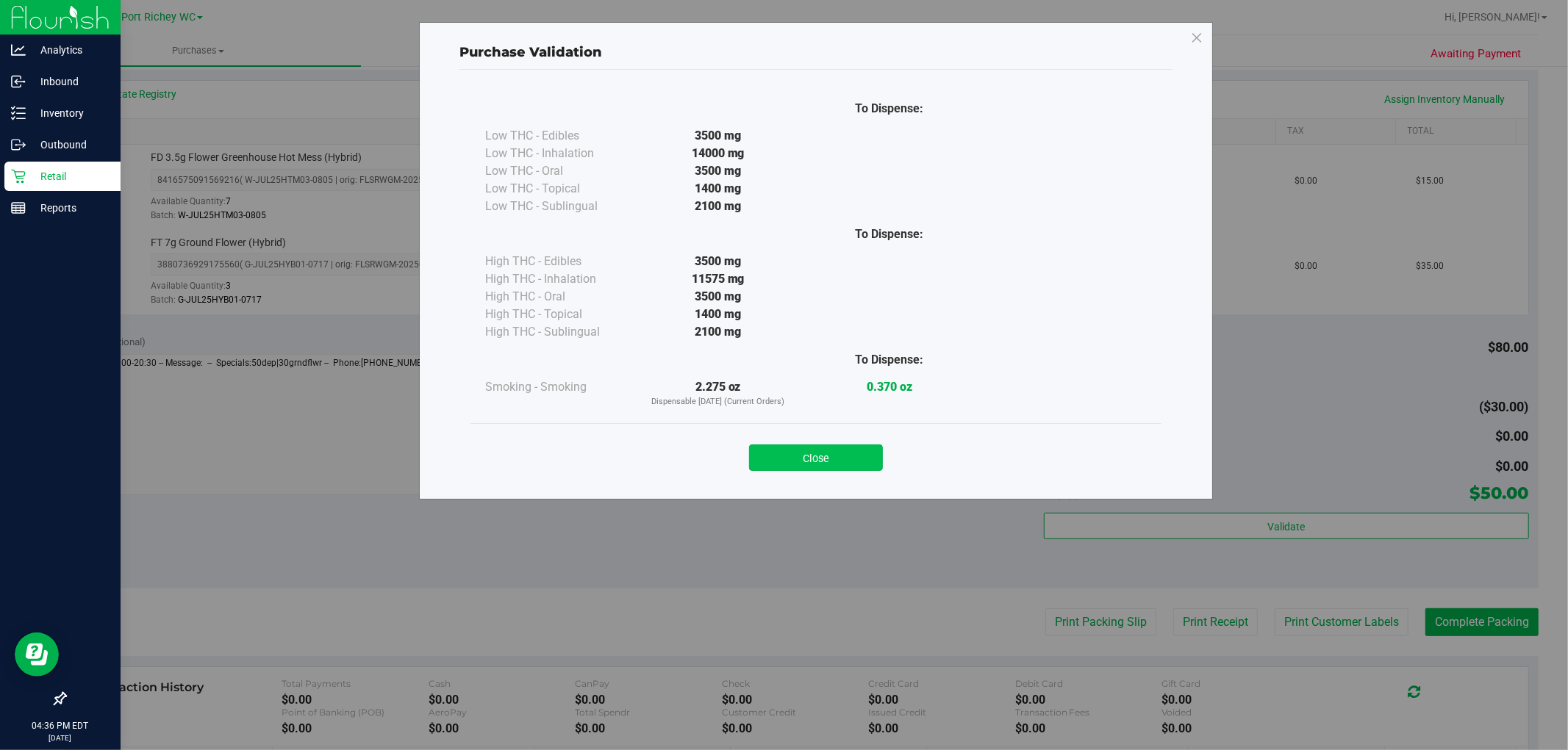
click at [855, 456] on button "Close" at bounding box center [816, 458] width 134 height 26
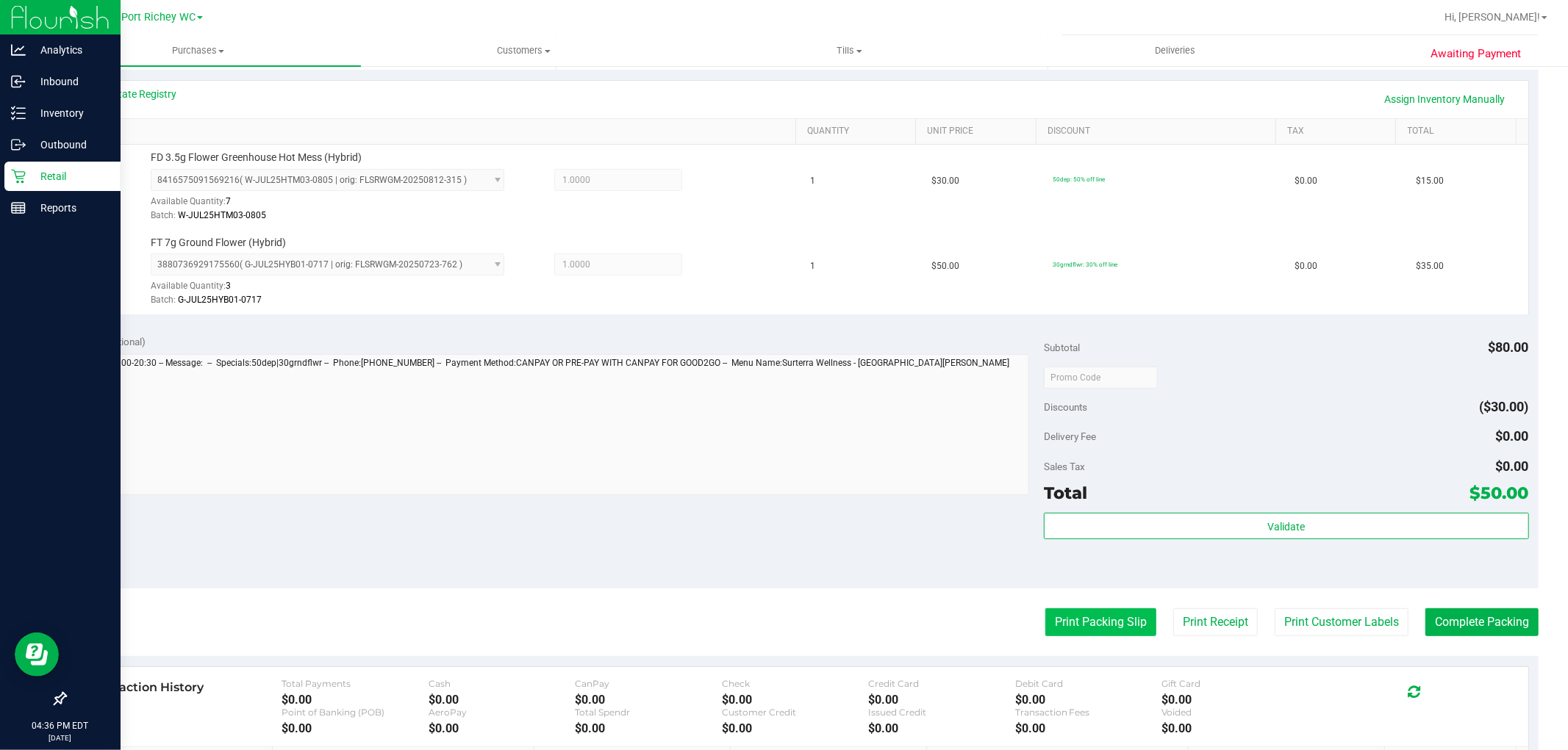
click at [1105, 614] on button "Print Packing Slip" at bounding box center [1100, 623] width 111 height 28
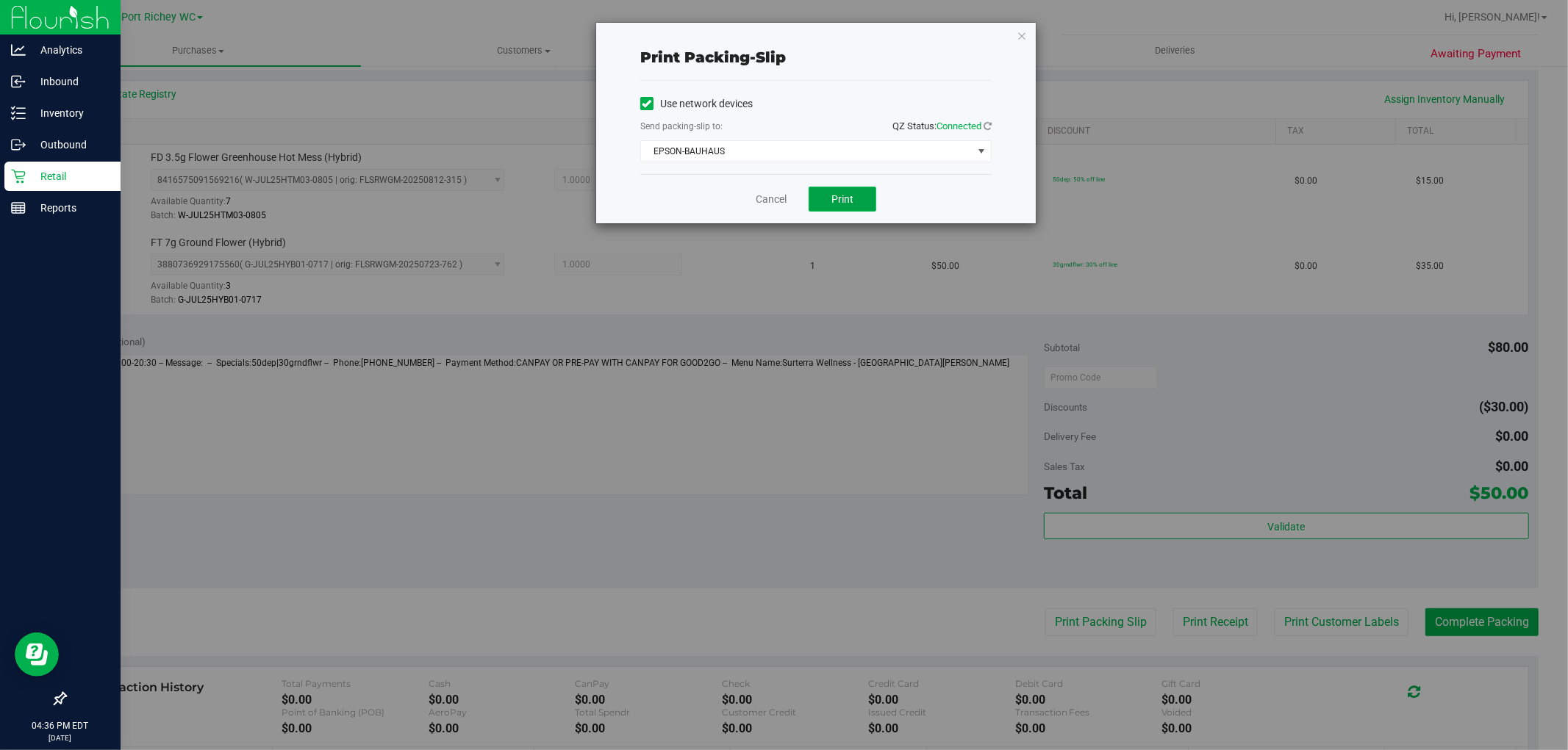
click at [860, 200] on button "Print" at bounding box center [842, 199] width 67 height 25
click at [1021, 31] on icon "button" at bounding box center [1022, 35] width 11 height 17
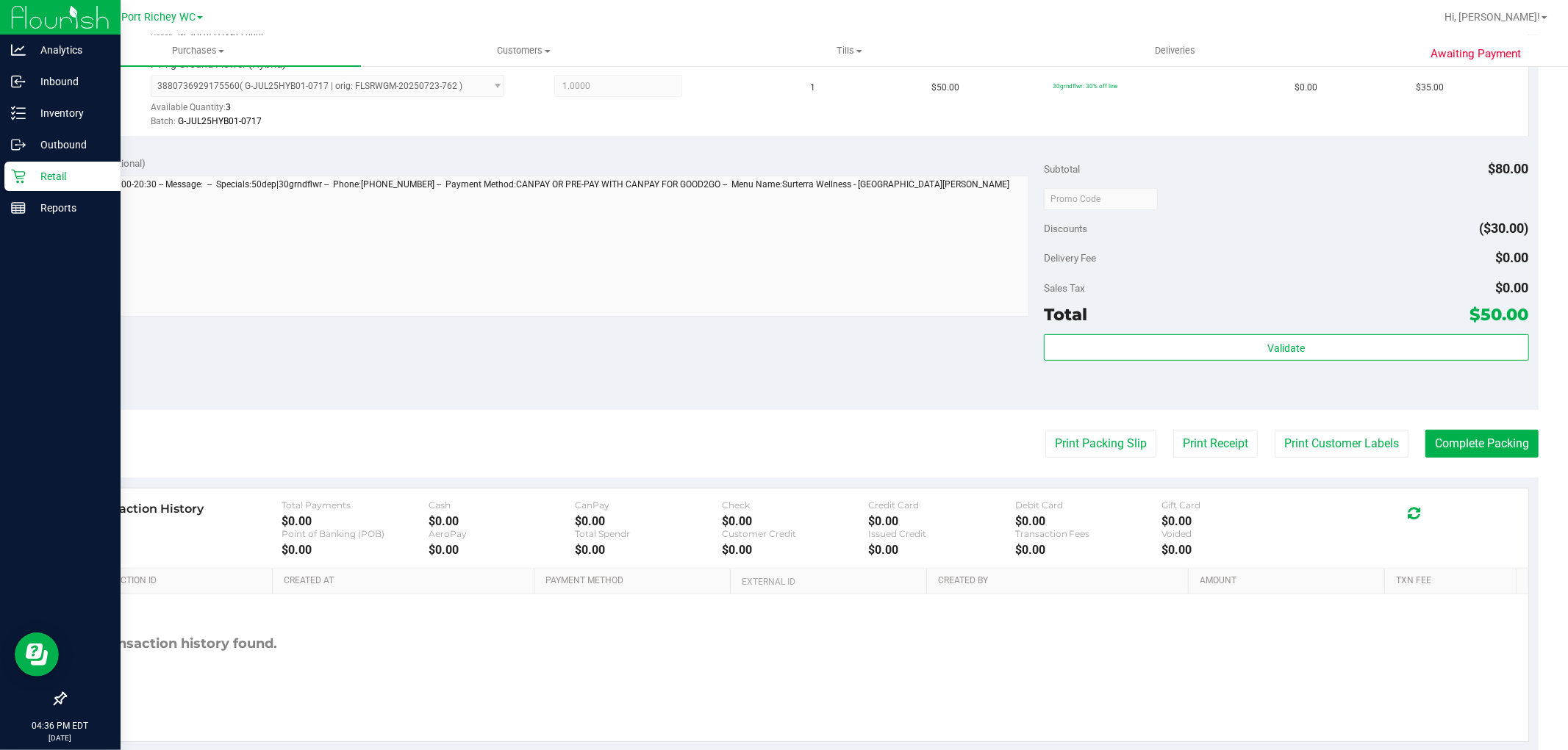
scroll to position [538, 0]
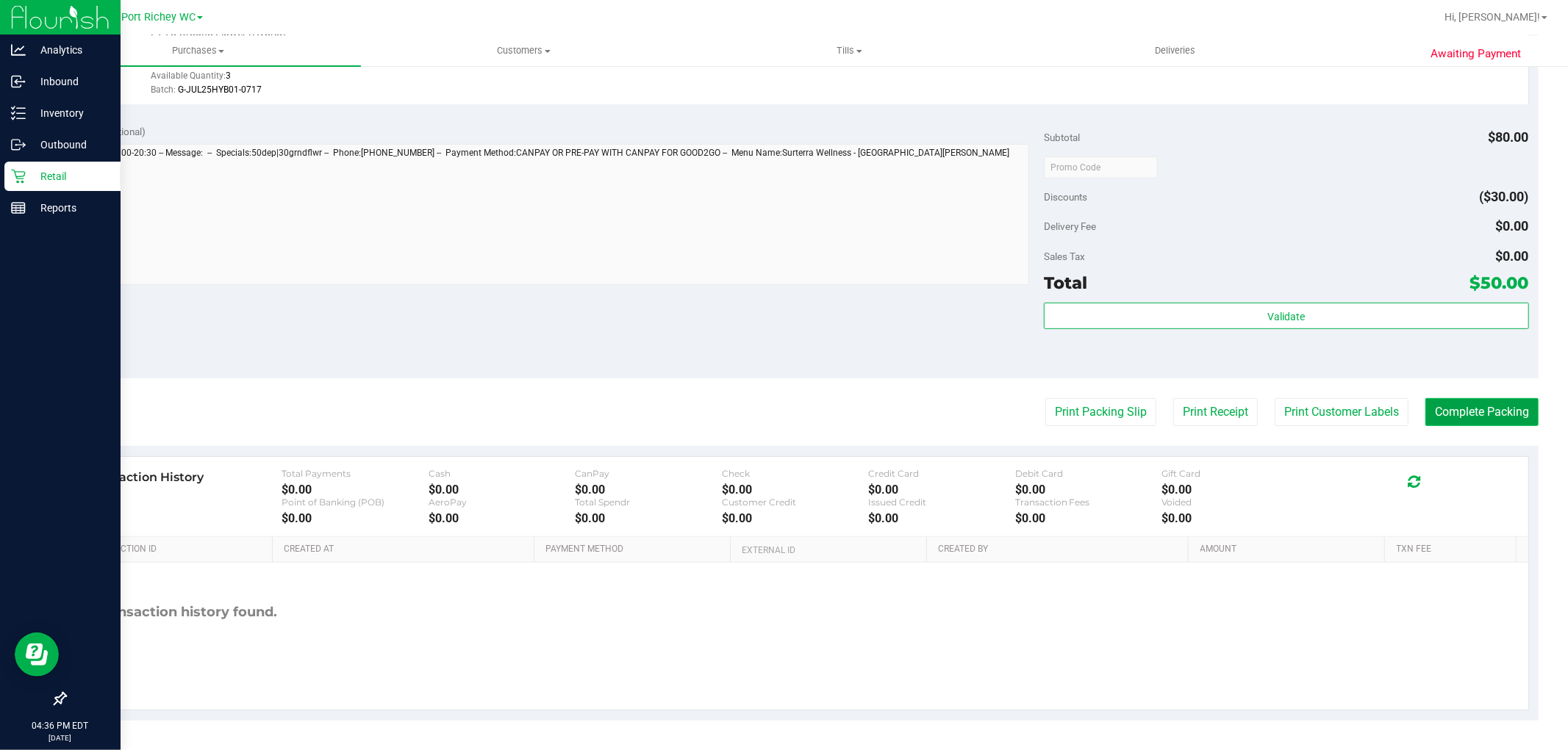
click at [1506, 407] on button "Complete Packing" at bounding box center [1483, 412] width 113 height 28
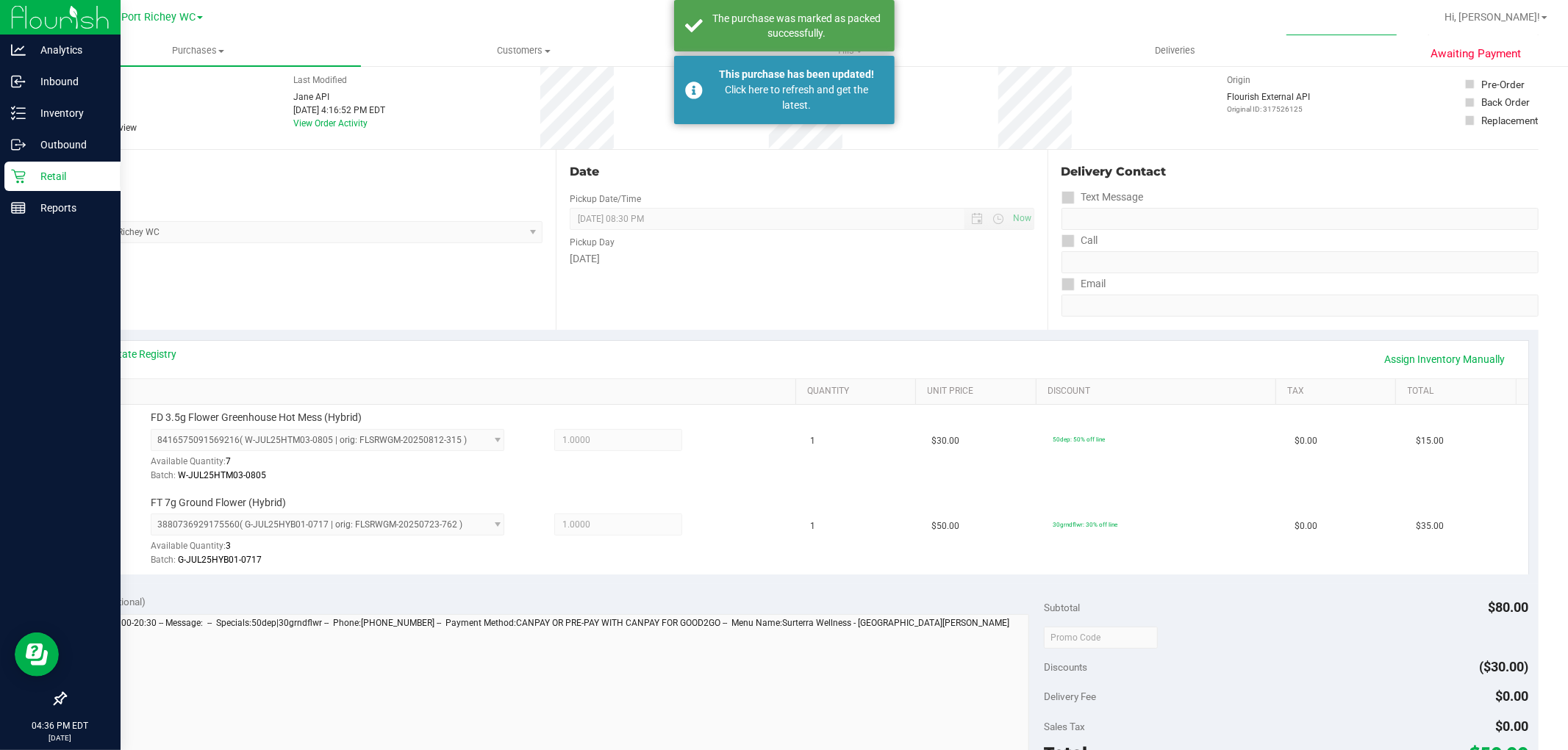
scroll to position [0, 0]
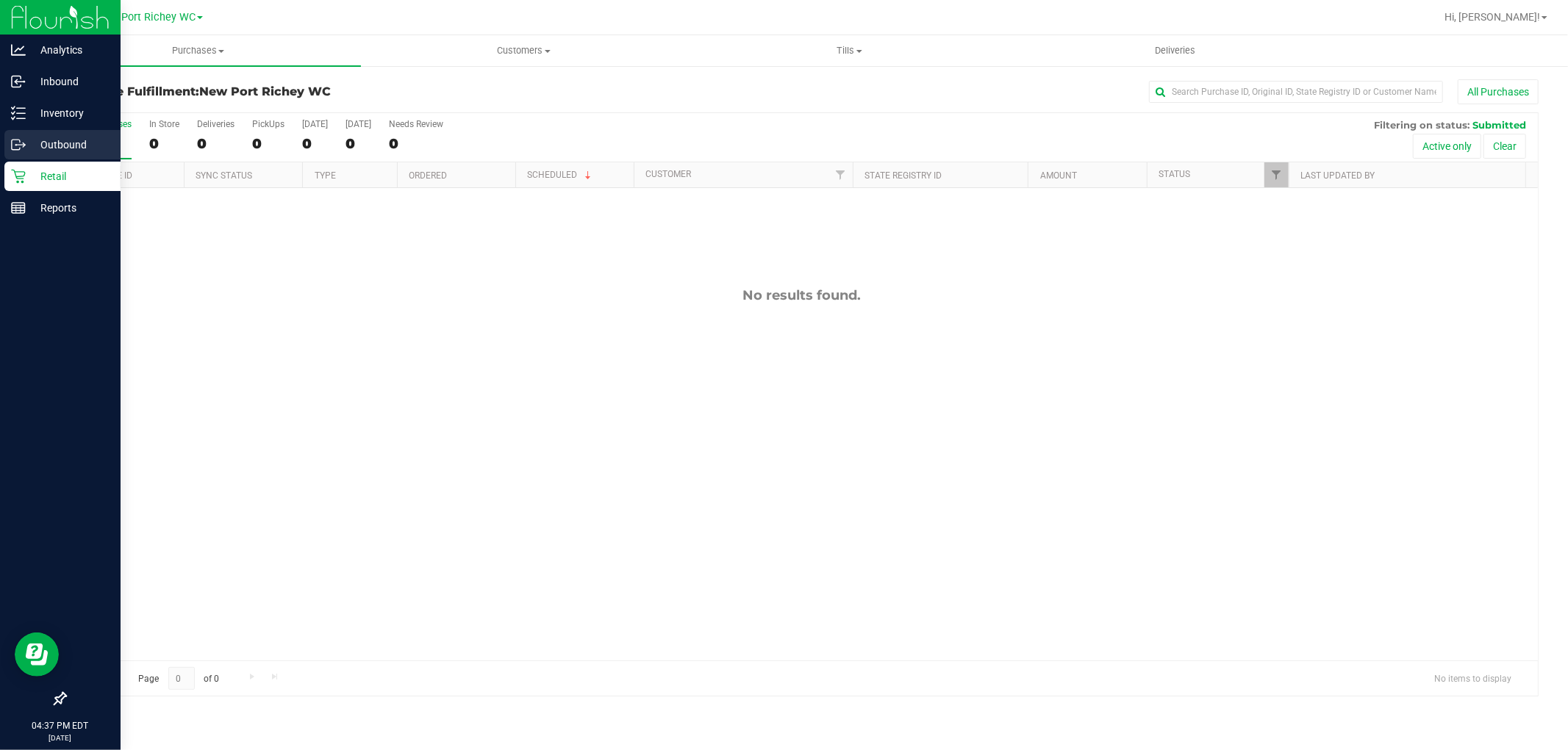
click at [42, 159] on div "Outbound" at bounding box center [62, 145] width 116 height 30
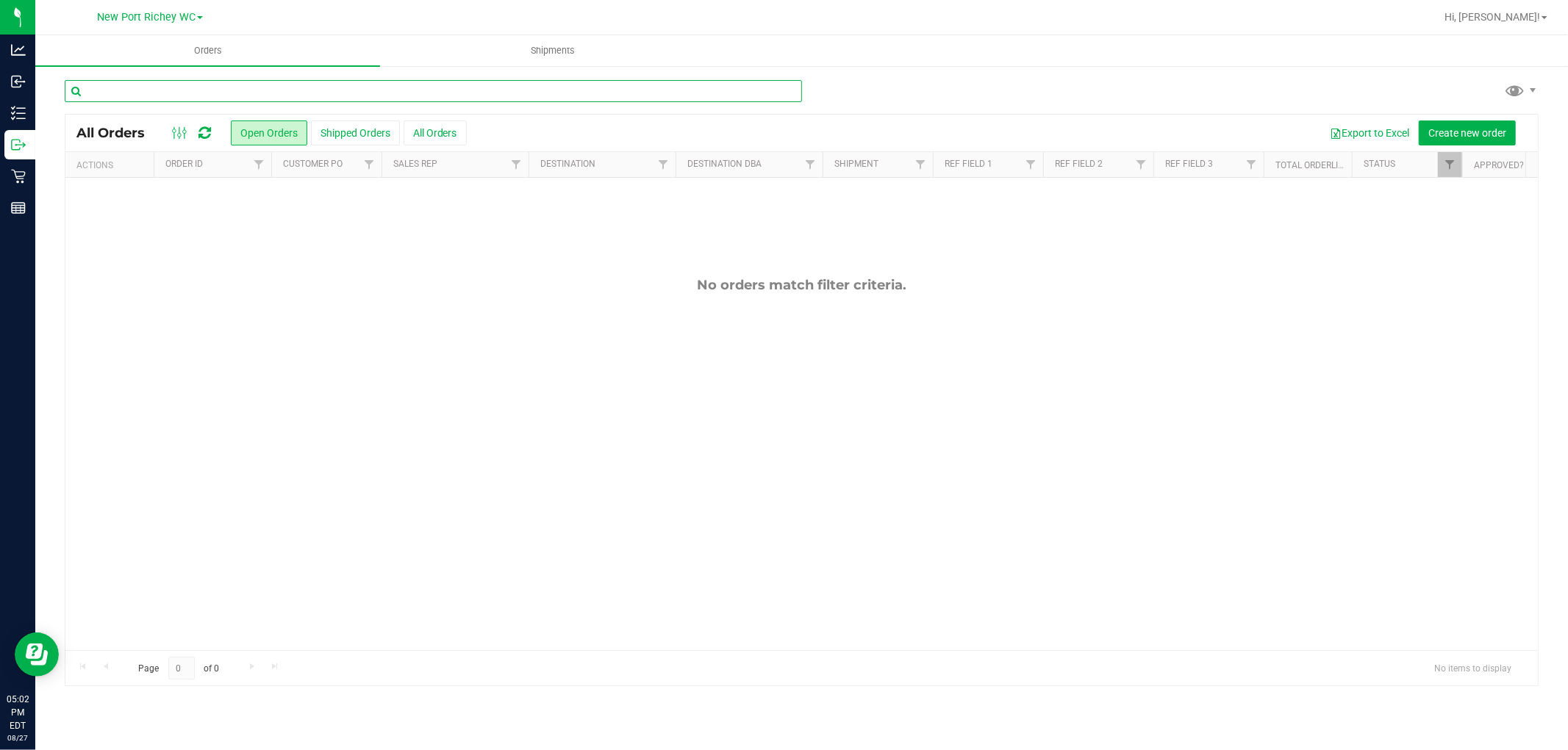
click at [106, 95] on input "text" at bounding box center [433, 91] width 737 height 22
type input "dda"
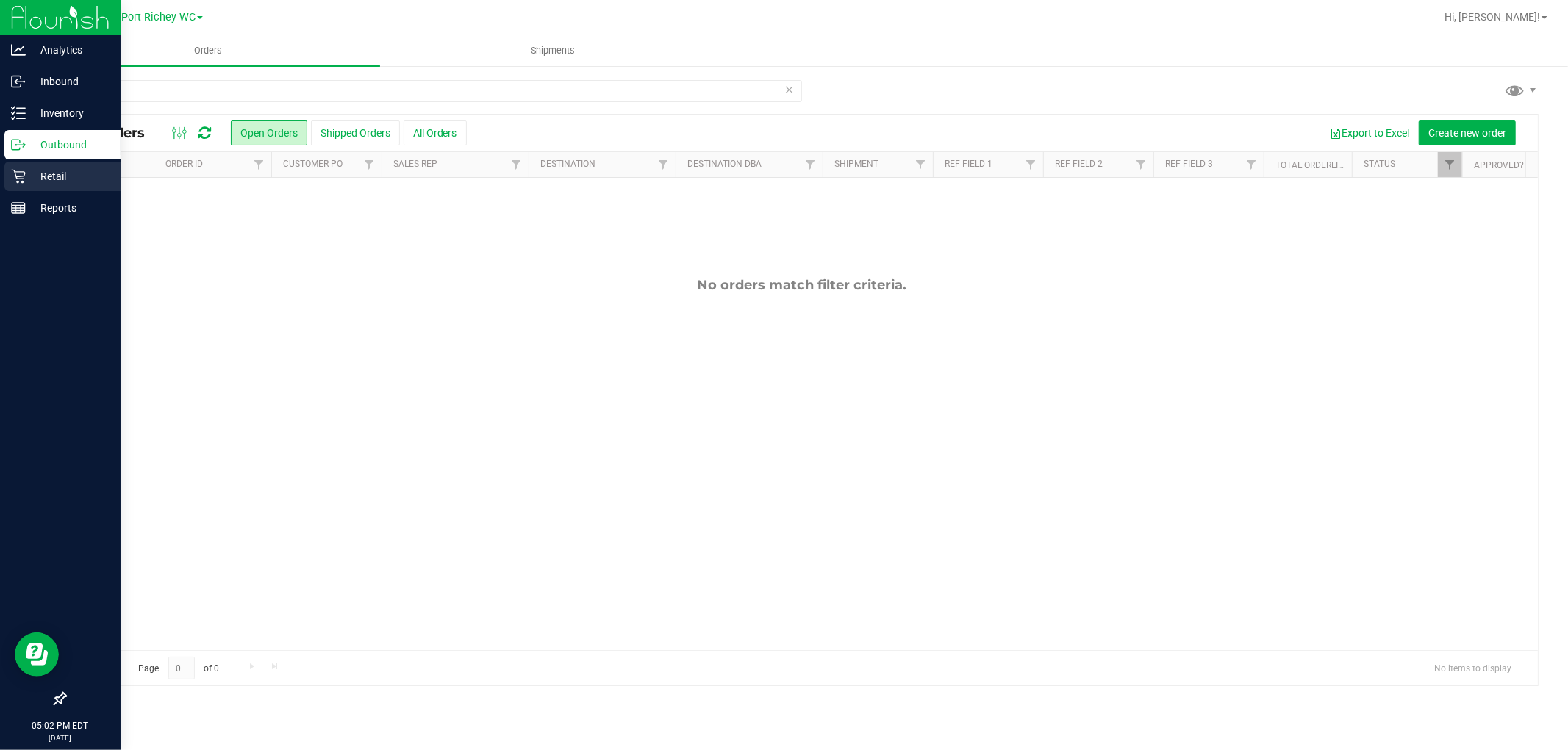
click at [32, 171] on p "Retail" at bounding box center [69, 176] width 88 height 17
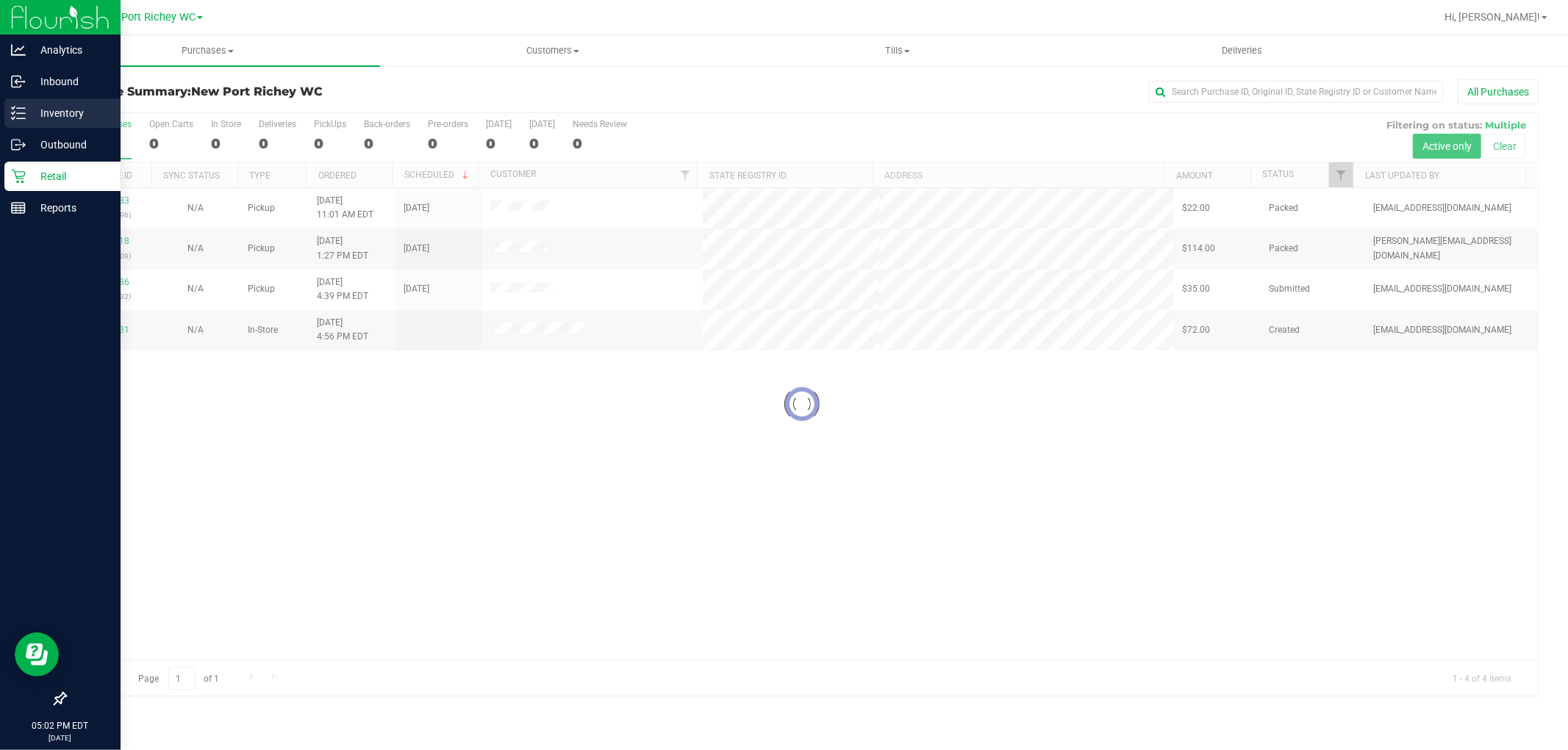
click at [25, 110] on icon at bounding box center [18, 113] width 15 height 15
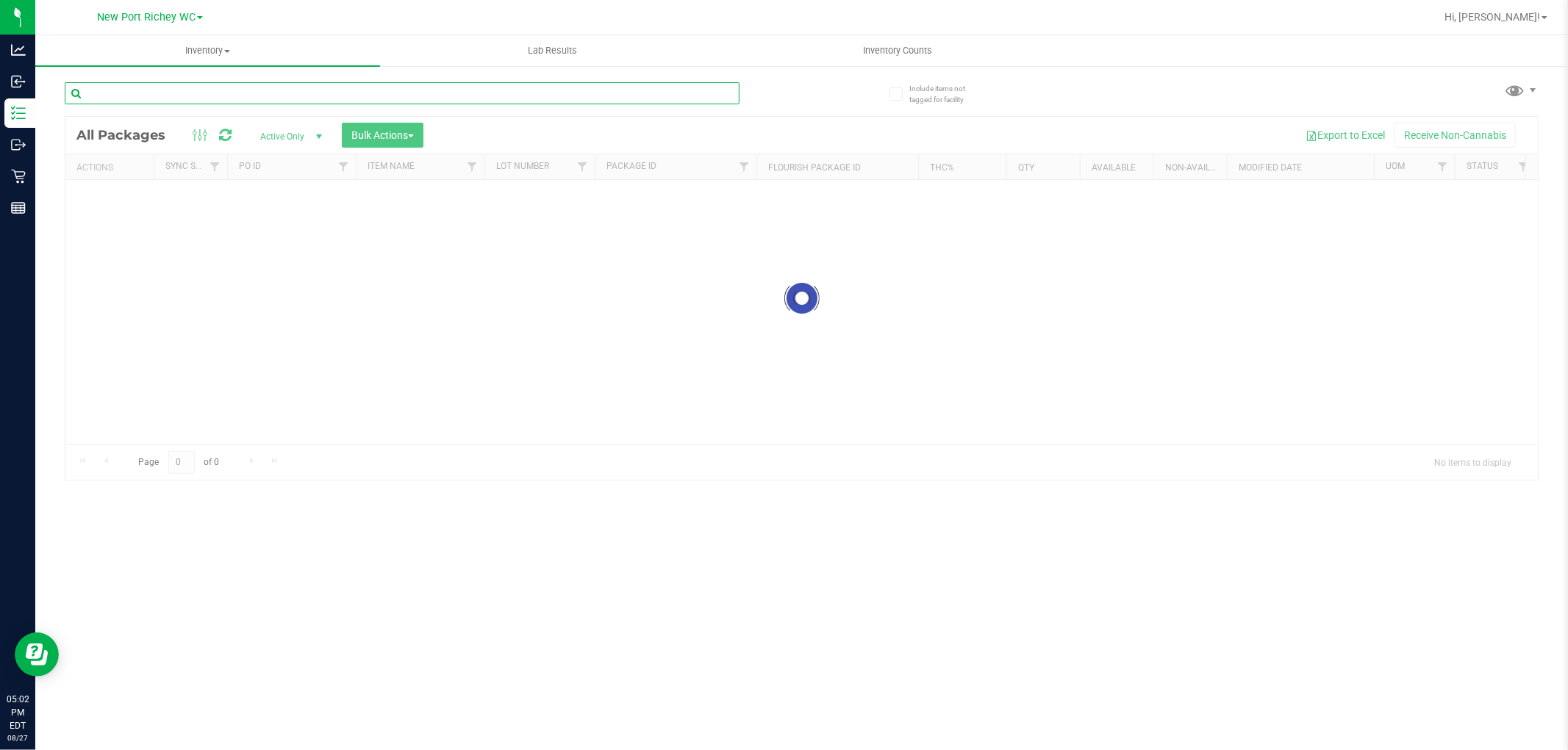
click at [133, 85] on div "Inventory All packages All inventory Waste log Create inventory Lab Results Inv…" at bounding box center [801, 393] width 1533 height 715
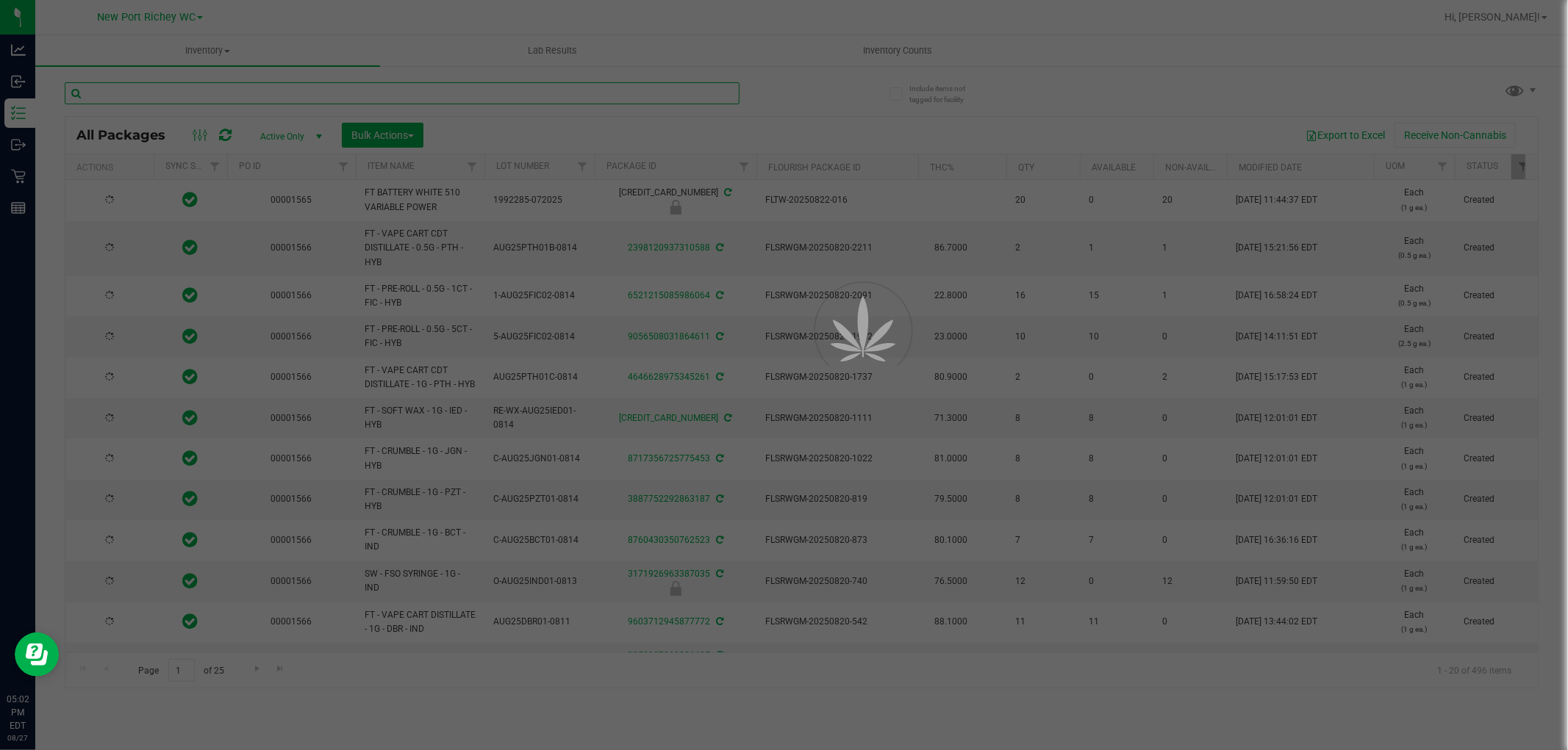
type input "[DATE]"
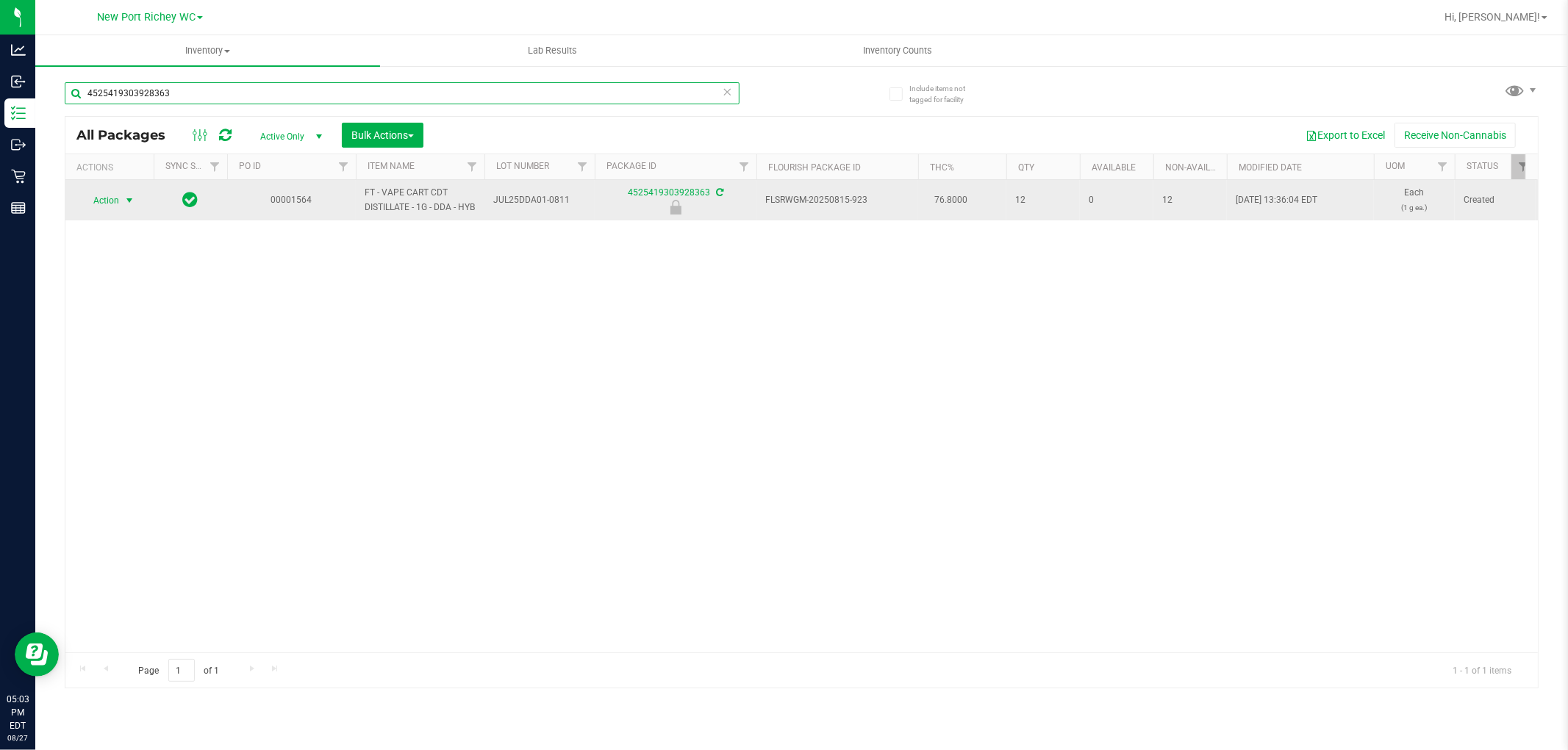
type input "4525419303928363"
click at [123, 202] on span "select" at bounding box center [129, 200] width 12 height 12
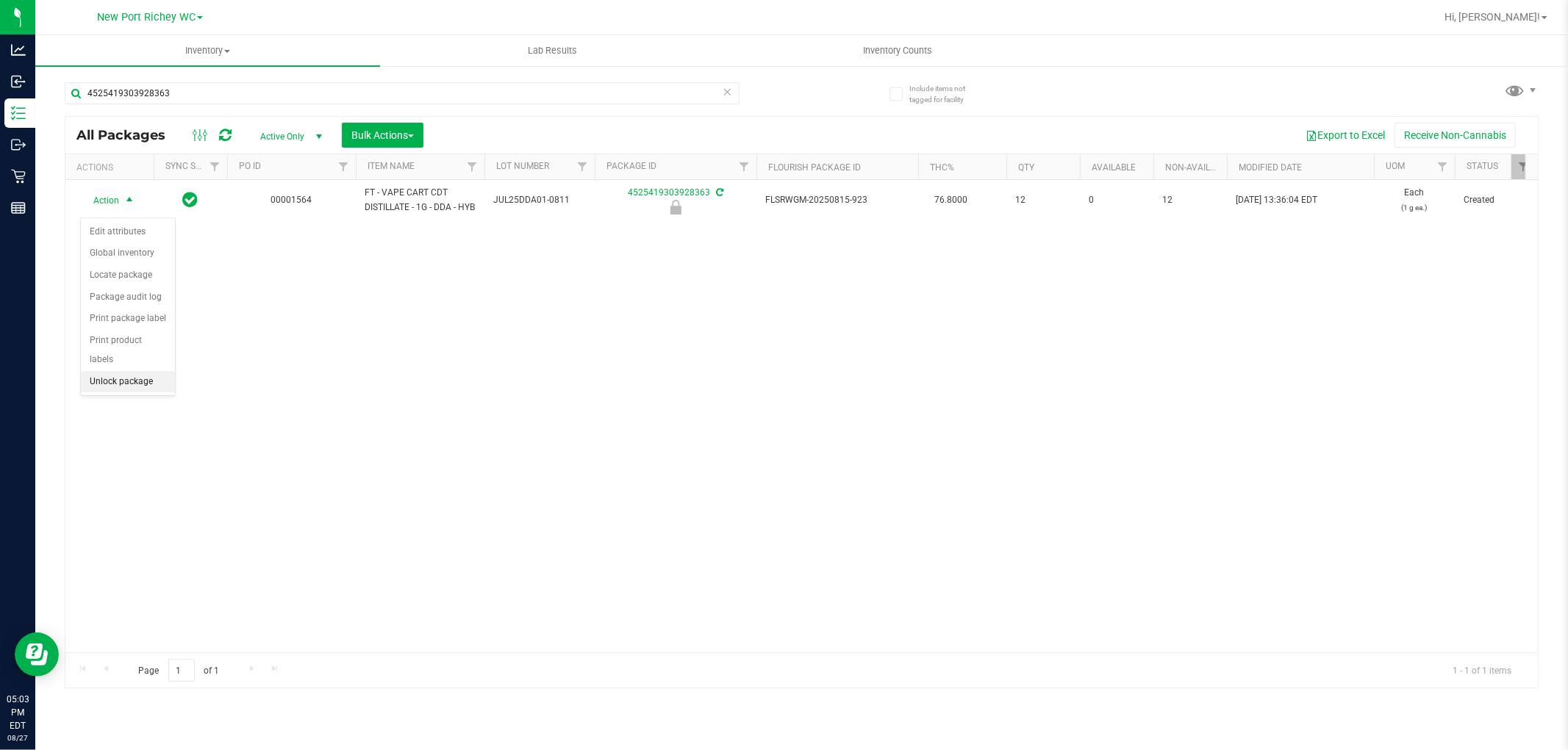
click at [123, 372] on li "Unlock package" at bounding box center [127, 382] width 95 height 22
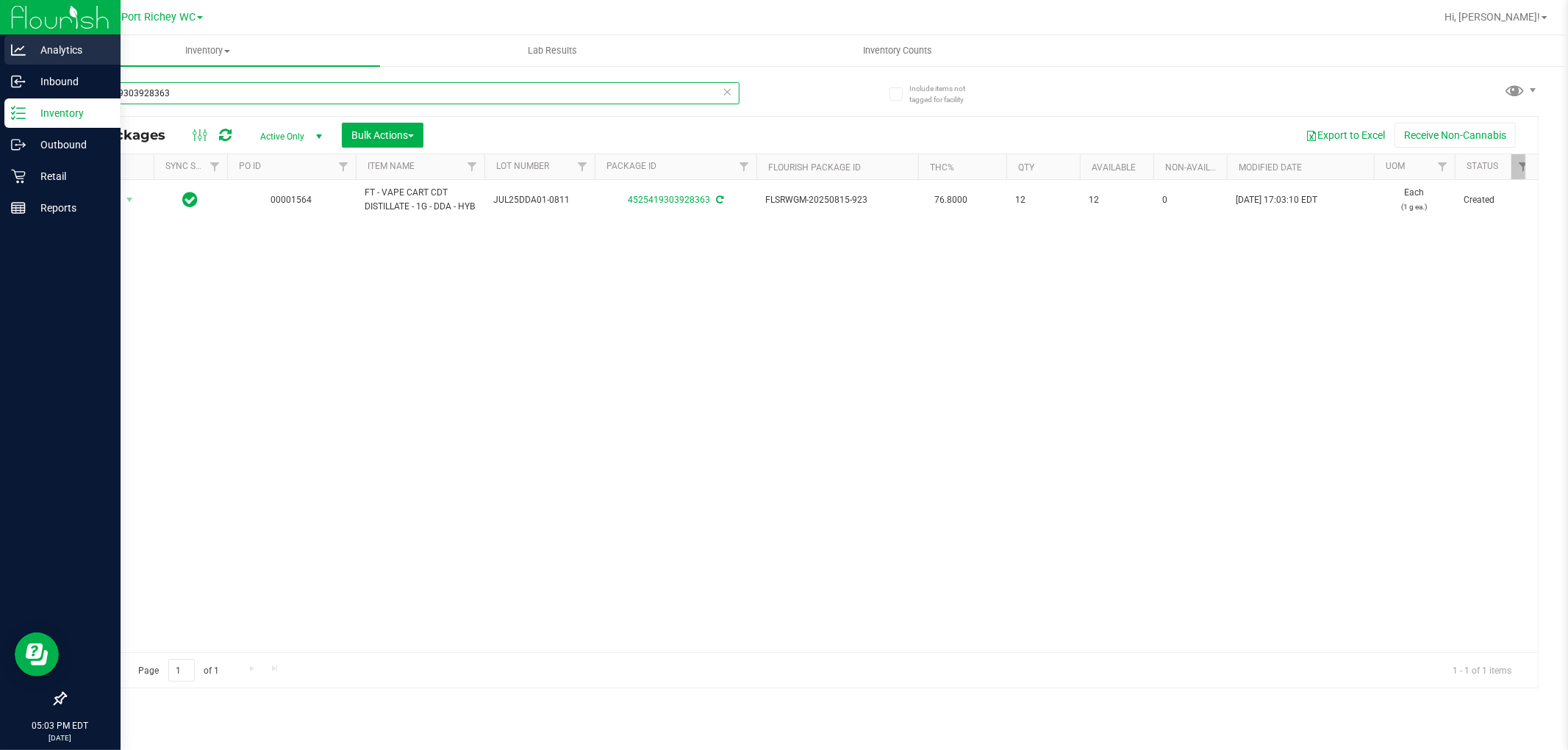
drag, startPoint x: 224, startPoint y: 93, endPoint x: 10, endPoint y: 62, distance: 216.2
click at [0, 100] on div "Analytics Inbound Inventory Outbound Retail Reports 05:03 PM EDT [DATE] 08/27 […" at bounding box center [784, 375] width 1568 height 750
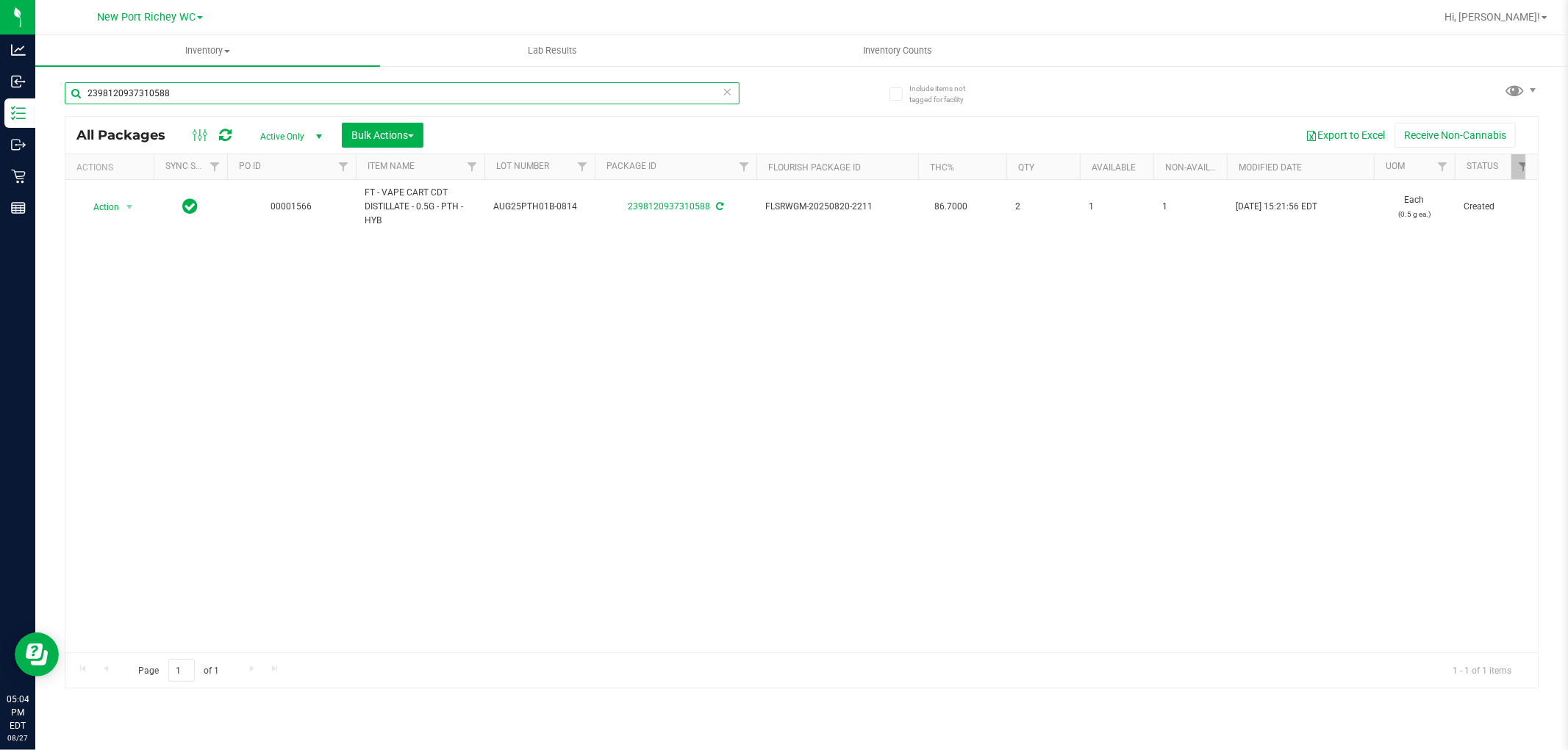
type input "2398120937310588"
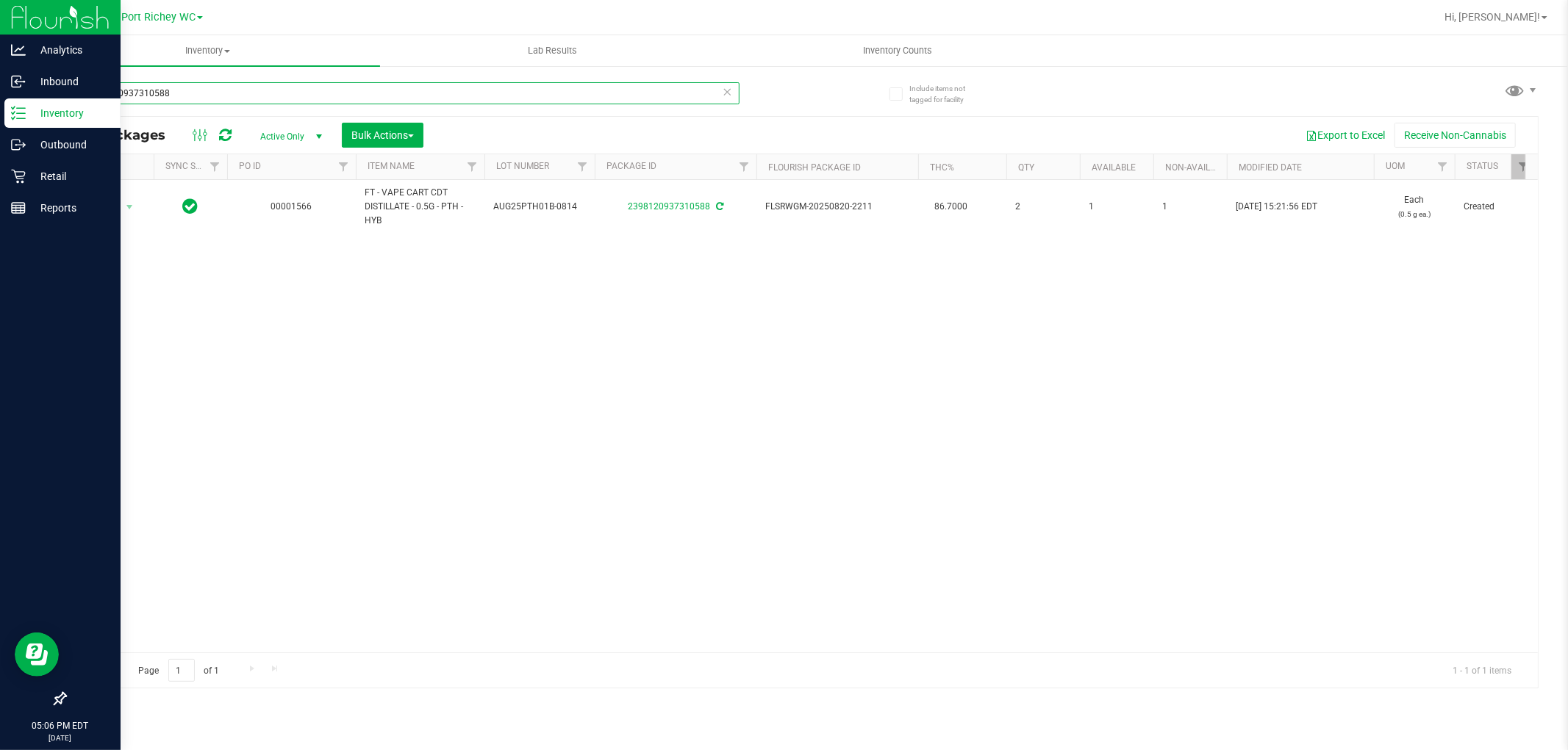
drag, startPoint x: 181, startPoint y: 84, endPoint x: 0, endPoint y: 13, distance: 194.4
click at [0, 47] on div "Analytics Inbound Inventory Outbound Retail Reports 05:06 PM EDT [DATE] 08/27 […" at bounding box center [784, 375] width 1568 height 750
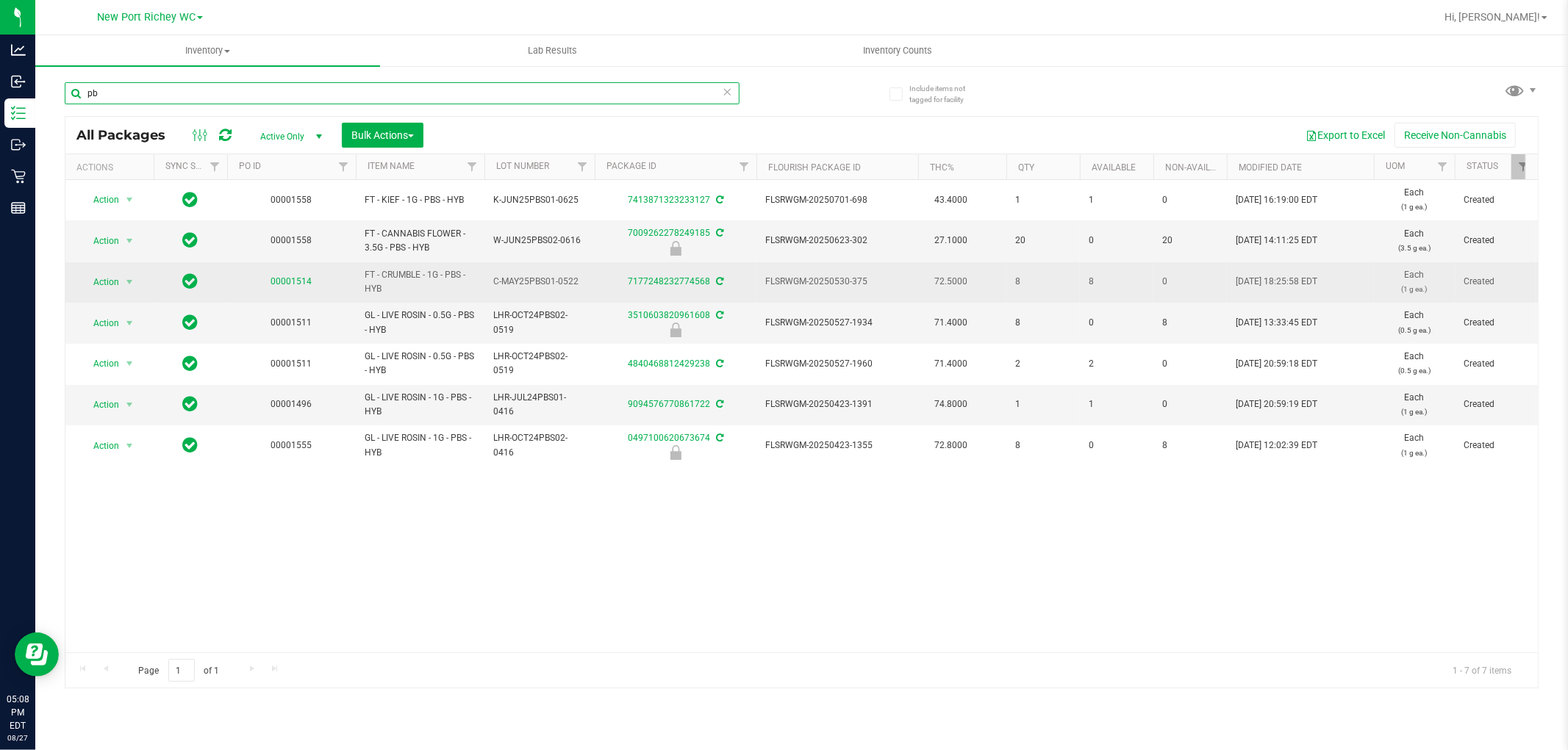
type input "p"
